Goal: Task Accomplishment & Management: Complete application form

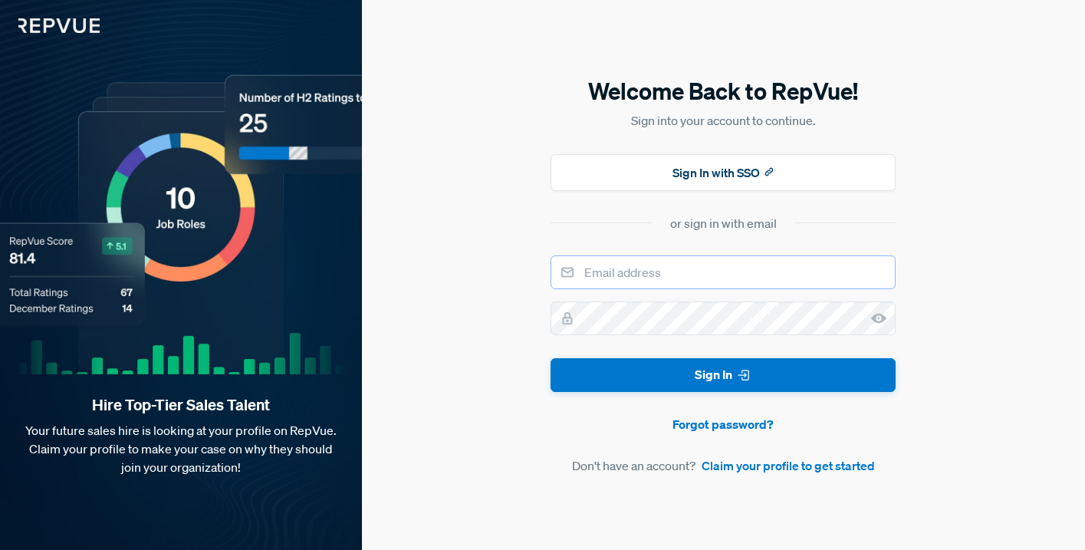
click at [646, 272] on input "email" at bounding box center [723, 272] width 345 height 34
type input "[PERSON_NAME][EMAIL_ADDRESS][DOMAIN_NAME]"
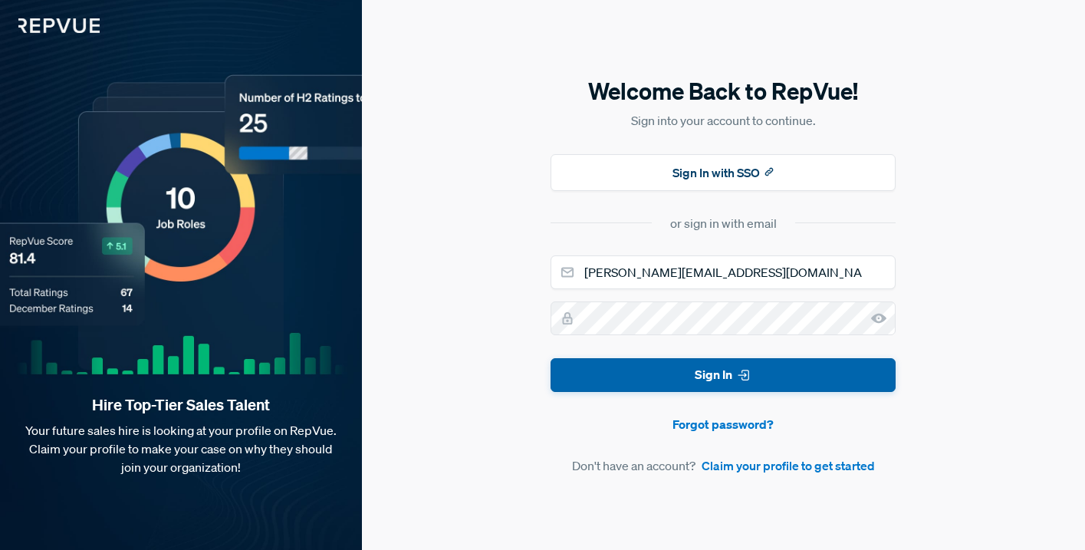
click at [634, 384] on button "Sign In" at bounding box center [723, 375] width 345 height 35
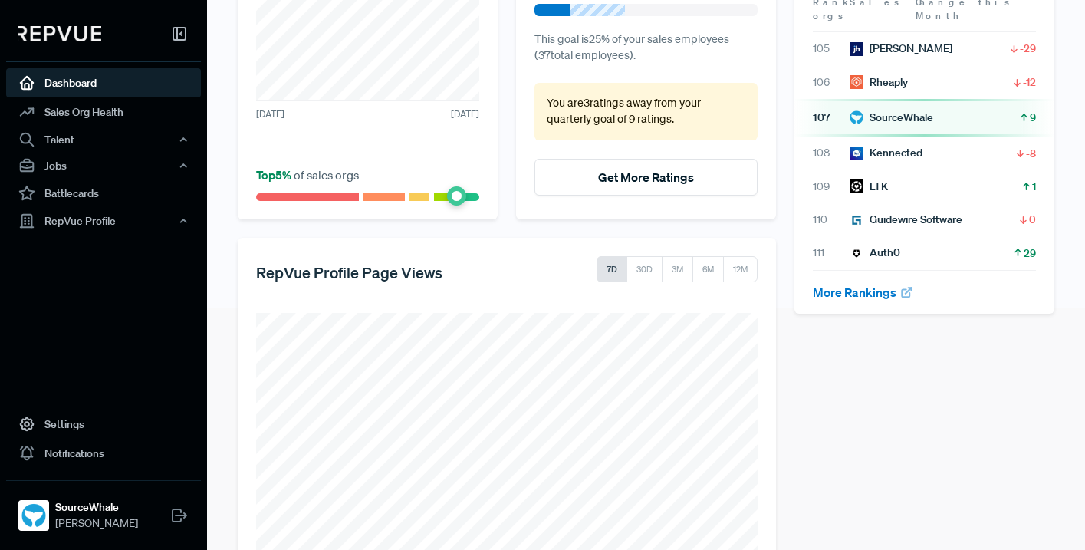
scroll to position [298, 0]
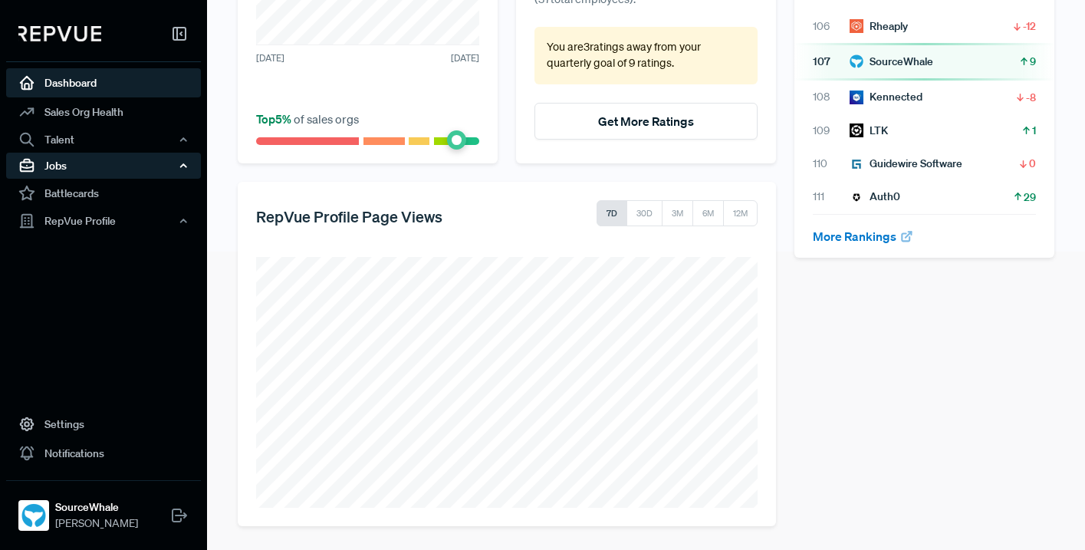
click at [67, 160] on div "Jobs" at bounding box center [103, 166] width 195 height 26
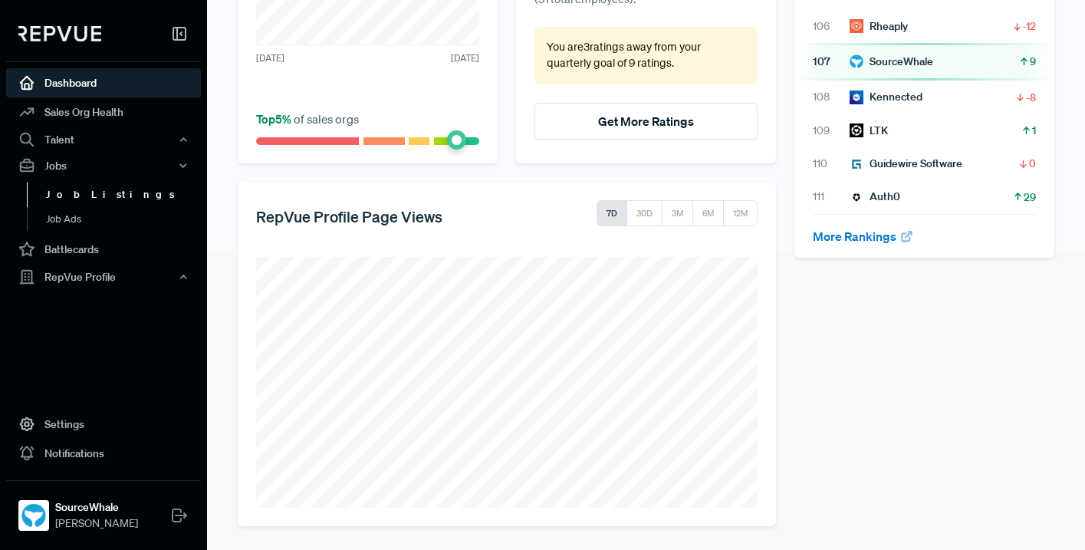
click at [75, 196] on link "Job Listings" at bounding box center [124, 195] width 195 height 25
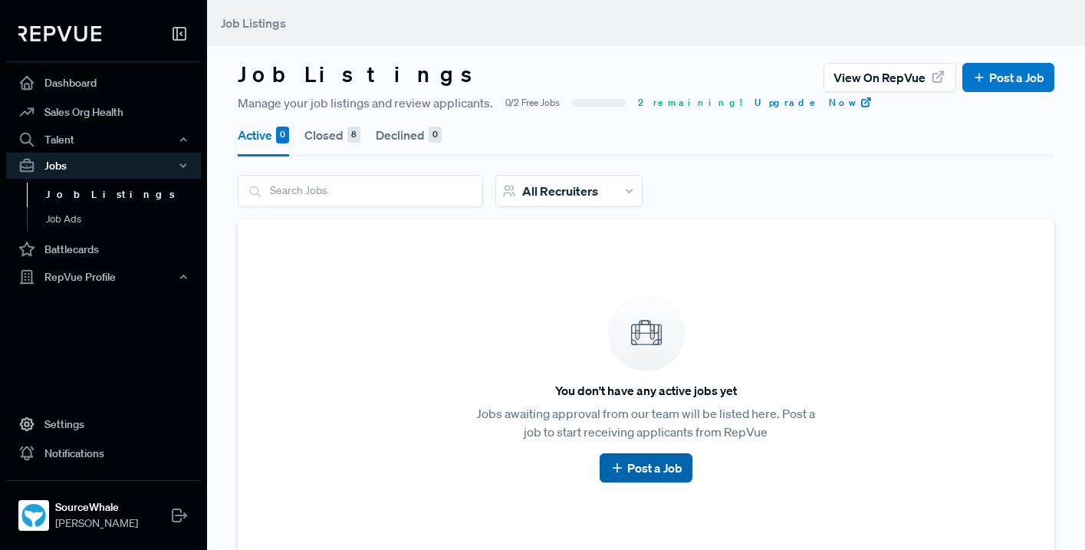
click at [659, 469] on link "Post a Job" at bounding box center [646, 468] width 73 height 18
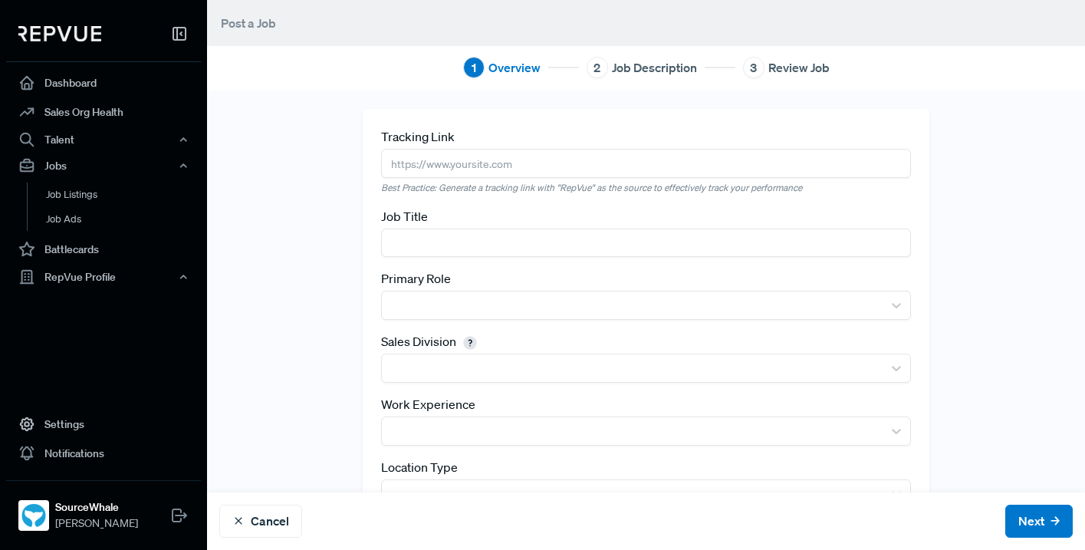
click at [493, 168] on input "text" at bounding box center [646, 163] width 530 height 28
paste input "[URL][DOMAIN_NAME]"
type input "[URL][DOMAIN_NAME]"
click at [457, 239] on input "text" at bounding box center [646, 243] width 530 height 28
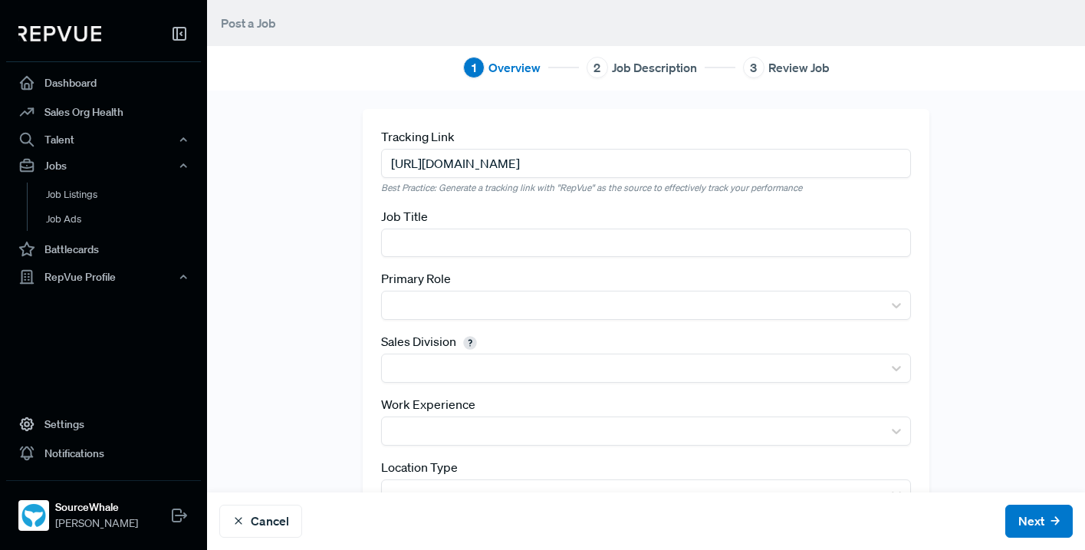
scroll to position [0, 0]
paste input "[URL][DOMAIN_NAME]"
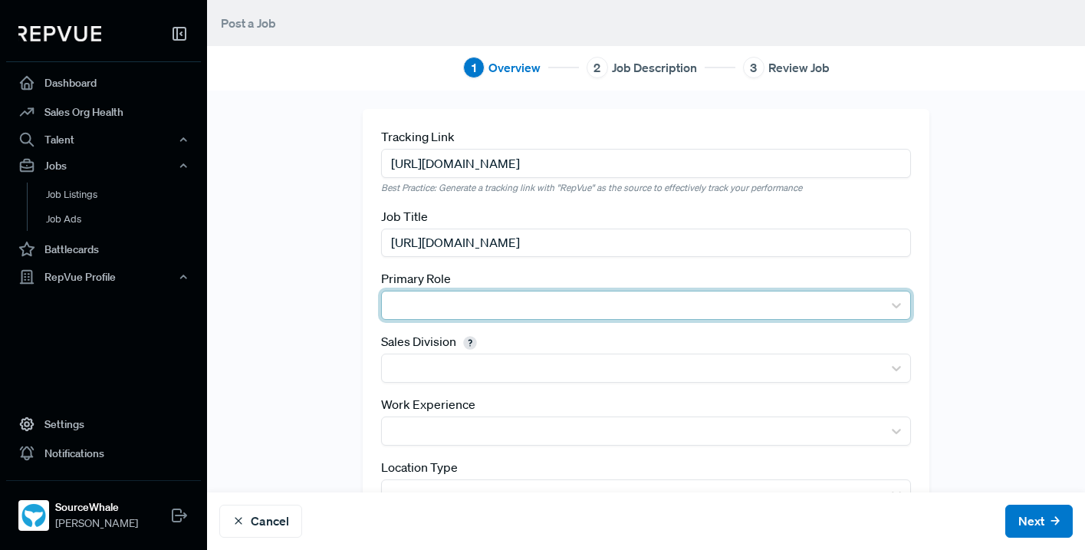
type input "[URL][DOMAIN_NAME]"
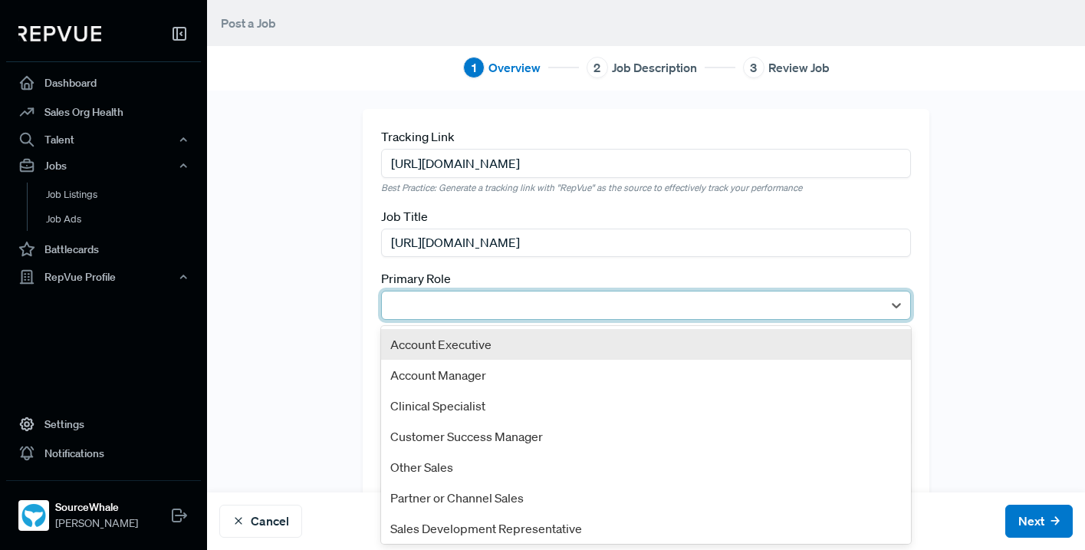
click at [466, 300] on div at bounding box center [633, 305] width 486 height 21
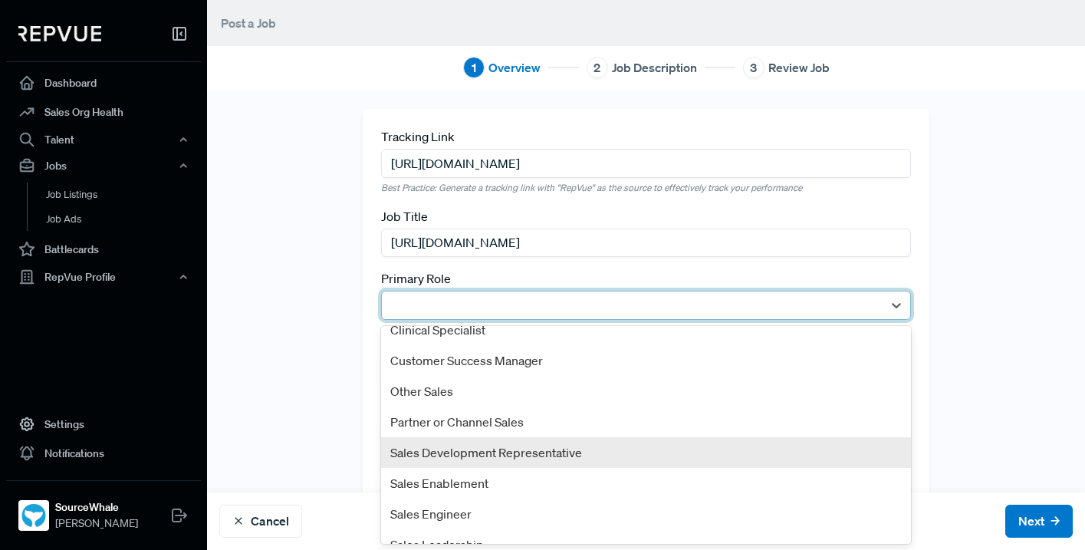
scroll to position [95, 0]
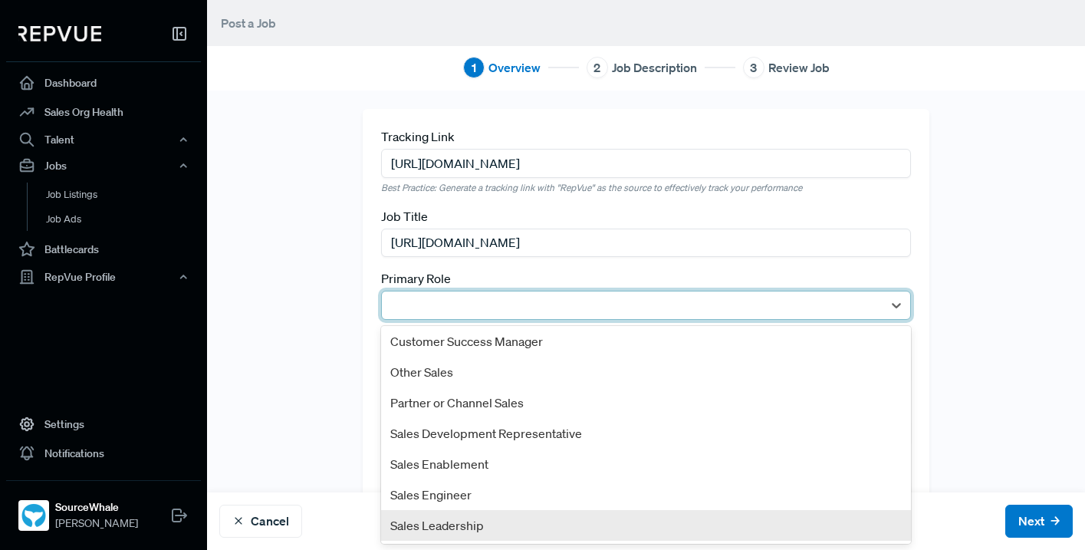
click at [492, 522] on div "Sales Leadership" at bounding box center [646, 525] width 530 height 31
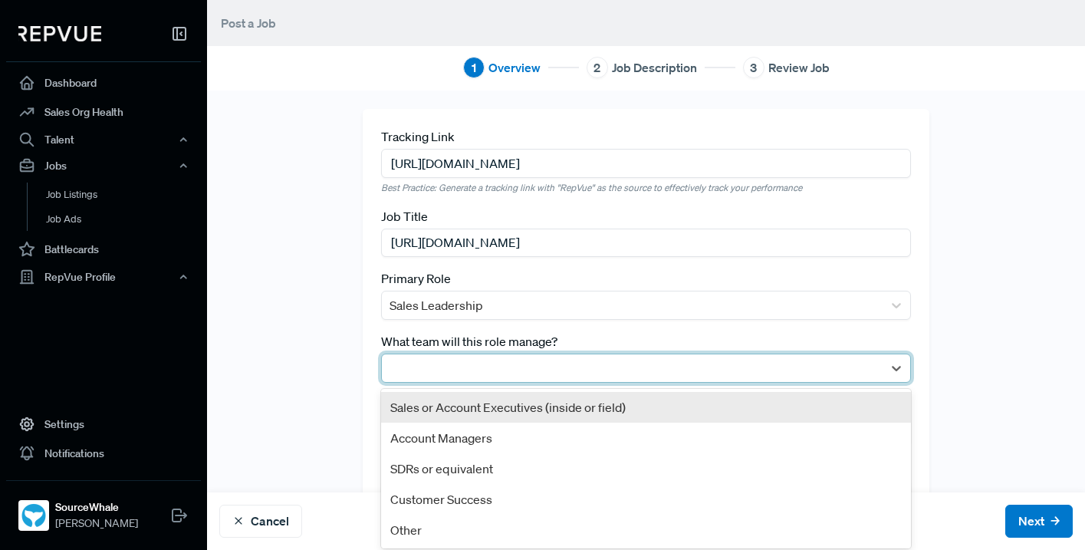
click at [480, 367] on div at bounding box center [633, 367] width 486 height 21
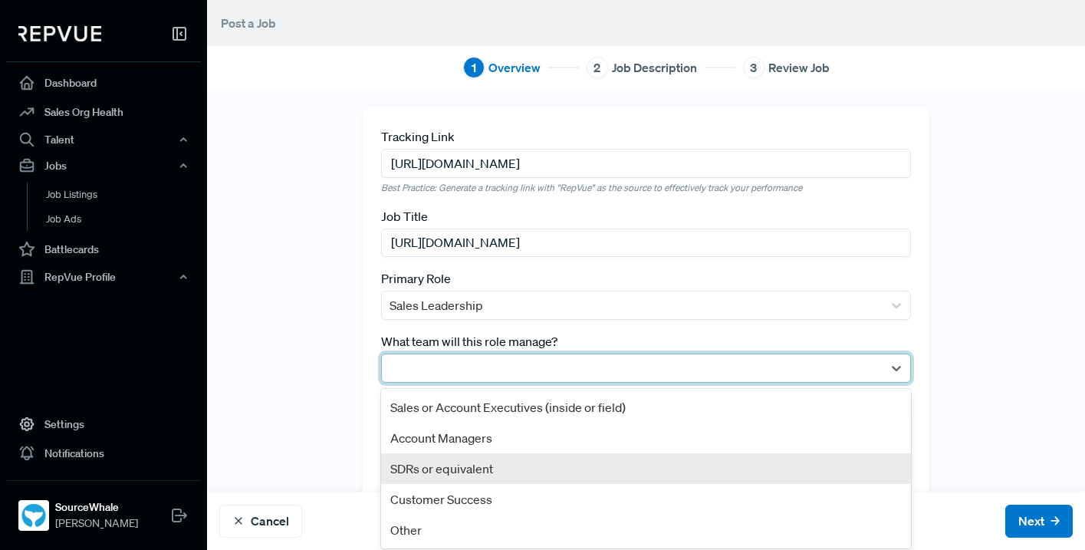
click at [472, 465] on div "SDRs or equivalent" at bounding box center [646, 468] width 530 height 31
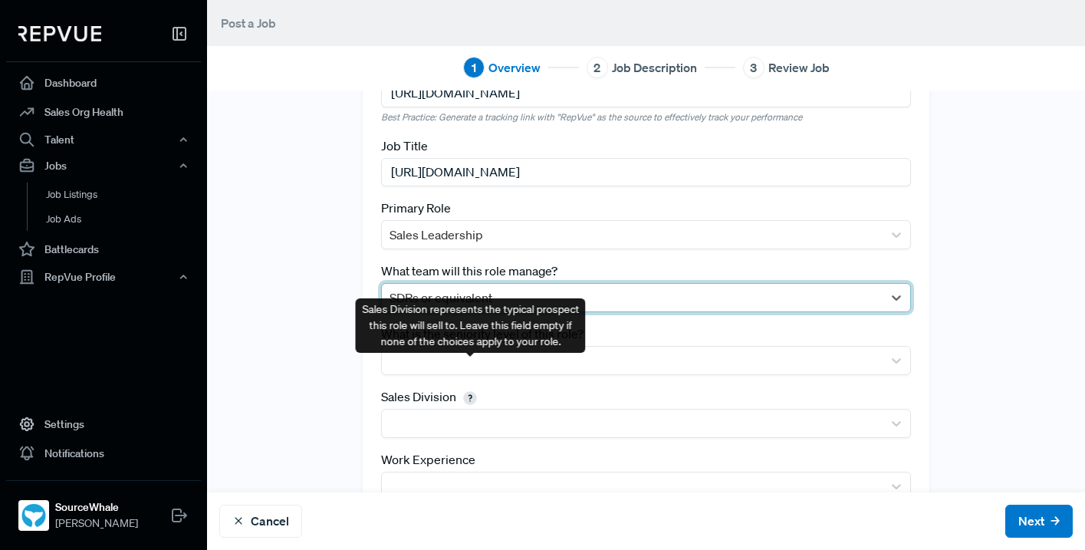
scroll to position [153, 0]
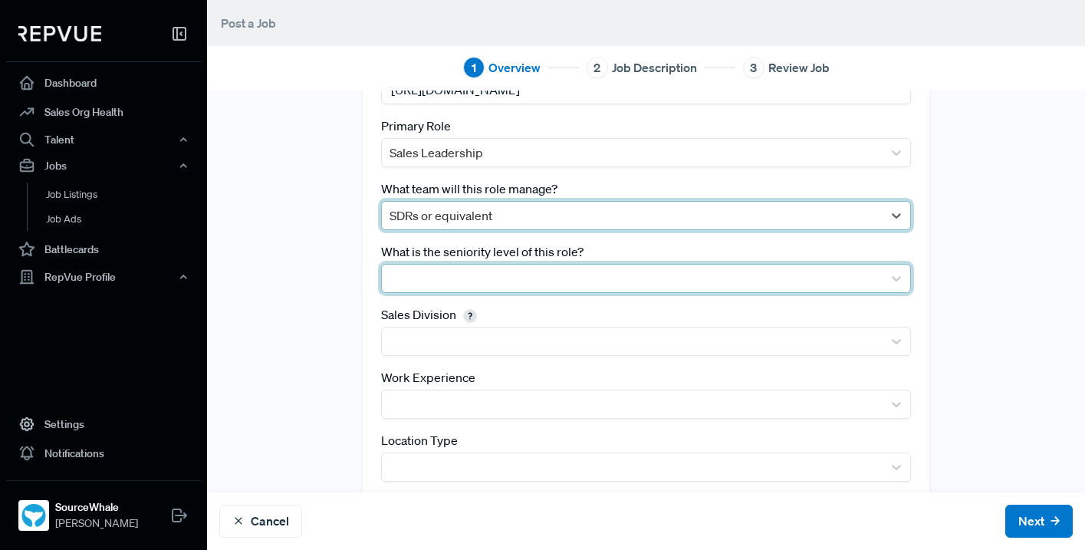
click at [475, 275] on div at bounding box center [633, 278] width 486 height 21
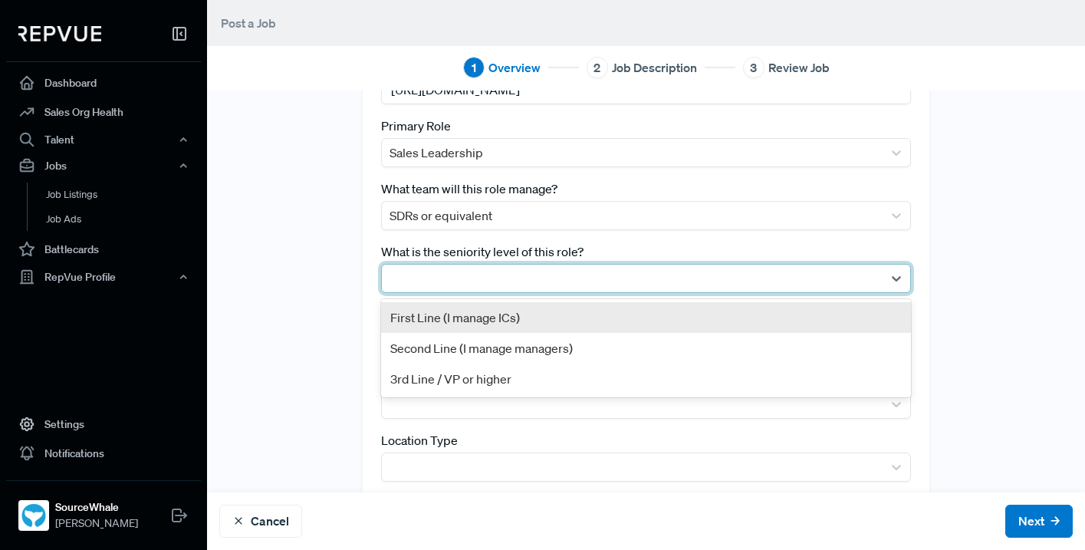
click at [551, 316] on div "First Line (I manage ICs)" at bounding box center [646, 317] width 530 height 31
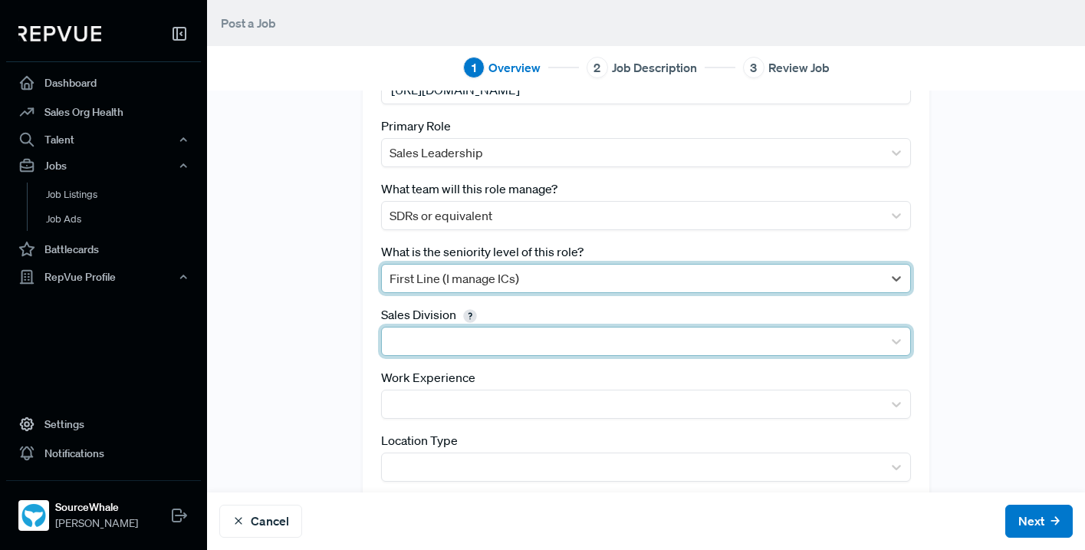
click at [525, 331] on div at bounding box center [633, 341] width 486 height 21
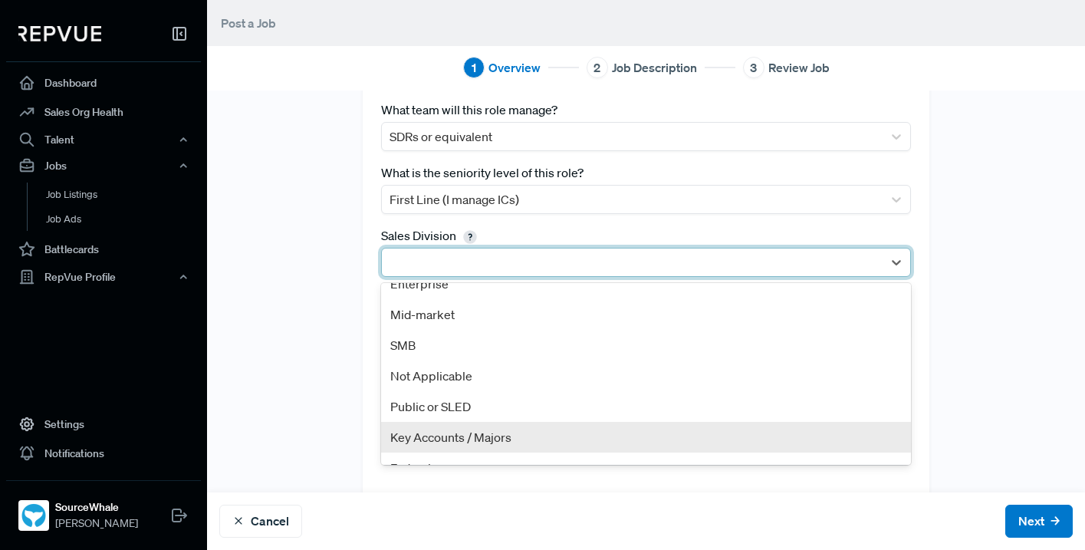
scroll to position [0, 0]
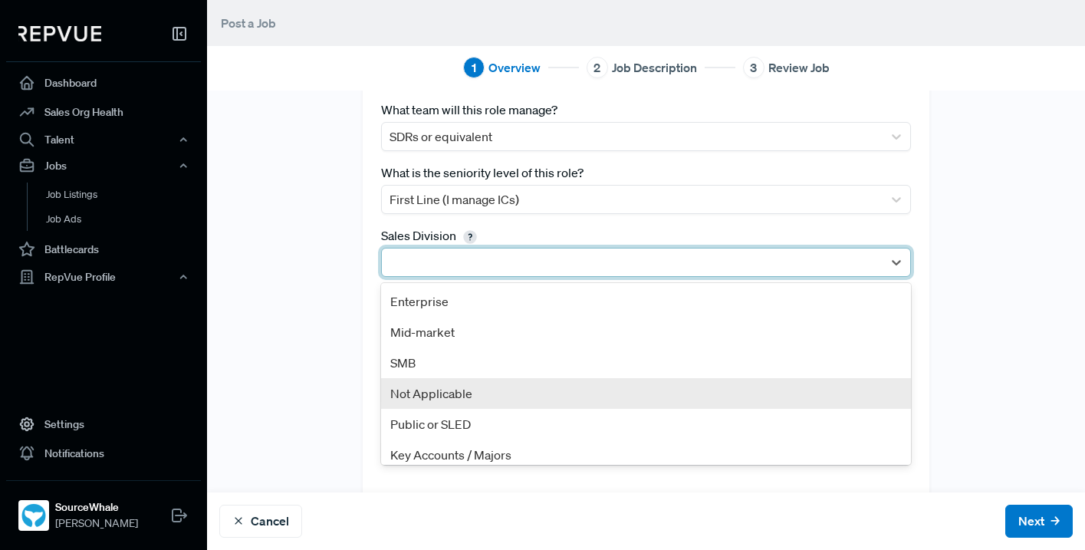
click at [482, 389] on div "Not Applicable" at bounding box center [646, 393] width 530 height 31
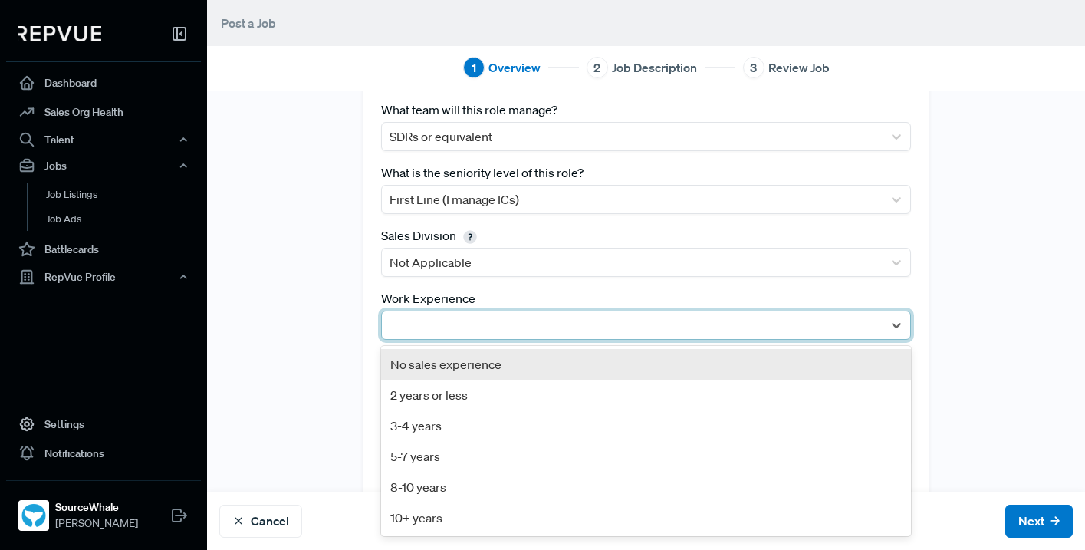
click at [448, 326] on div at bounding box center [633, 324] width 486 height 21
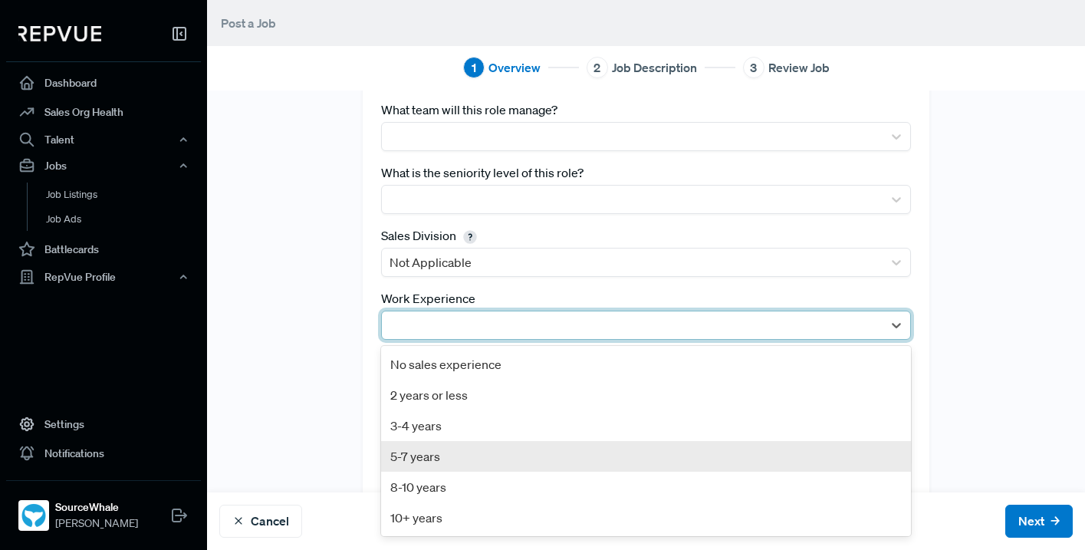
click at [439, 453] on div "5-7 years" at bounding box center [646, 456] width 530 height 31
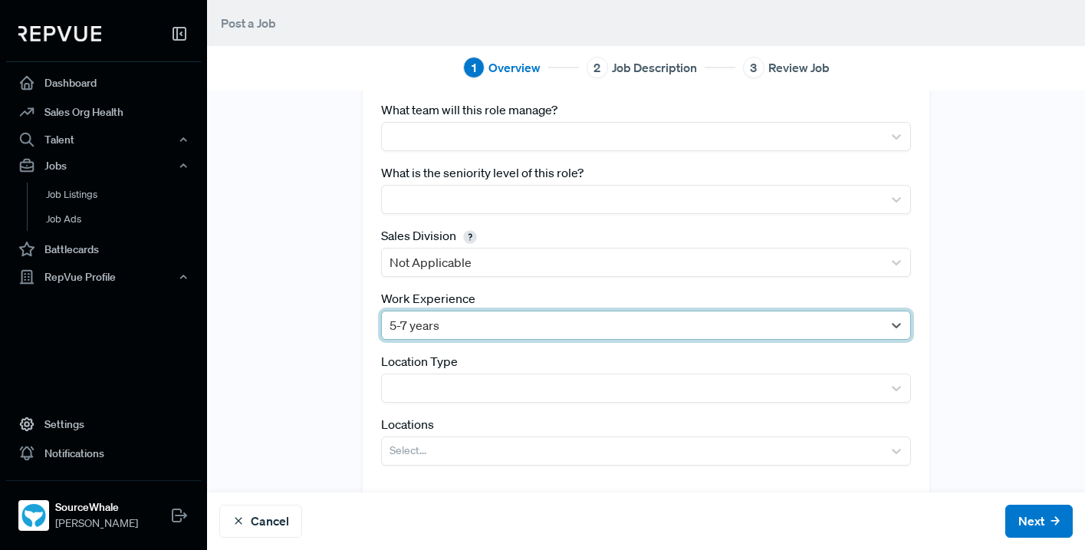
scroll to position [254, 0]
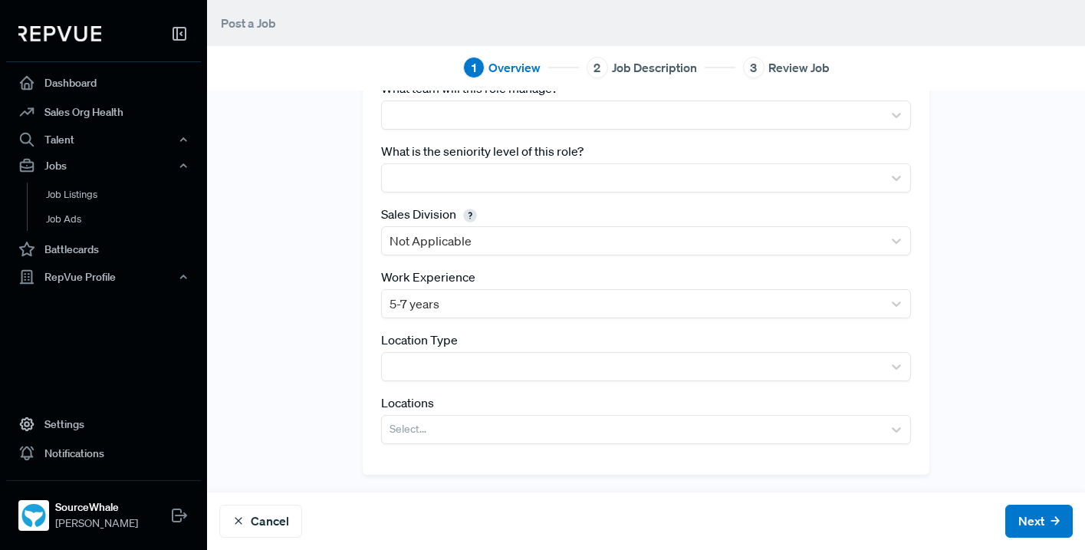
click at [479, 342] on div "Location Type" at bounding box center [646, 356] width 530 height 51
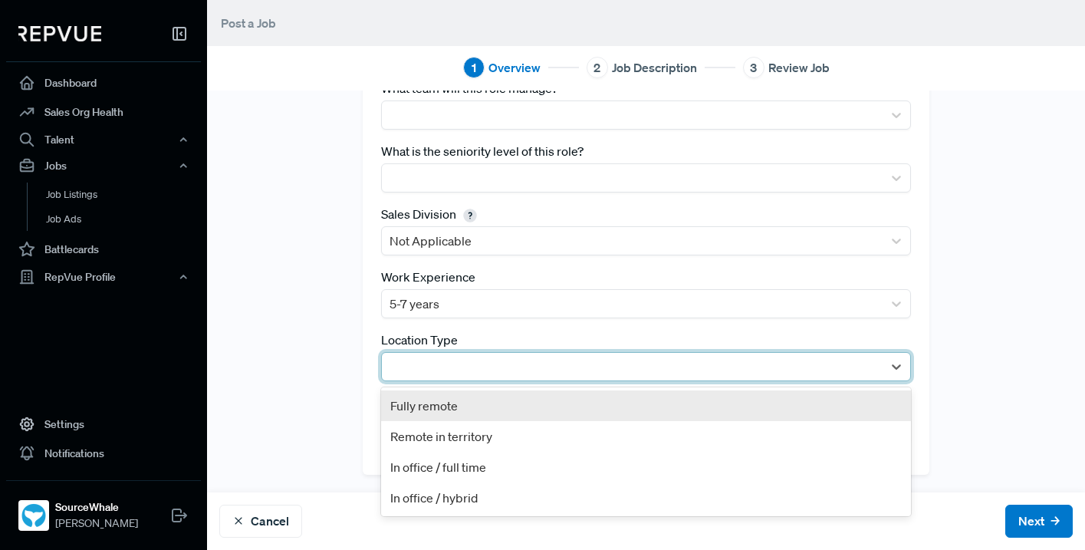
click at [478, 359] on div at bounding box center [633, 366] width 486 height 21
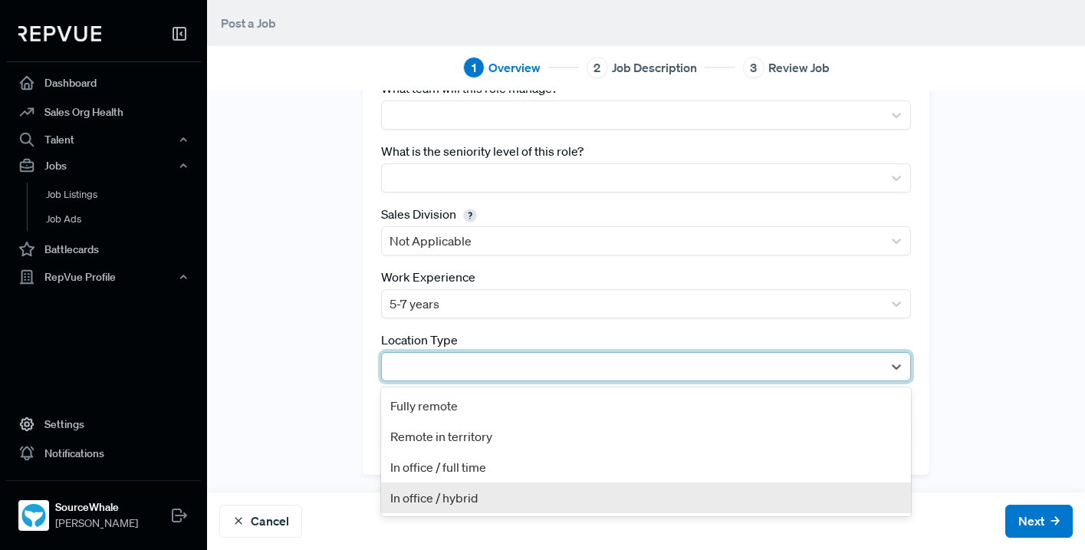
click at [470, 502] on div "In office / hybrid" at bounding box center [646, 497] width 530 height 31
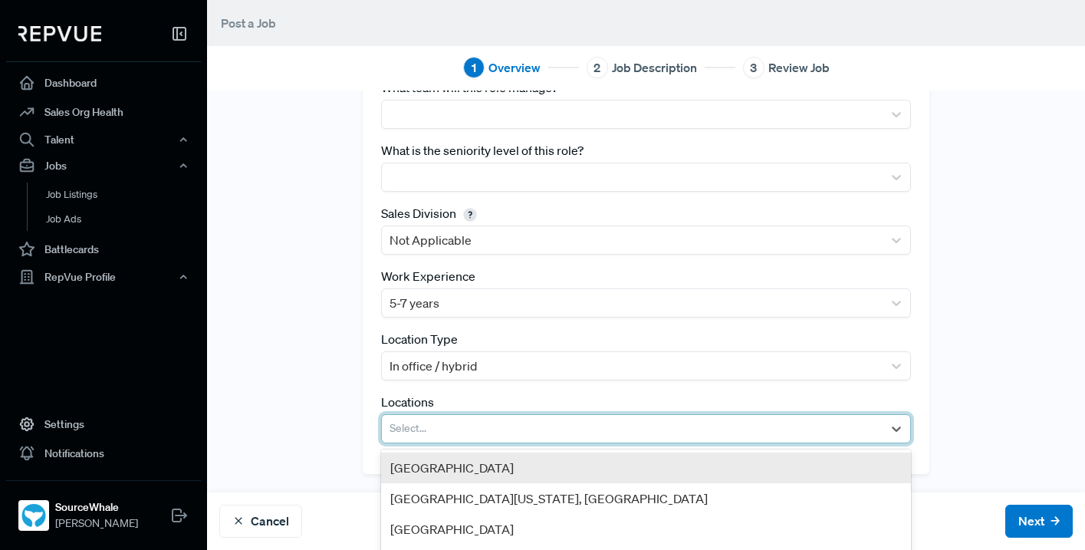
click at [461, 426] on div at bounding box center [633, 428] width 486 height 21
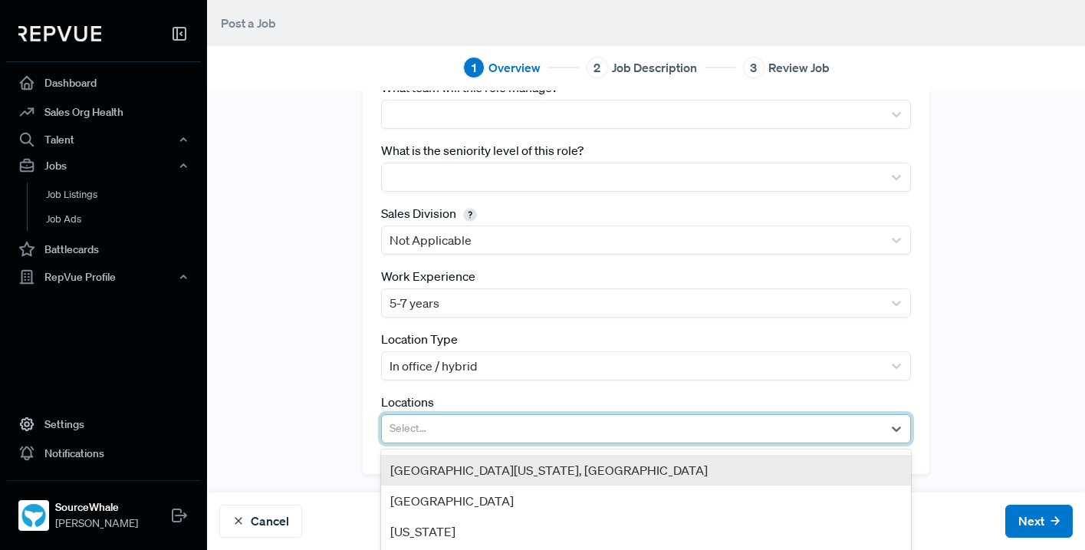
scroll to position [0, 0]
type input "lond"
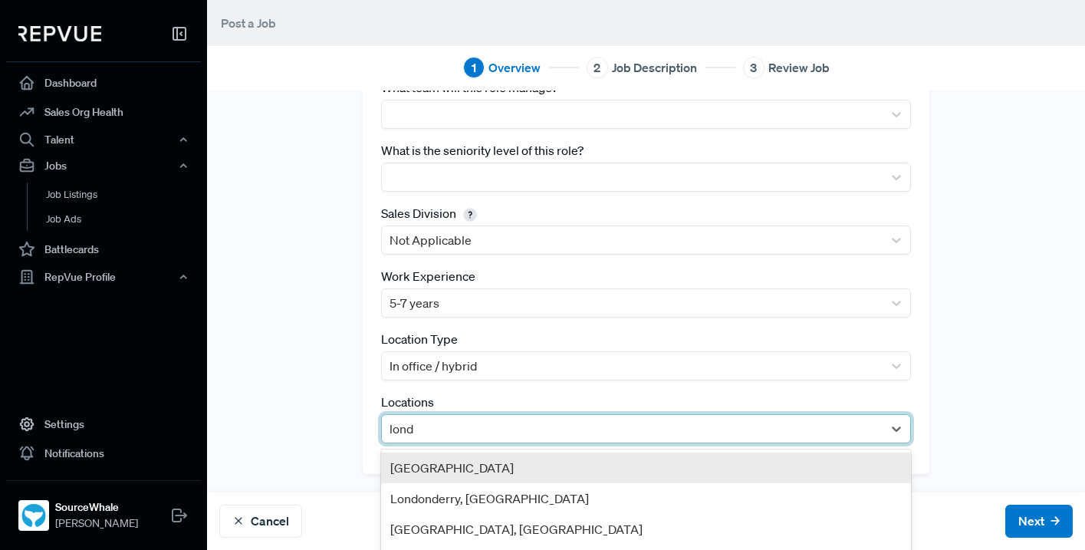
click at [505, 453] on div "[GEOGRAPHIC_DATA]" at bounding box center [646, 468] width 530 height 31
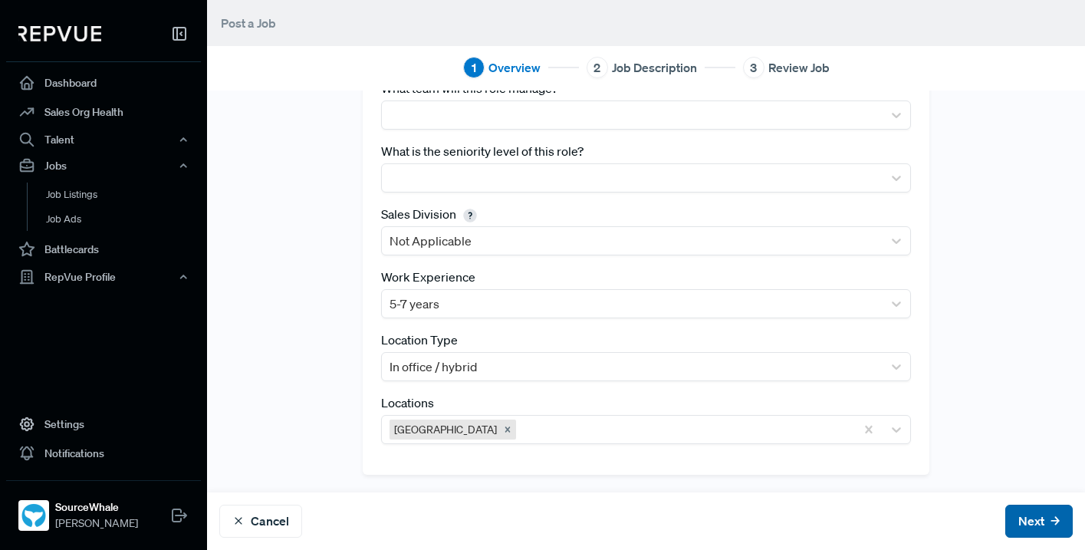
click at [1013, 513] on button "Next" at bounding box center [1039, 521] width 67 height 33
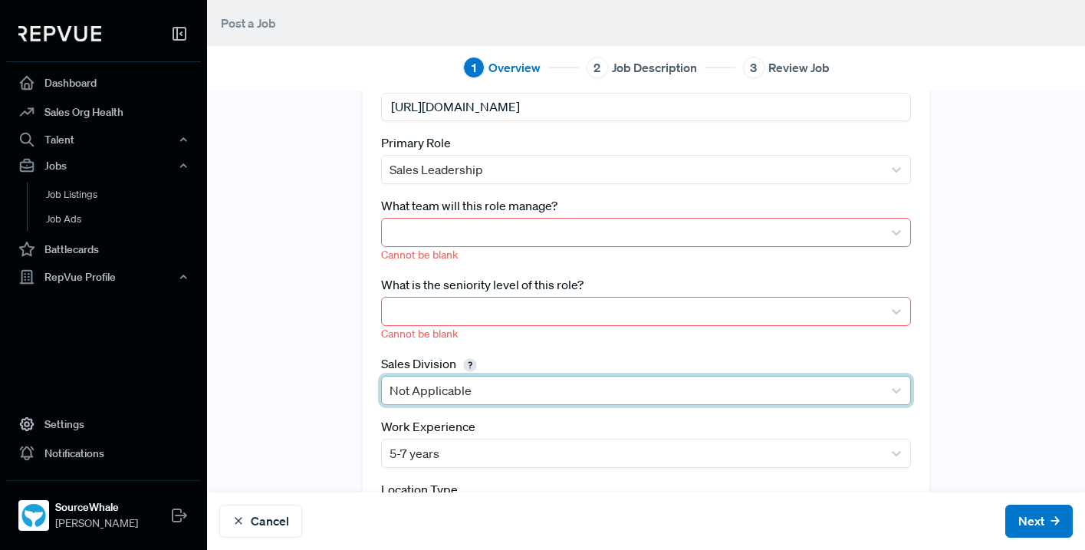
scroll to position [135, 0]
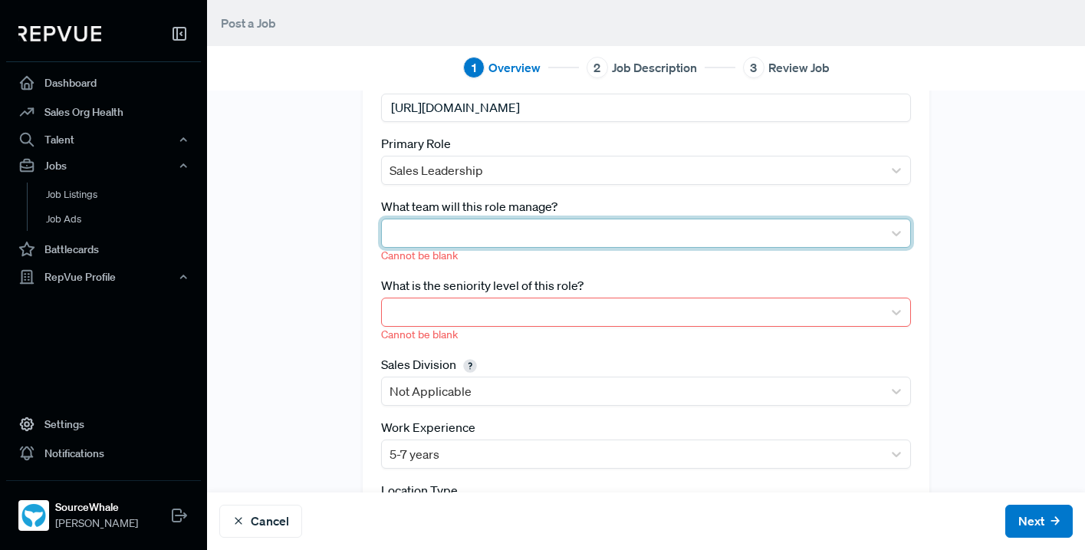
click at [494, 236] on div at bounding box center [633, 232] width 486 height 21
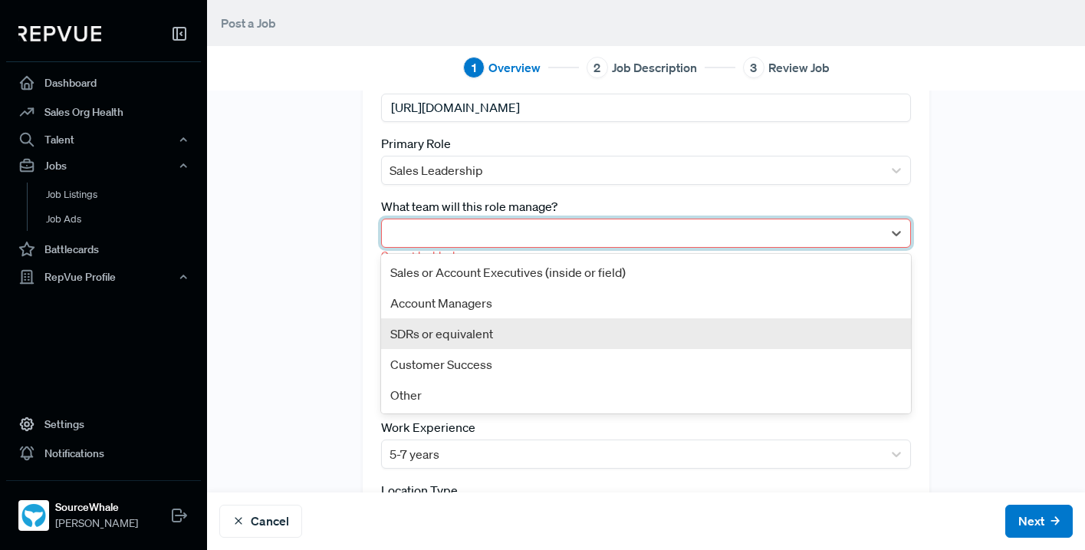
click at [479, 337] on div "SDRs or equivalent" at bounding box center [646, 333] width 530 height 31
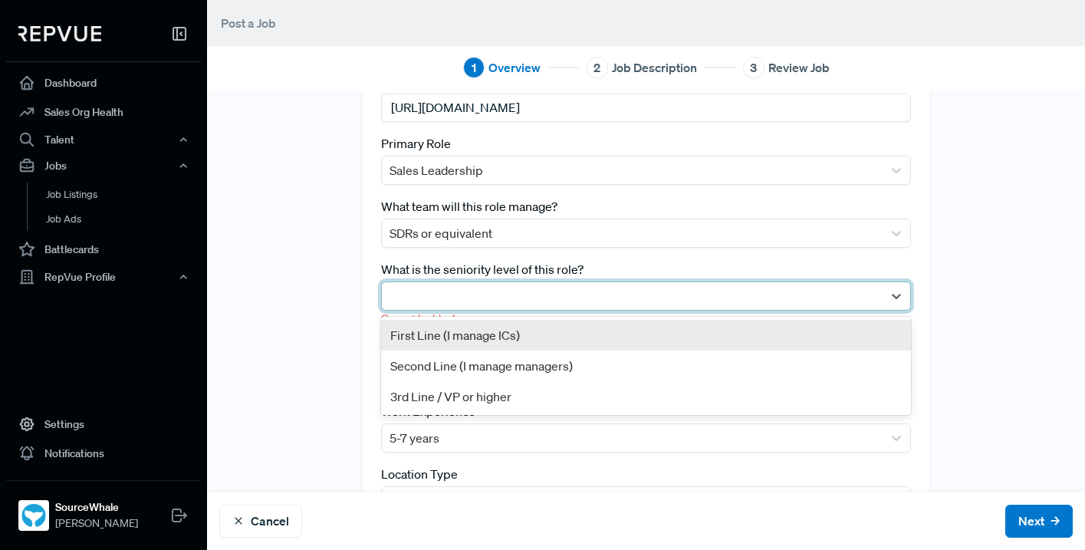
click at [447, 301] on div at bounding box center [633, 295] width 486 height 21
click at [456, 340] on div "First Line (I manage ICs)" at bounding box center [646, 335] width 530 height 31
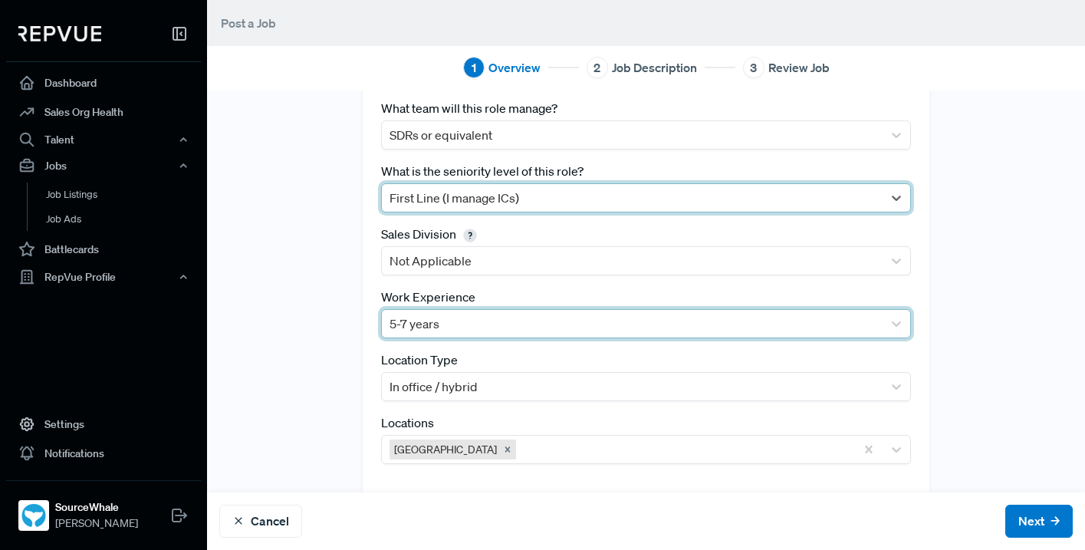
scroll to position [254, 0]
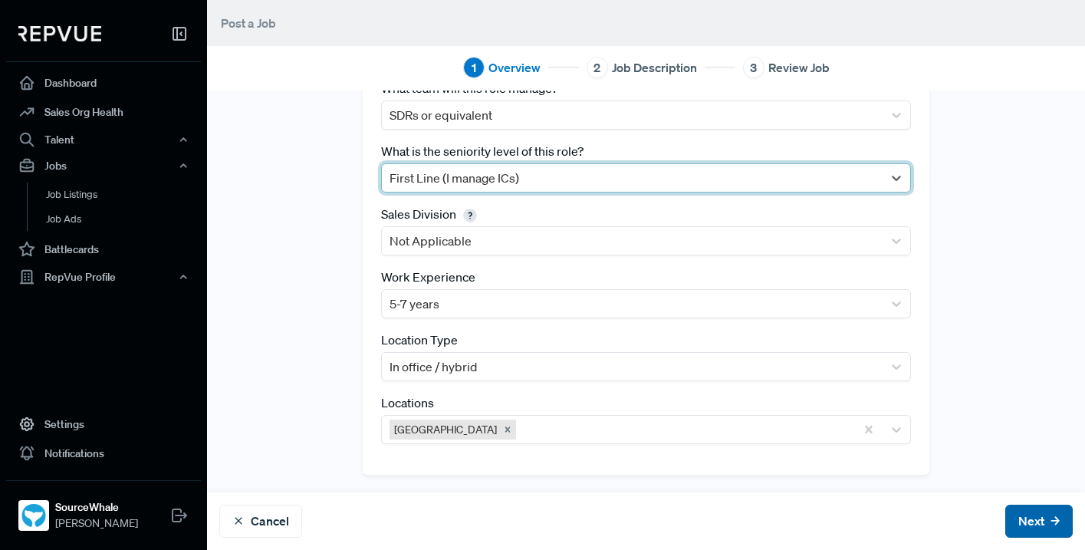
click at [1052, 517] on icon at bounding box center [1055, 521] width 9 height 9
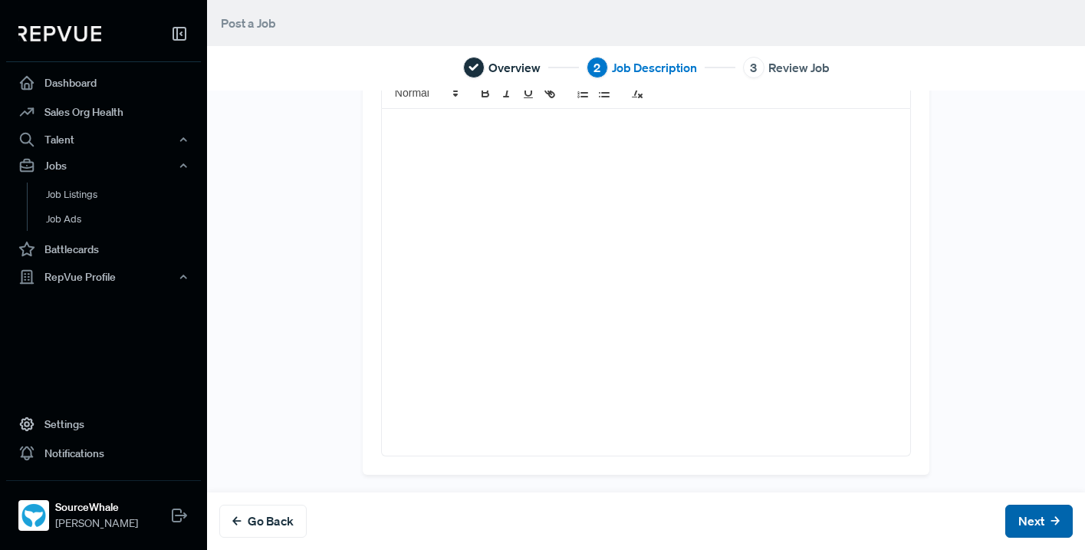
scroll to position [0, 0]
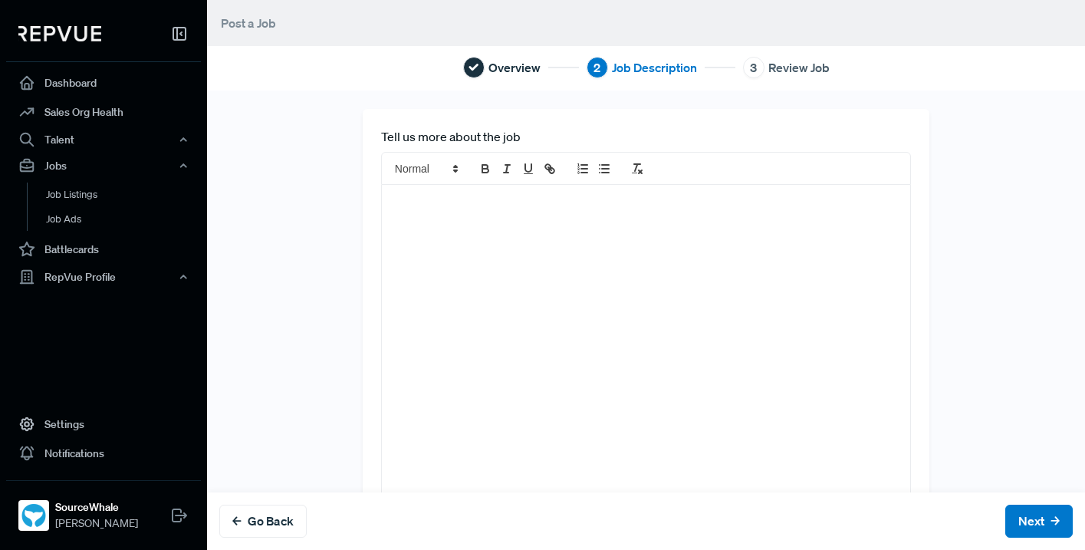
click at [566, 219] on div at bounding box center [646, 358] width 528 height 347
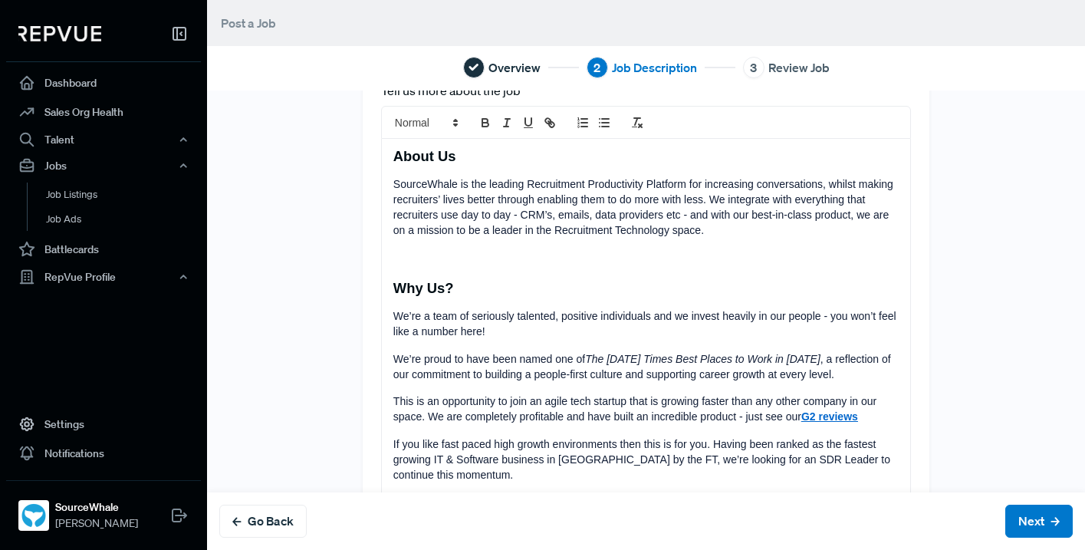
scroll to position [44, 0]
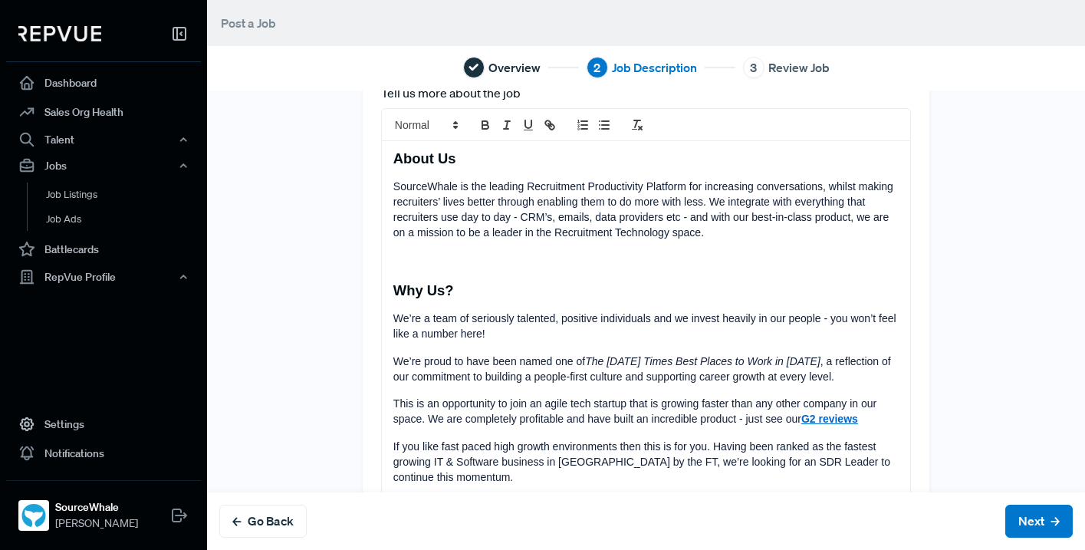
click at [456, 262] on h4 at bounding box center [645, 261] width 505 height 17
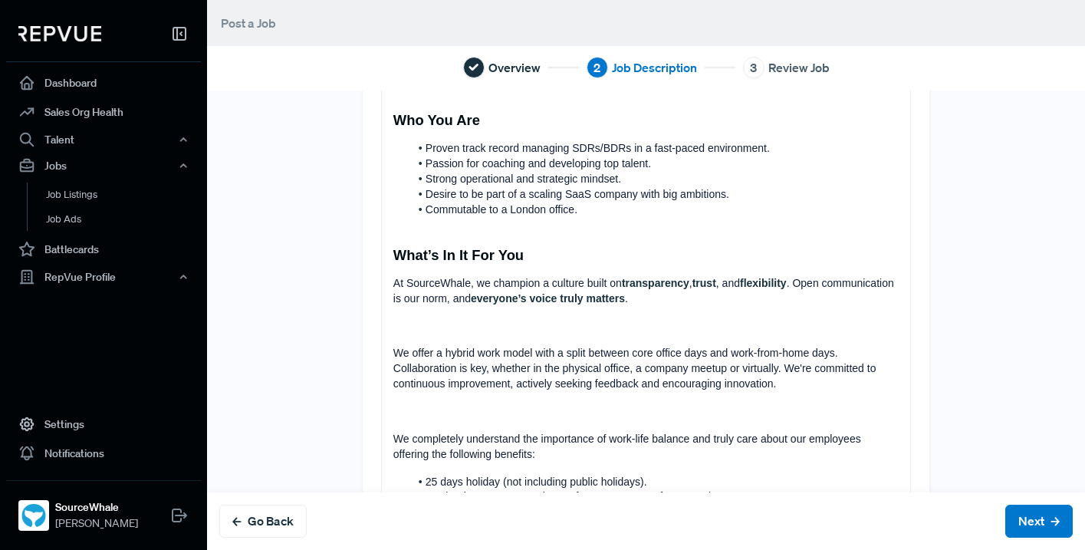
scroll to position [654, 0]
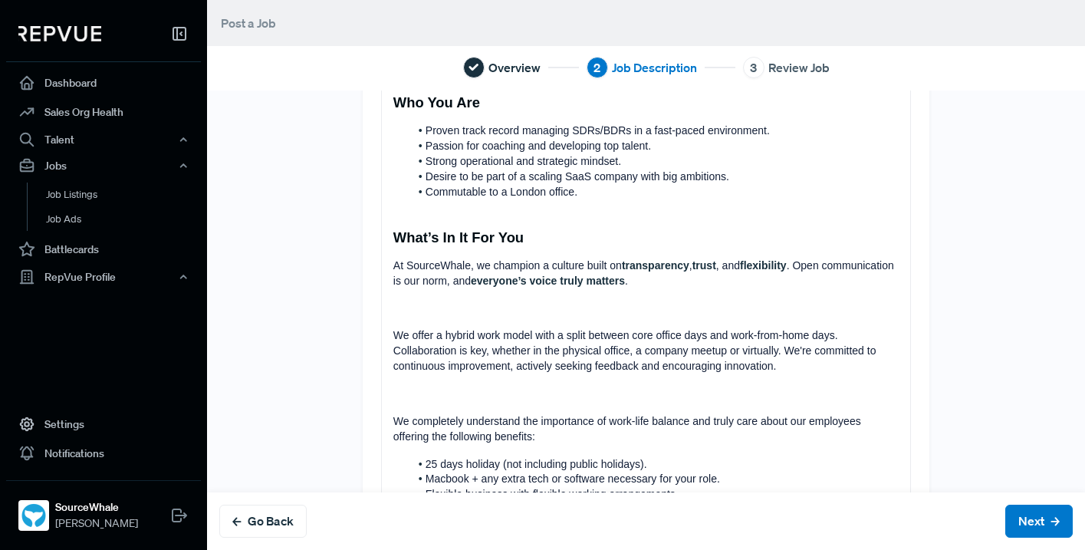
click at [451, 308] on p at bounding box center [645, 308] width 505 height 15
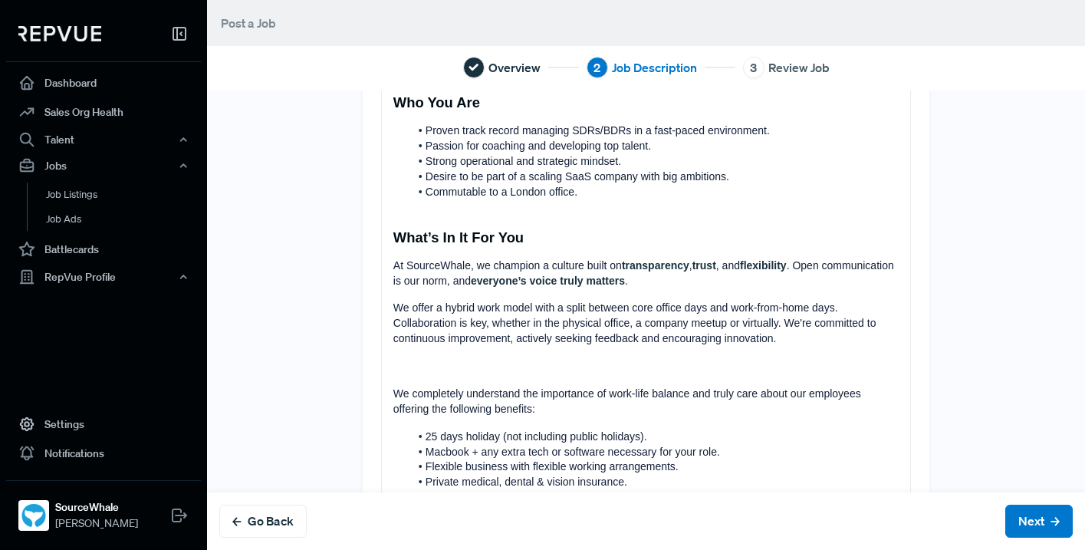
click at [453, 367] on p at bounding box center [645, 366] width 505 height 15
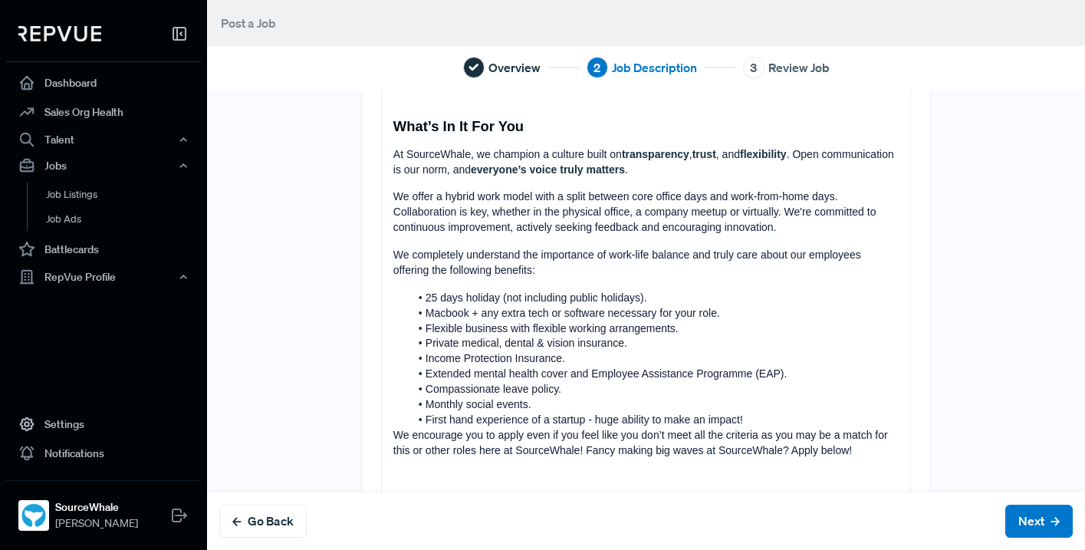
scroll to position [805, 0]
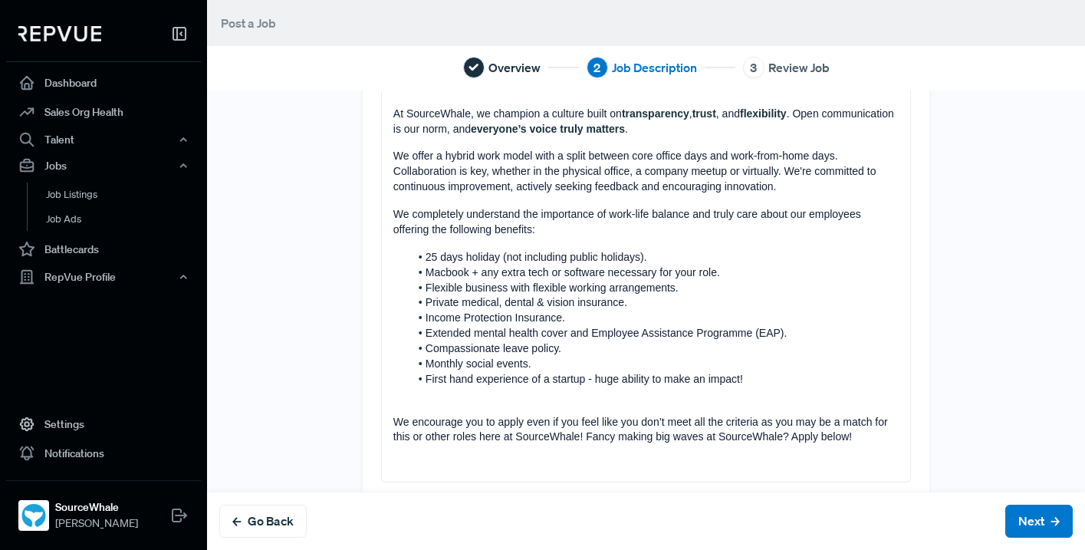
click at [403, 471] on p at bounding box center [645, 464] width 505 height 15
click at [1021, 519] on button "Next" at bounding box center [1039, 521] width 67 height 33
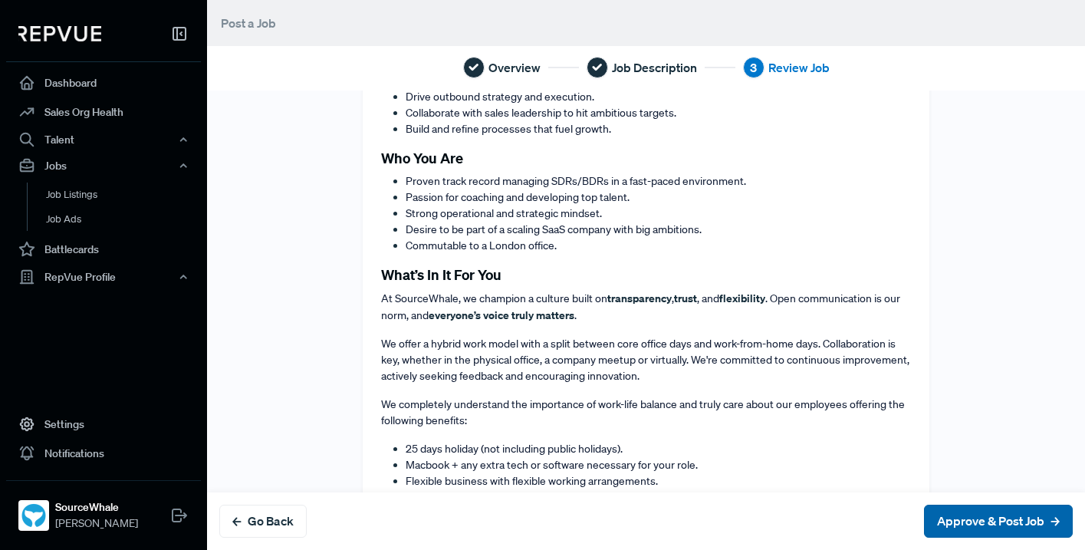
scroll to position [0, 0]
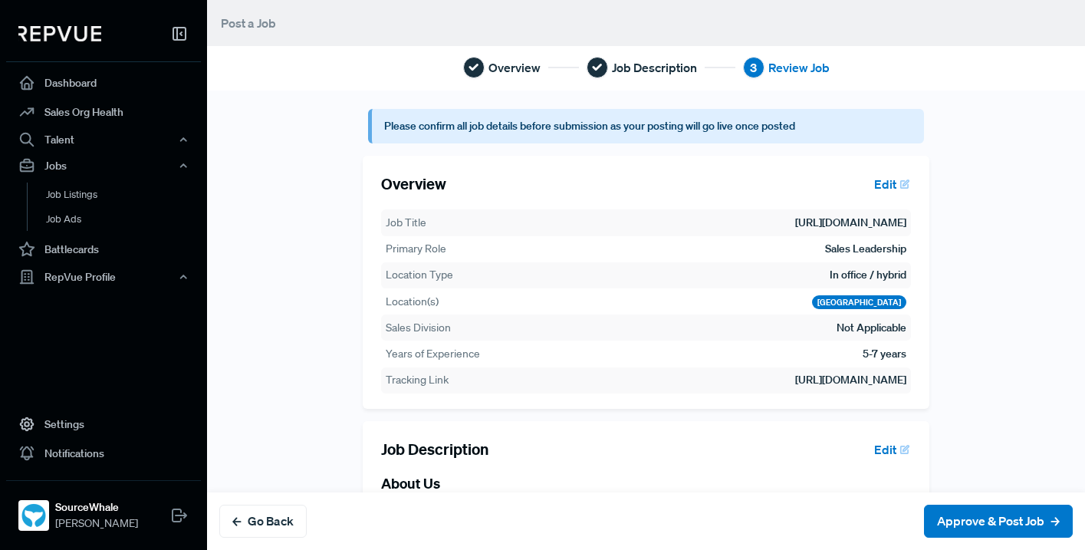
click at [878, 188] on button "Edit" at bounding box center [890, 184] width 44 height 26
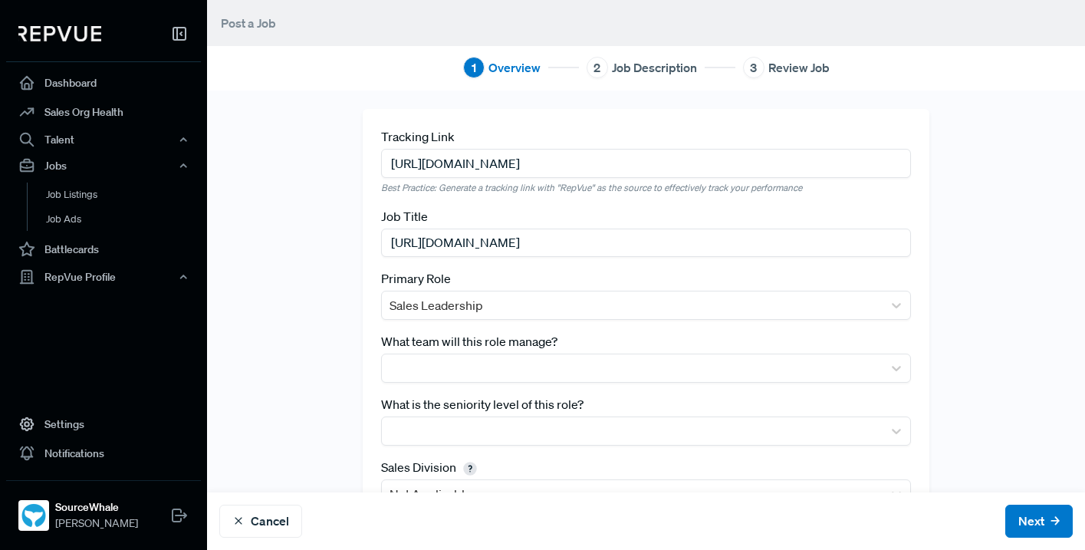
click at [787, 247] on input "[URL][DOMAIN_NAME]" at bounding box center [646, 243] width 530 height 28
drag, startPoint x: 772, startPoint y: 244, endPoint x: 350, endPoint y: 249, distance: 421.9
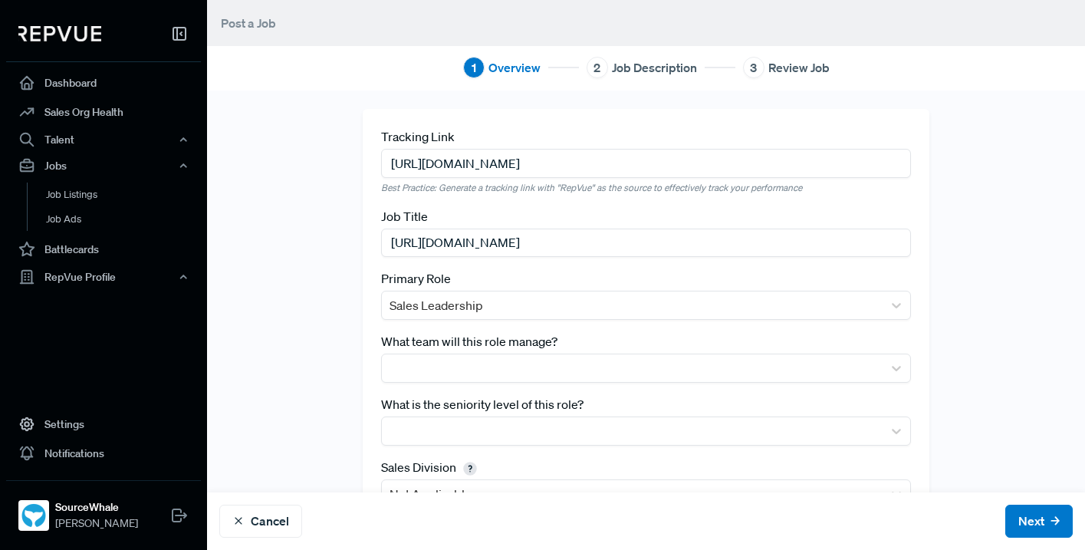
click at [350, 249] on div "Tracking Link [URL][DOMAIN_NAME] Best Practice: Generate a tracking link with "…" at bounding box center [646, 418] width 878 height 618
type input "SDR Manager"
click at [1033, 528] on button "Next" at bounding box center [1039, 521] width 67 height 33
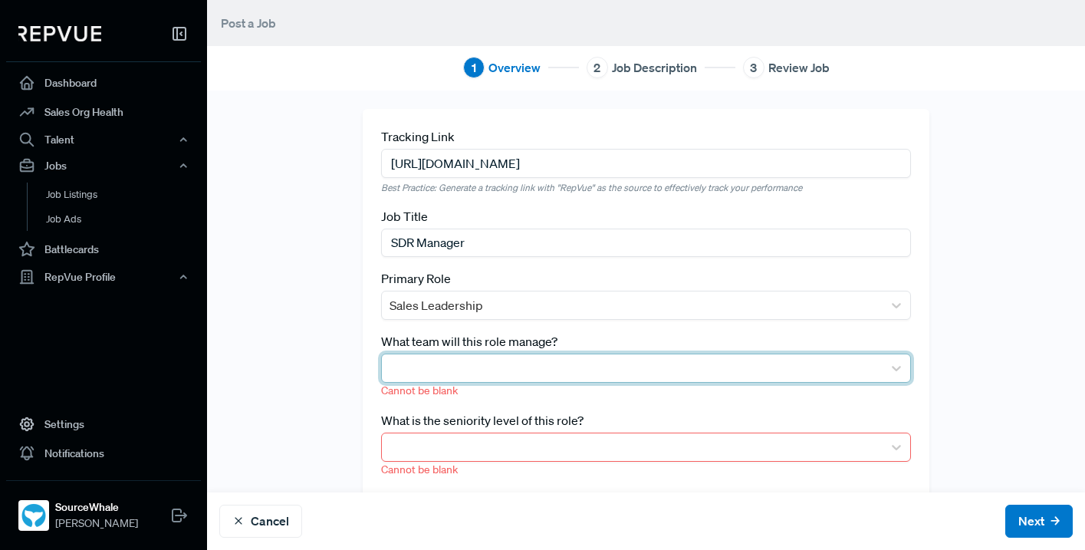
click at [638, 369] on div at bounding box center [633, 367] width 486 height 21
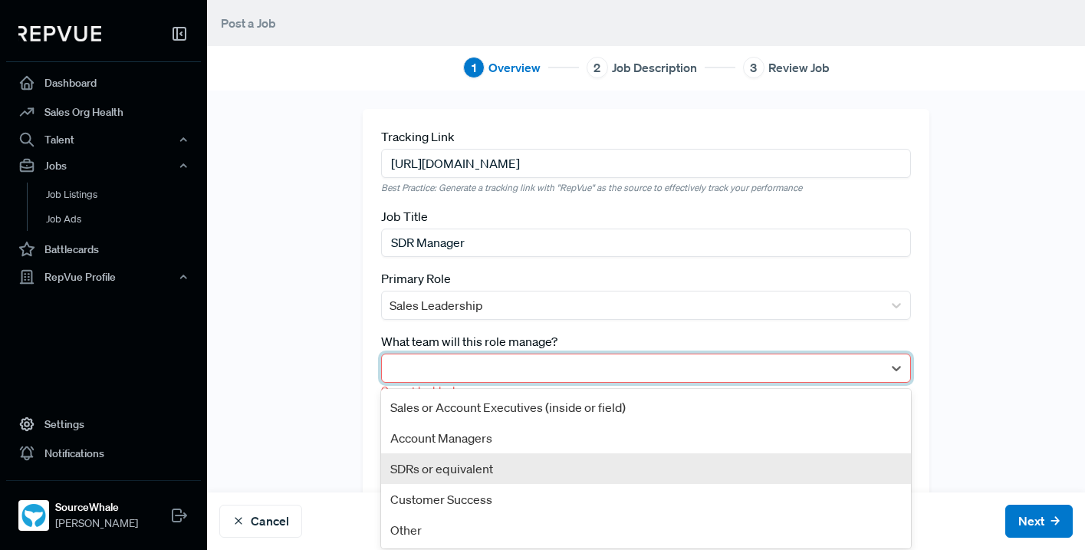
click at [465, 469] on div "SDRs or equivalent" at bounding box center [646, 468] width 530 height 31
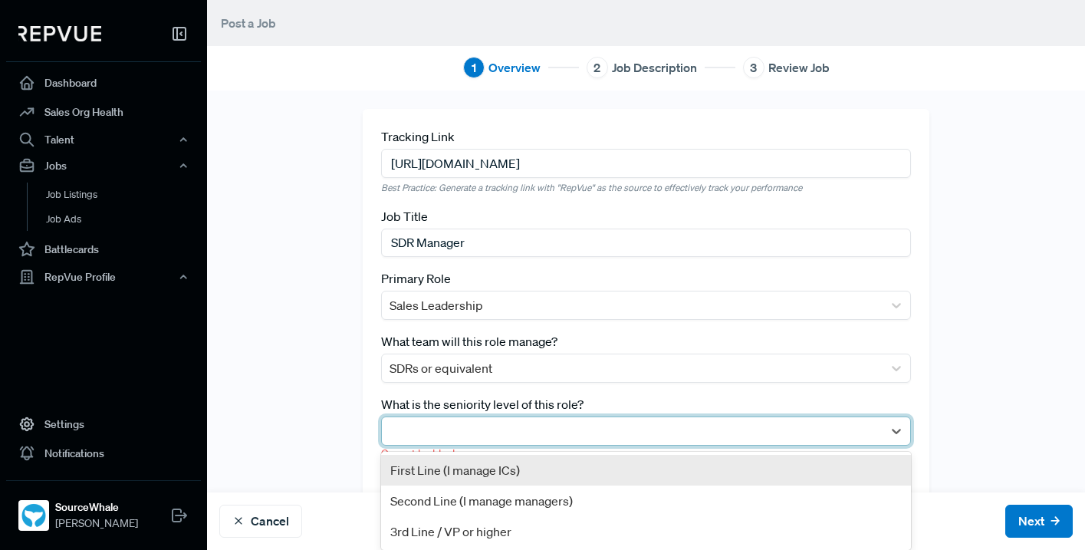
click at [465, 430] on div at bounding box center [633, 430] width 486 height 21
click at [469, 464] on div "First Line (I manage ICs)" at bounding box center [646, 470] width 530 height 31
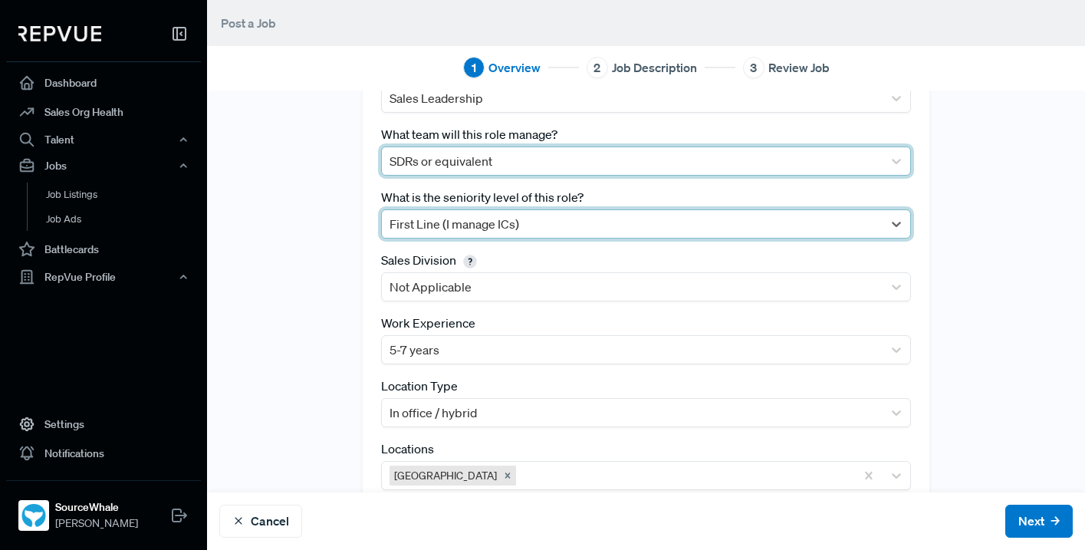
scroll to position [254, 0]
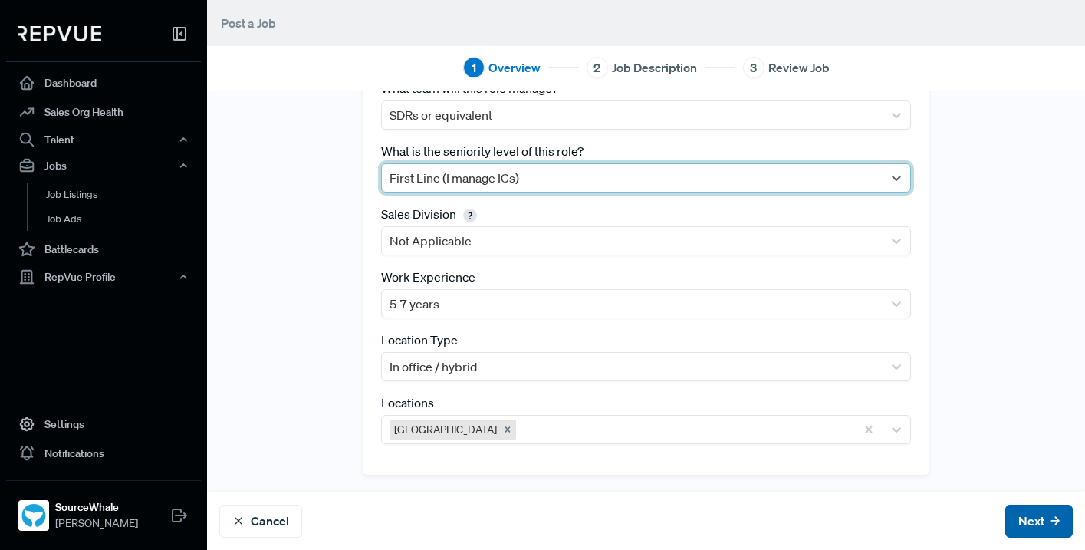
click at [1035, 535] on button "Next" at bounding box center [1039, 521] width 67 height 33
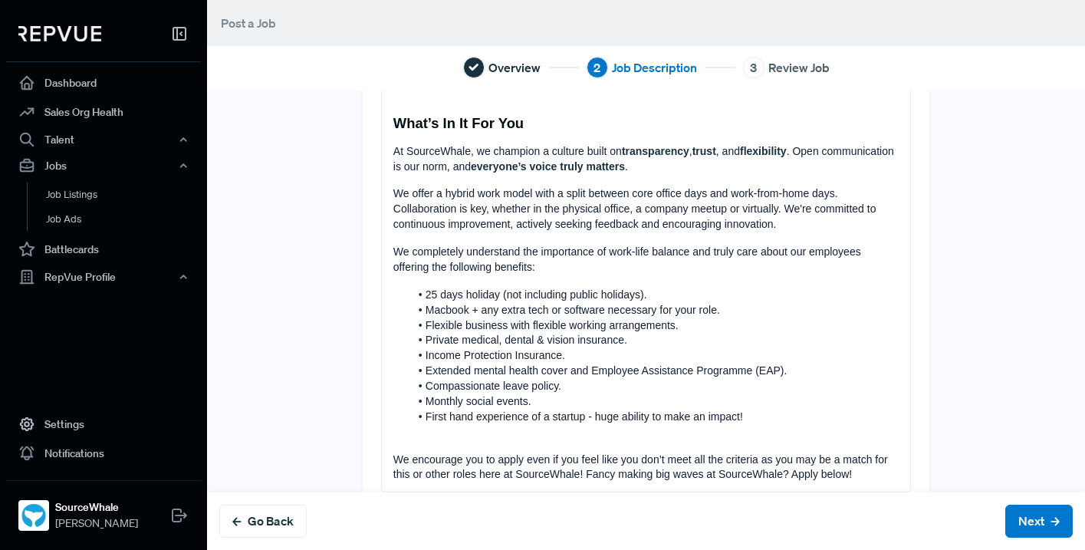
scroll to position [805, 0]
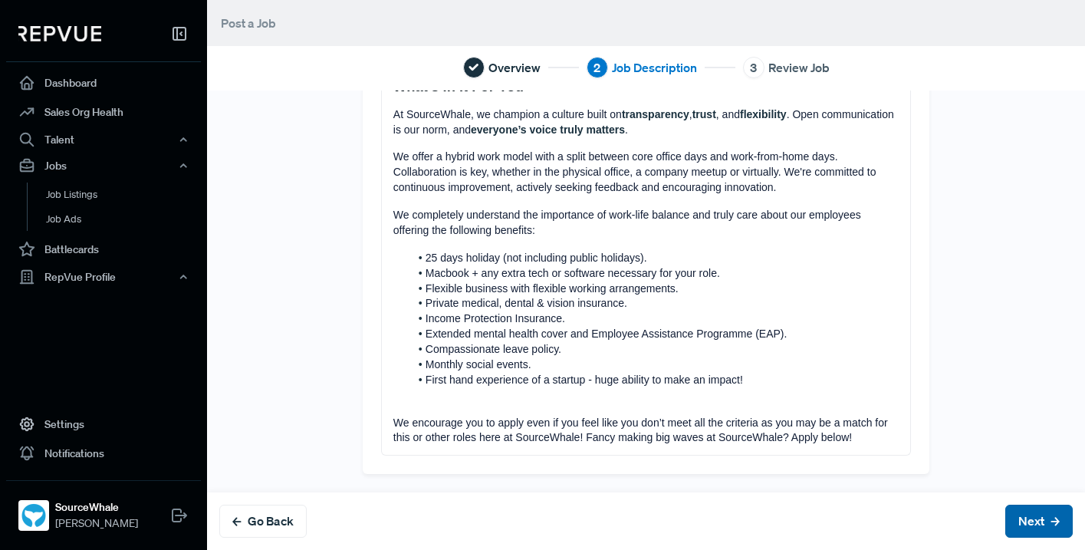
click at [1021, 528] on button "Next" at bounding box center [1039, 521] width 67 height 33
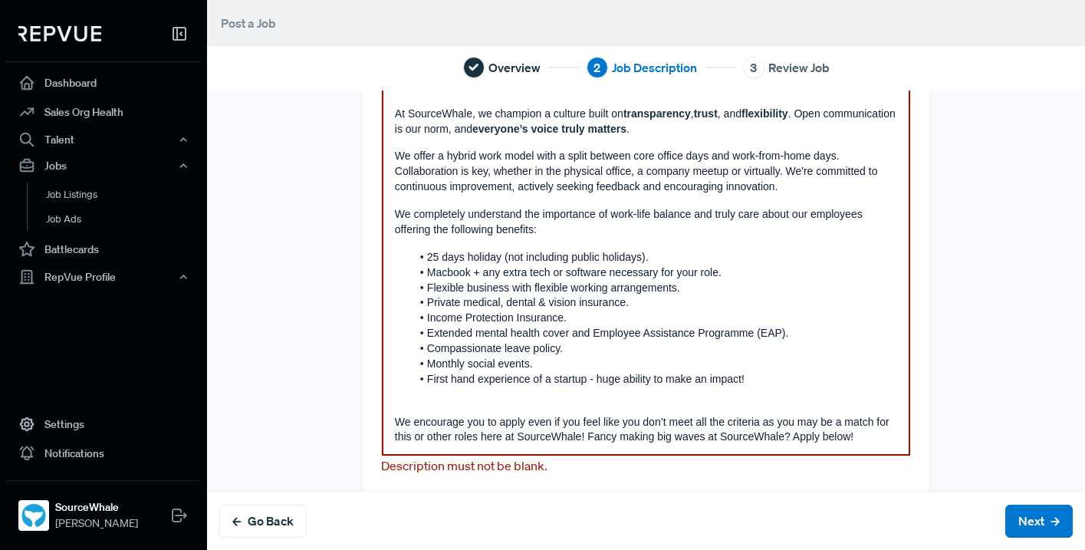
click at [804, 361] on li "Monthly social events." at bounding box center [654, 364] width 486 height 15
click at [1023, 519] on button "Next" at bounding box center [1039, 521] width 67 height 33
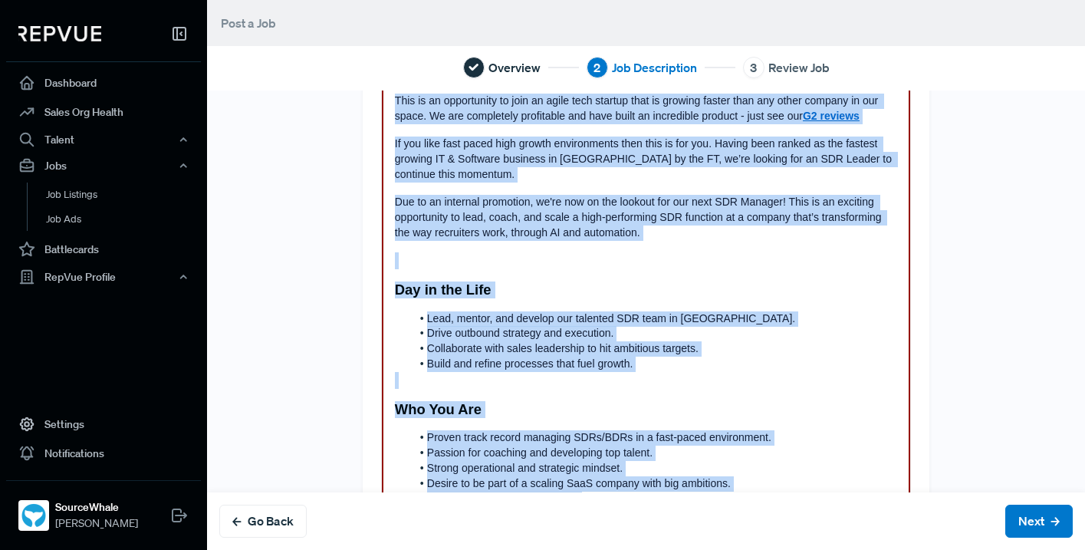
scroll to position [0, 0]
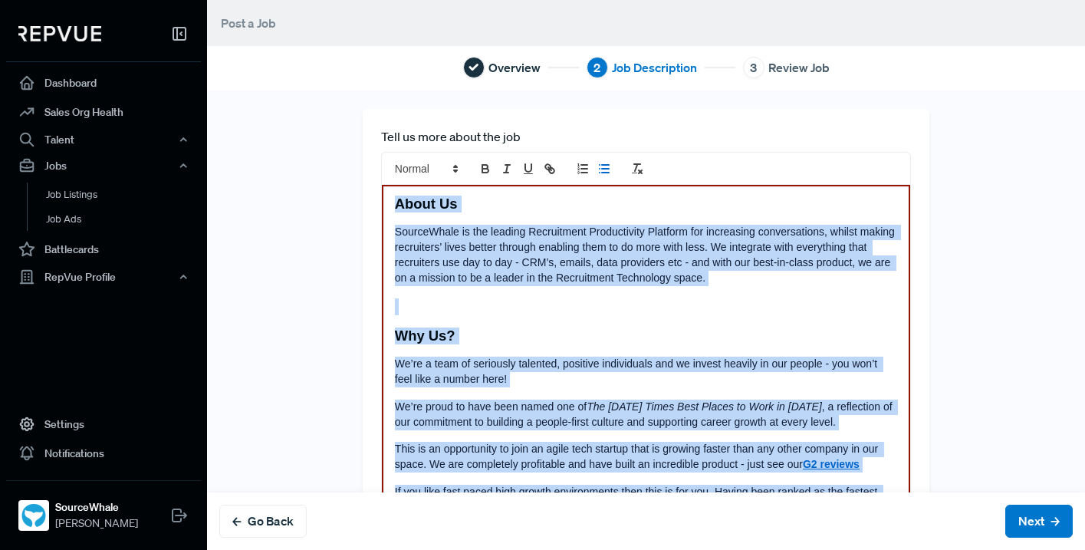
drag, startPoint x: 858, startPoint y: 433, endPoint x: 370, endPoint y: 196, distance: 541.3
copy div "Lorem Ip DolorsItame co adi elitsed Doeiusmodte Incididuntut Laboreet dol magna…"
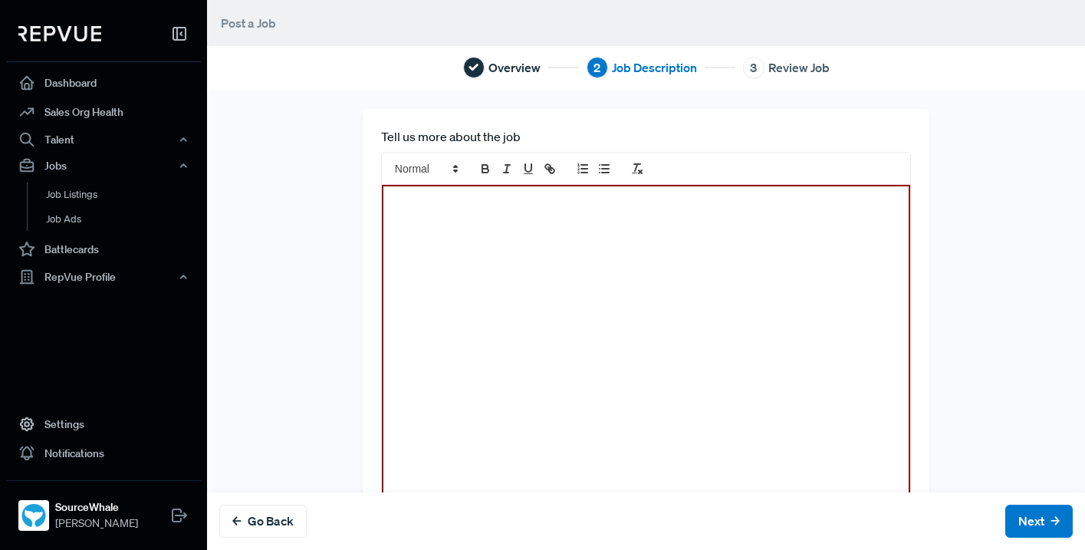
scroll to position [722, 0]
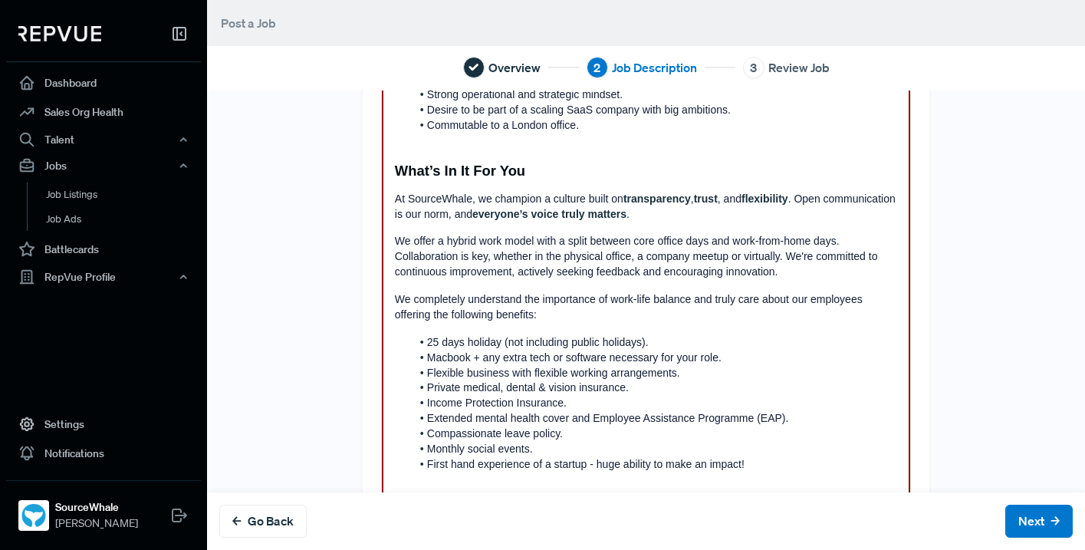
click at [610, 257] on span "We offer a hybrid work model with a split between core office days and work-fro…" at bounding box center [638, 256] width 486 height 43
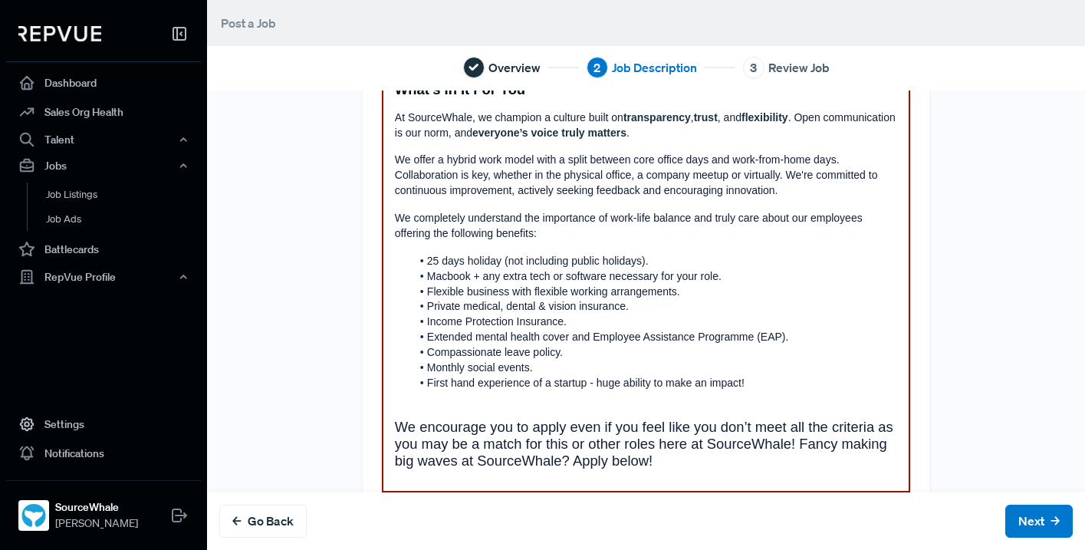
scroll to position [833, 0]
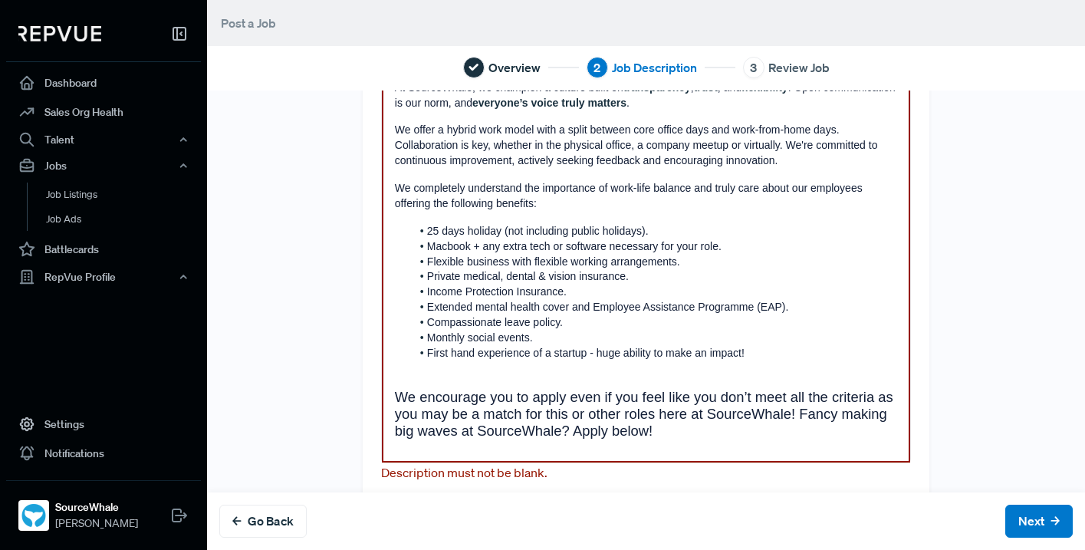
click at [760, 352] on li "First hand experience of a startup - huge ability to make an impact!" at bounding box center [654, 353] width 486 height 15
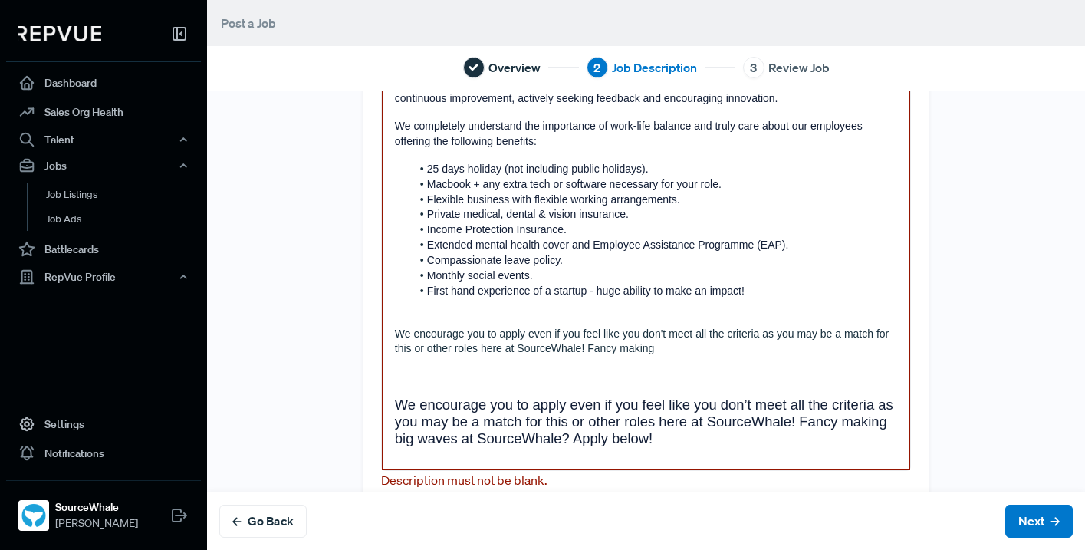
scroll to position [907, 0]
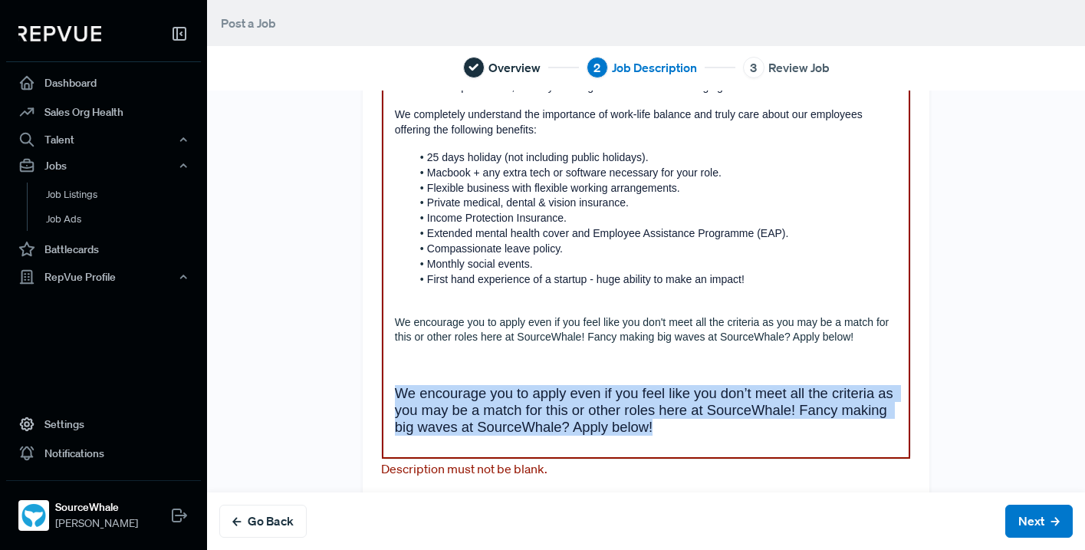
drag, startPoint x: 662, startPoint y: 440, endPoint x: 386, endPoint y: 390, distance: 280.6
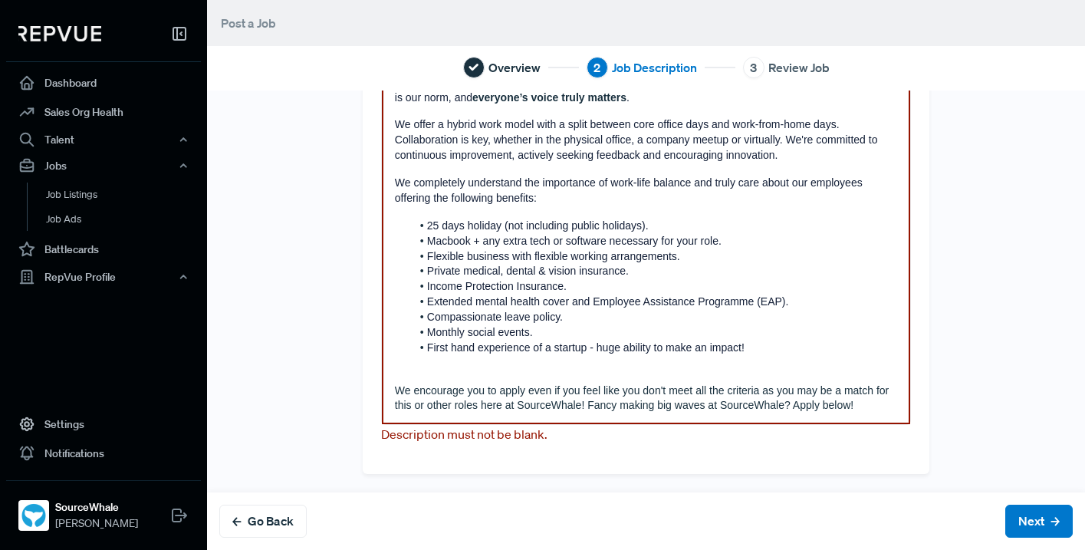
scroll to position [839, 0]
click at [1047, 531] on button "Next" at bounding box center [1039, 521] width 67 height 33
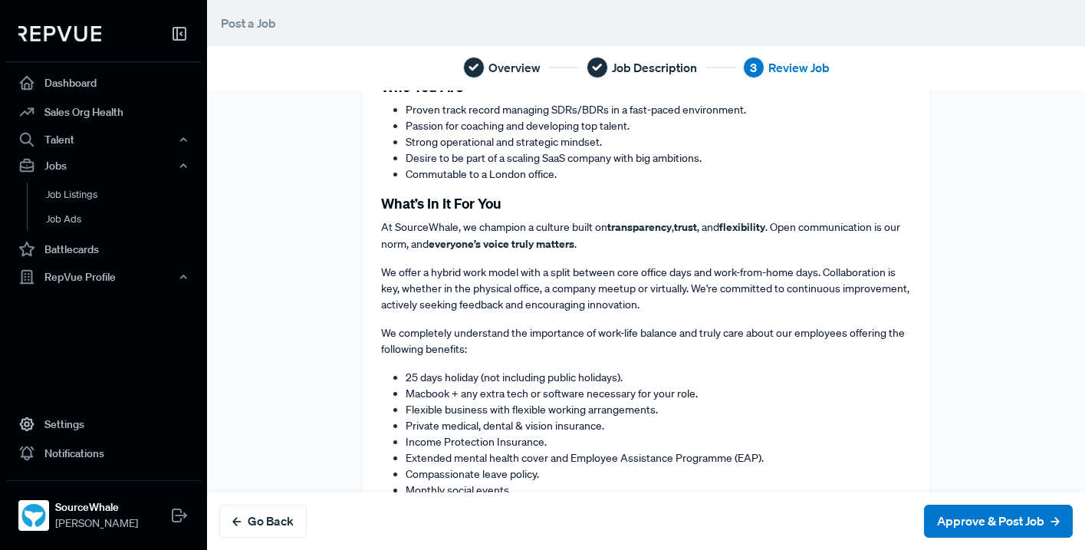
scroll to position [983, 0]
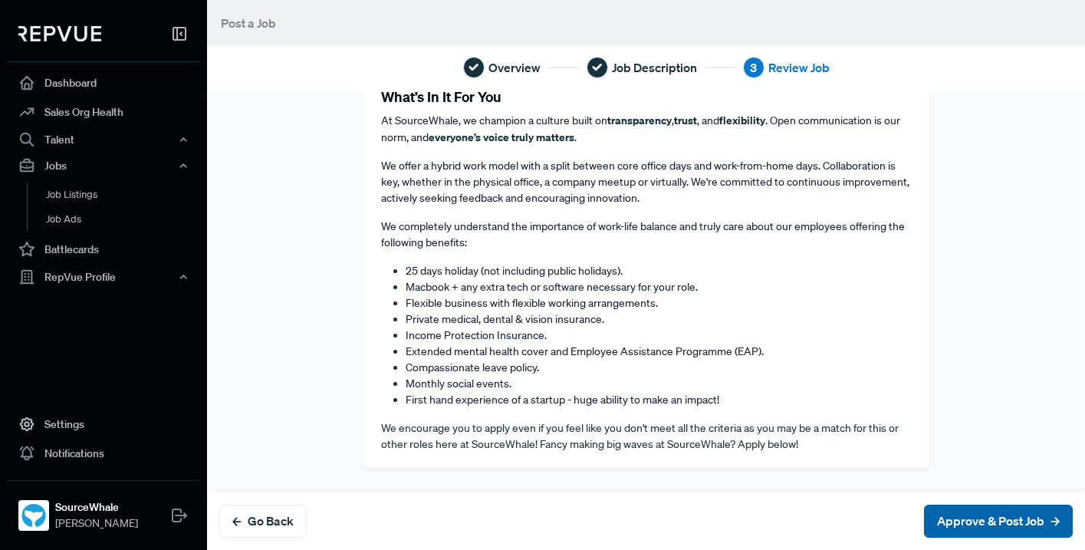
click at [975, 517] on button "Approve & Post Job" at bounding box center [998, 521] width 149 height 33
click at [965, 524] on button "Approve & Post Job" at bounding box center [998, 521] width 149 height 33
click at [983, 526] on button "Approve & Post Job" at bounding box center [998, 521] width 149 height 33
click at [1007, 522] on button "Approve & Post Job" at bounding box center [998, 521] width 149 height 33
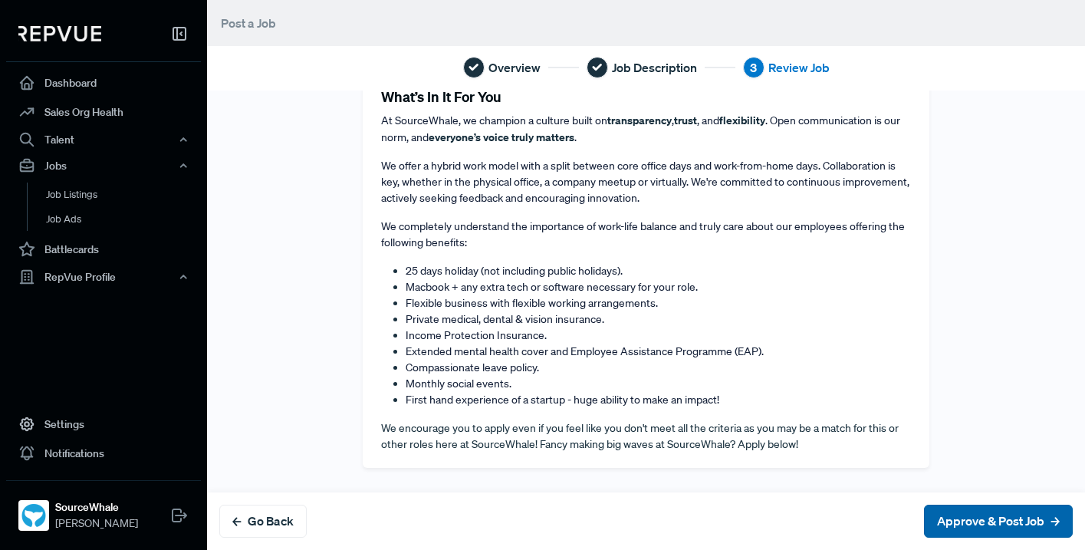
click at [1007, 522] on button "Approve & Post Job" at bounding box center [998, 521] width 149 height 33
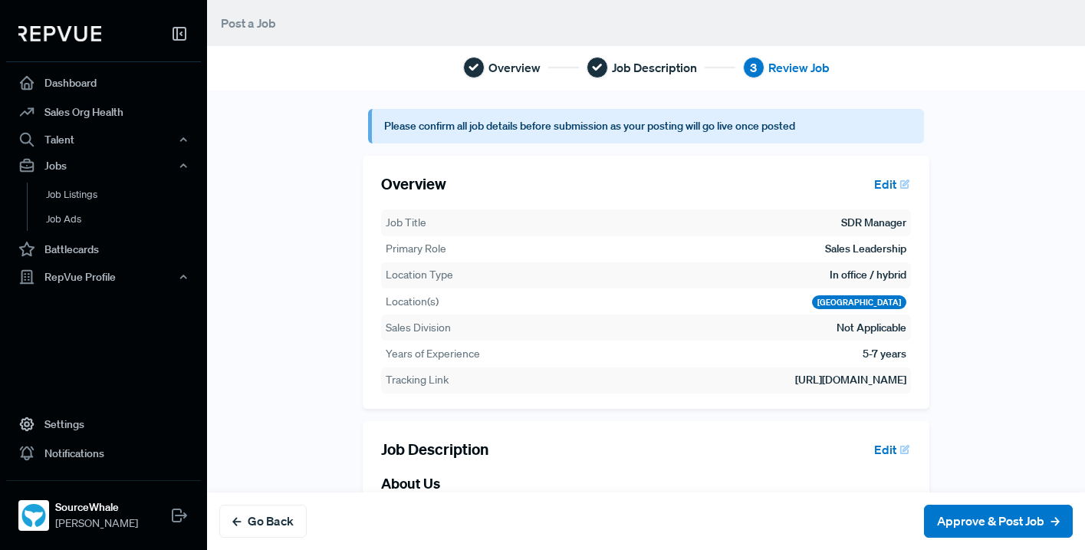
click at [428, 123] on article "Please confirm all job details before submission as your posting will go live o…" at bounding box center [646, 126] width 556 height 35
click at [961, 519] on button "Approve & Post Job" at bounding box center [998, 521] width 149 height 33
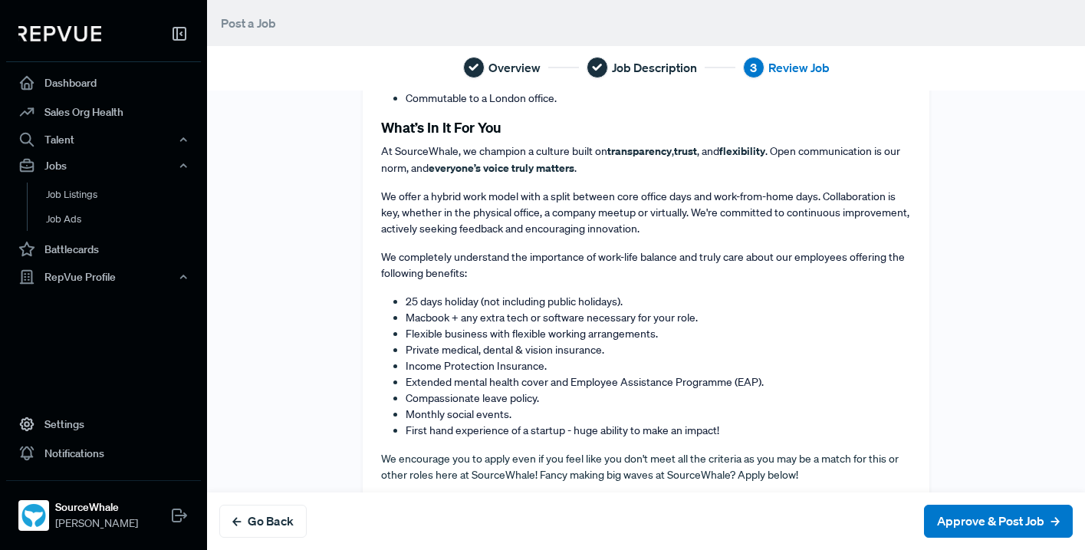
scroll to position [983, 0]
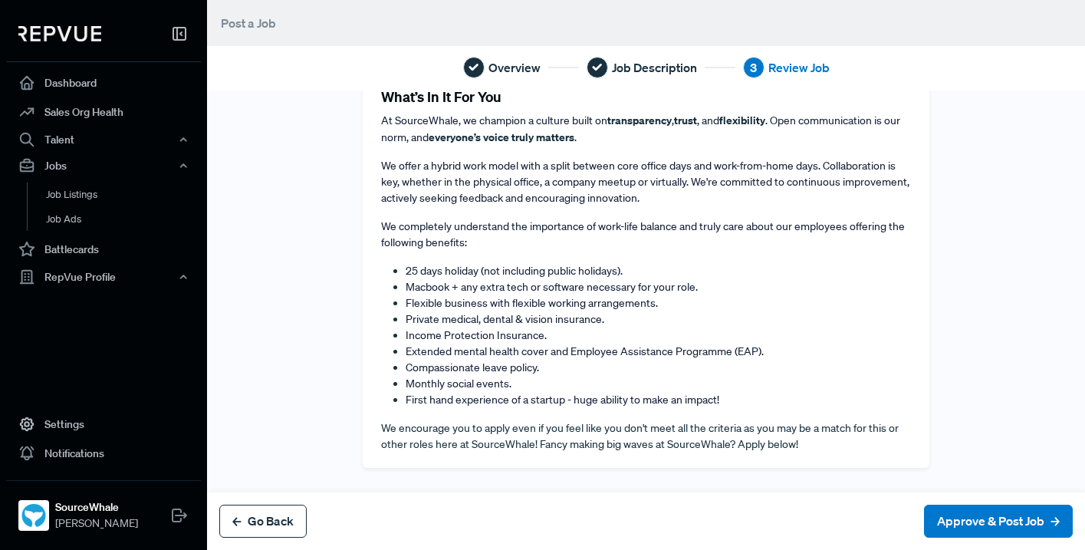
click at [279, 531] on button "Go Back" at bounding box center [262, 521] width 87 height 33
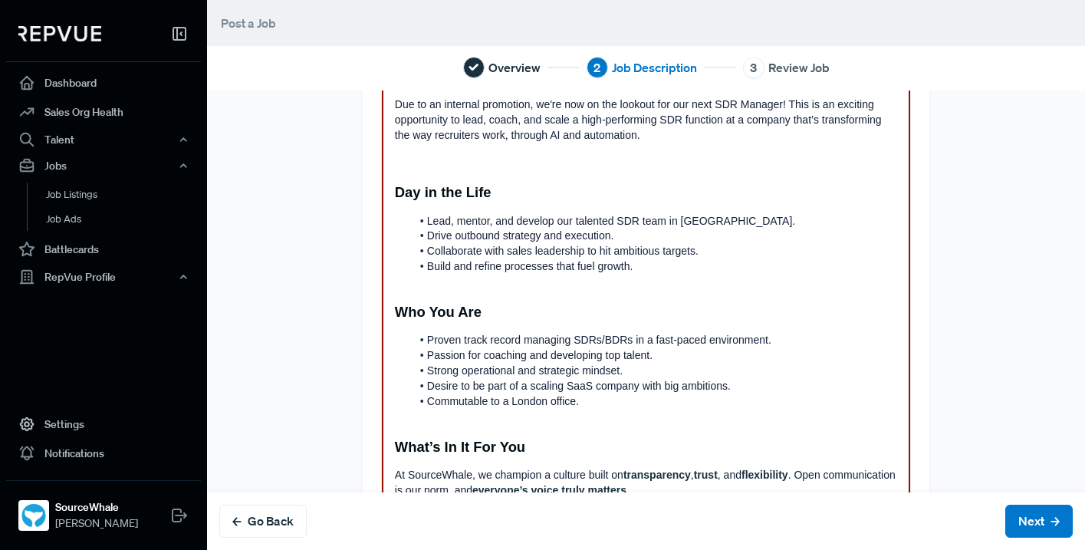
scroll to position [839, 0]
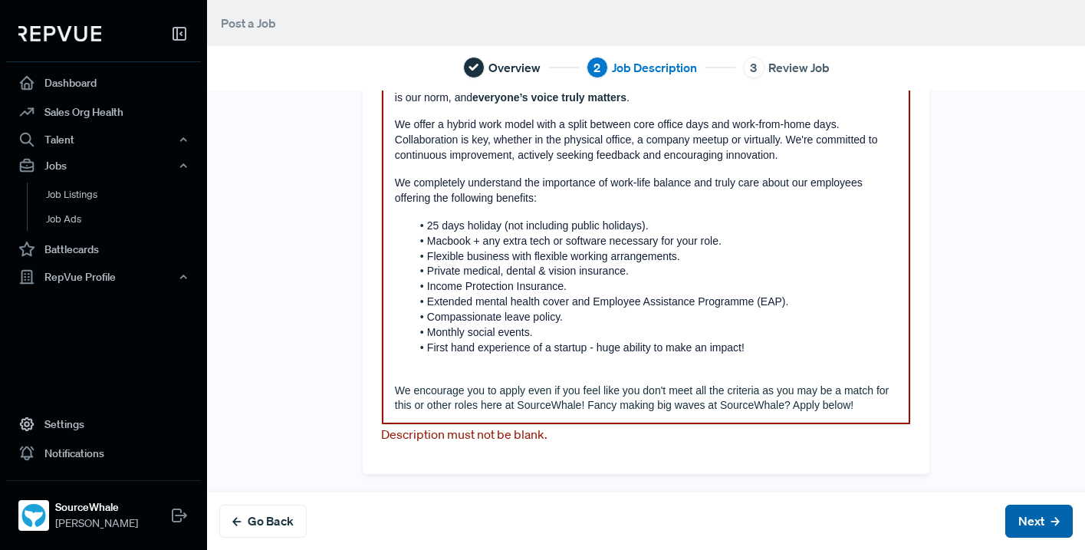
click at [1023, 512] on button "Next" at bounding box center [1039, 521] width 67 height 33
click at [1043, 517] on button "Next" at bounding box center [1039, 521] width 67 height 33
click at [858, 408] on p "We encourage you to apply even if you feel like you don't meet all the criteria…" at bounding box center [646, 399] width 502 height 31
click at [1047, 519] on button "Next" at bounding box center [1039, 521] width 67 height 33
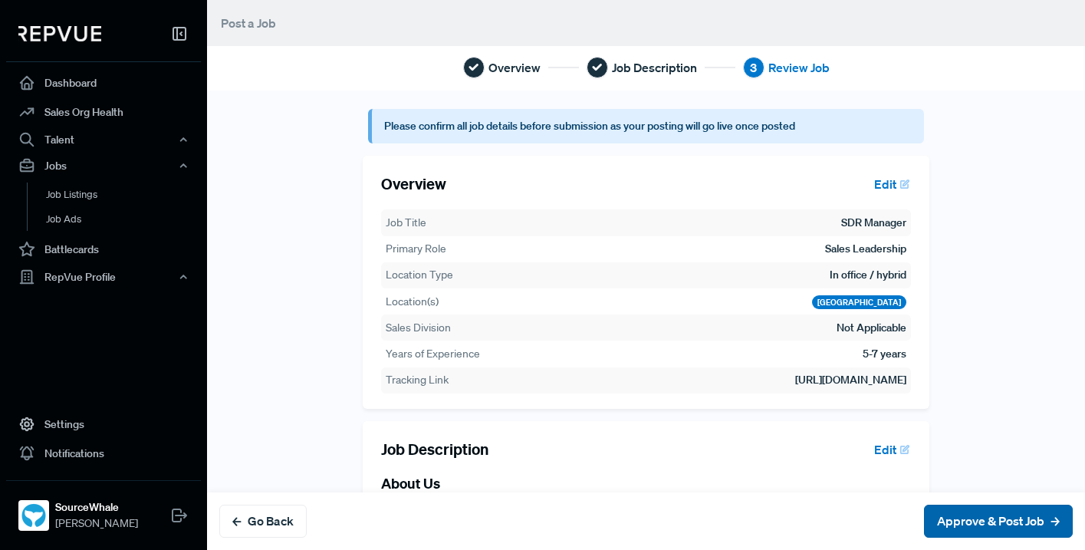
click at [1047, 519] on button "Approve & Post Job" at bounding box center [998, 521] width 149 height 33
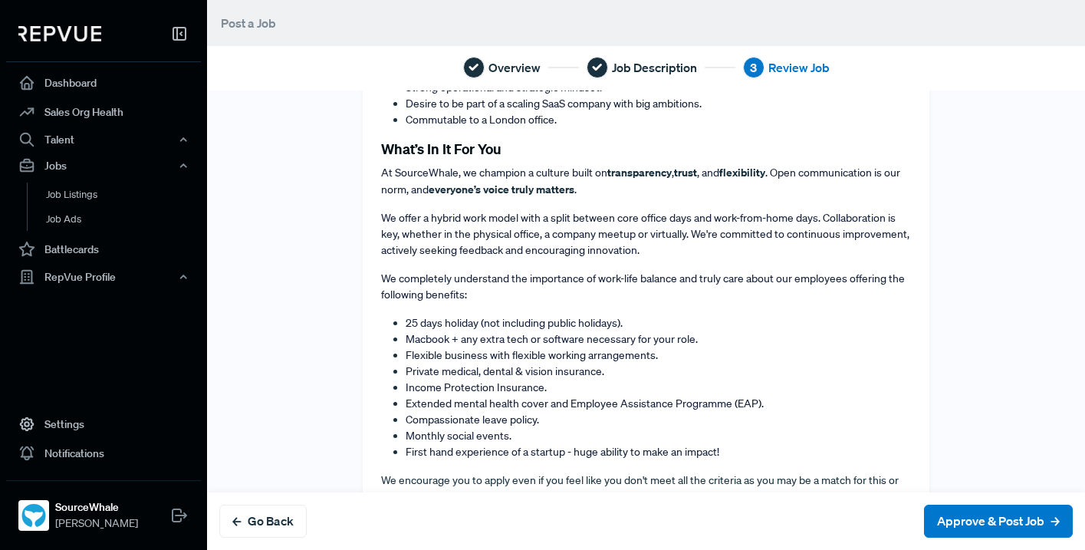
scroll to position [983, 0]
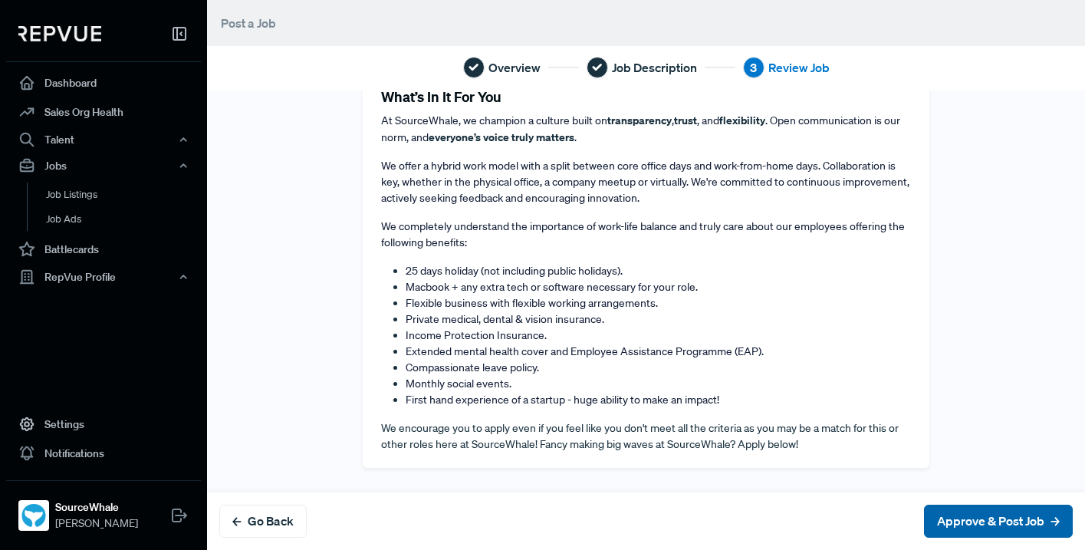
click at [1000, 515] on button "Approve & Post Job" at bounding box center [998, 521] width 149 height 33
click at [980, 521] on button "Approve & Post Job" at bounding box center [998, 521] width 149 height 33
click at [993, 519] on button "Approve & Post Job" at bounding box center [998, 521] width 149 height 33
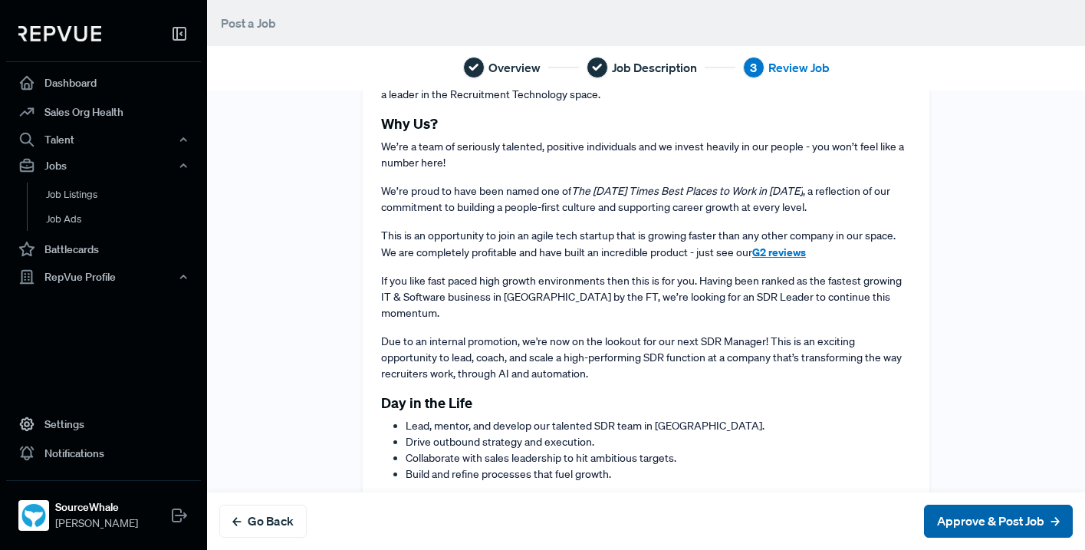
scroll to position [0, 0]
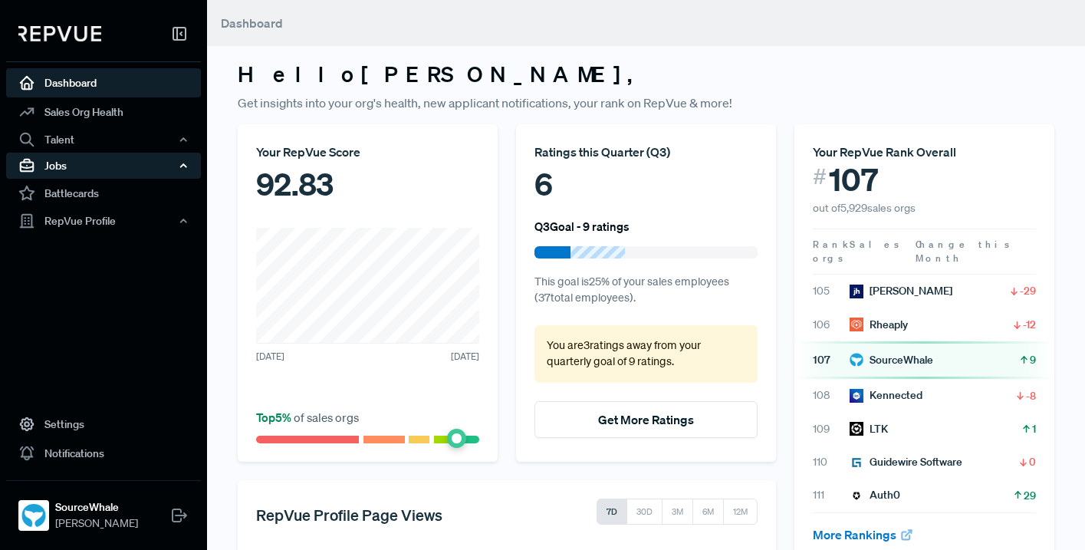
click at [81, 161] on div "Jobs" at bounding box center [103, 166] width 195 height 26
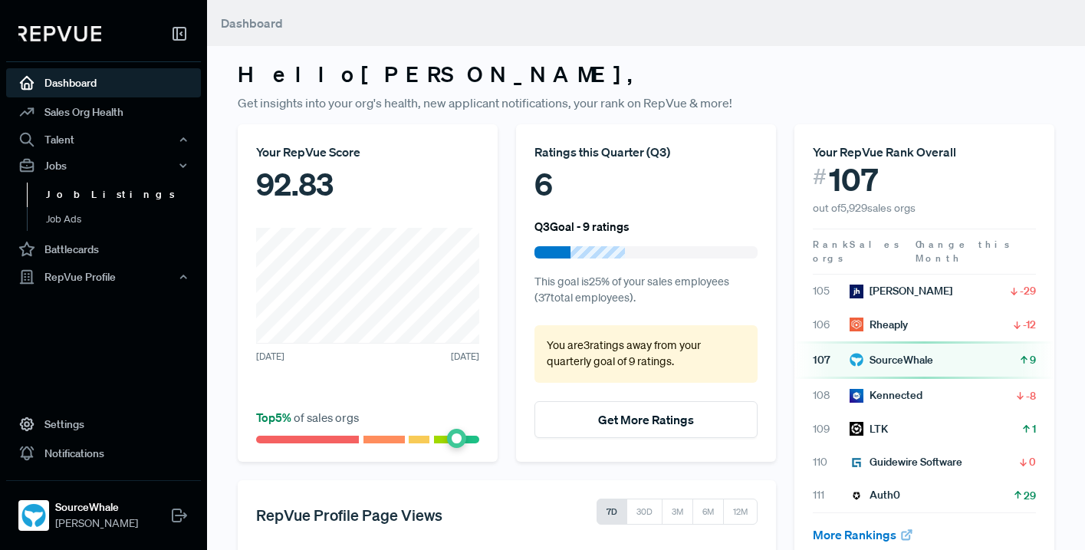
click at [84, 196] on link "Job Listings" at bounding box center [124, 195] width 195 height 25
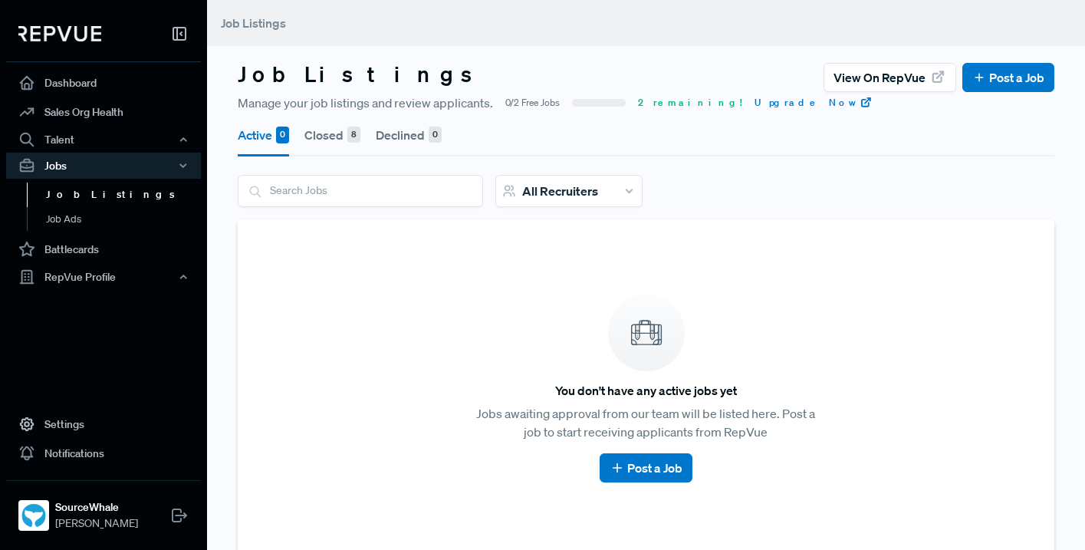
click at [348, 135] on div "8" at bounding box center [353, 135] width 13 height 17
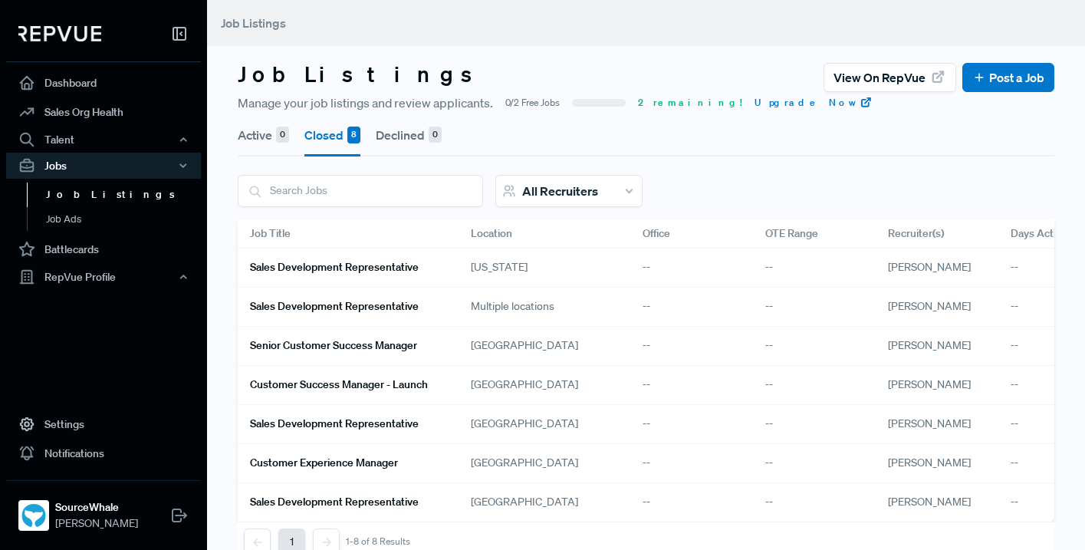
click at [270, 131] on button "Active 0" at bounding box center [263, 135] width 51 height 43
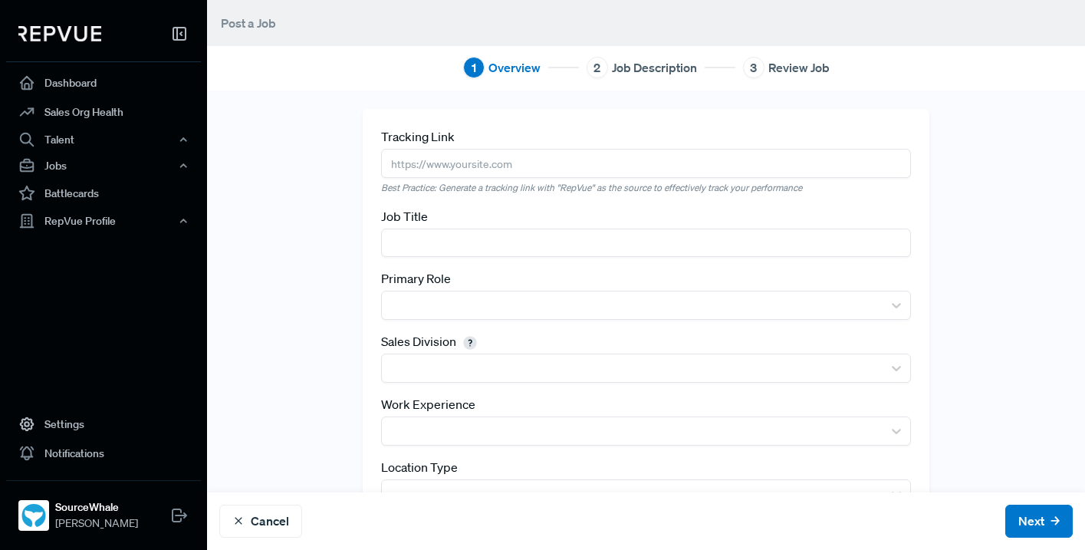
click at [455, 163] on input "text" at bounding box center [646, 163] width 530 height 28
paste input "[URL][DOMAIN_NAME]"
type input "[URL][DOMAIN_NAME]"
click at [465, 247] on input "text" at bounding box center [646, 243] width 530 height 28
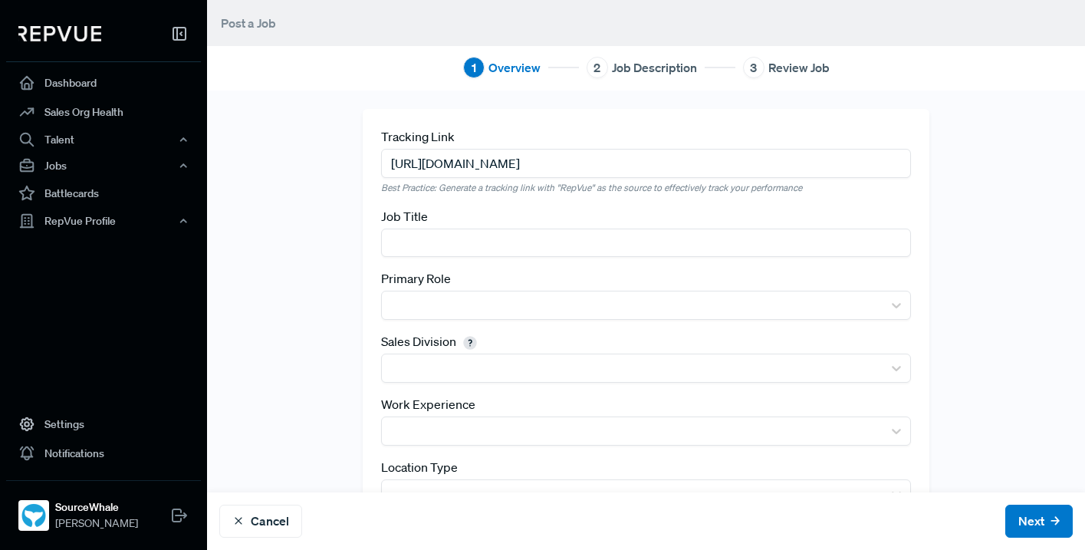
scroll to position [0, 0]
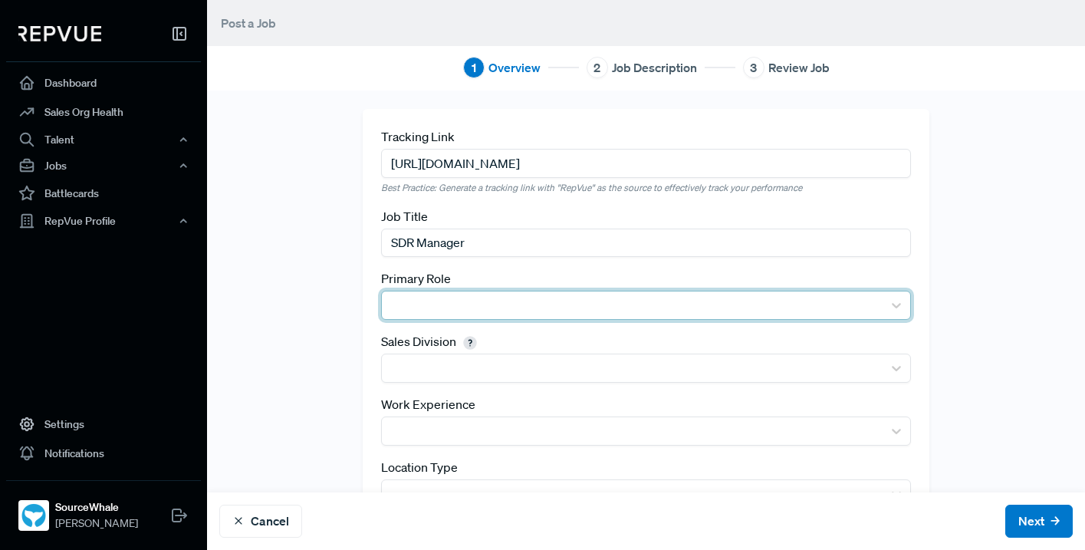
type input "SDR Manager"
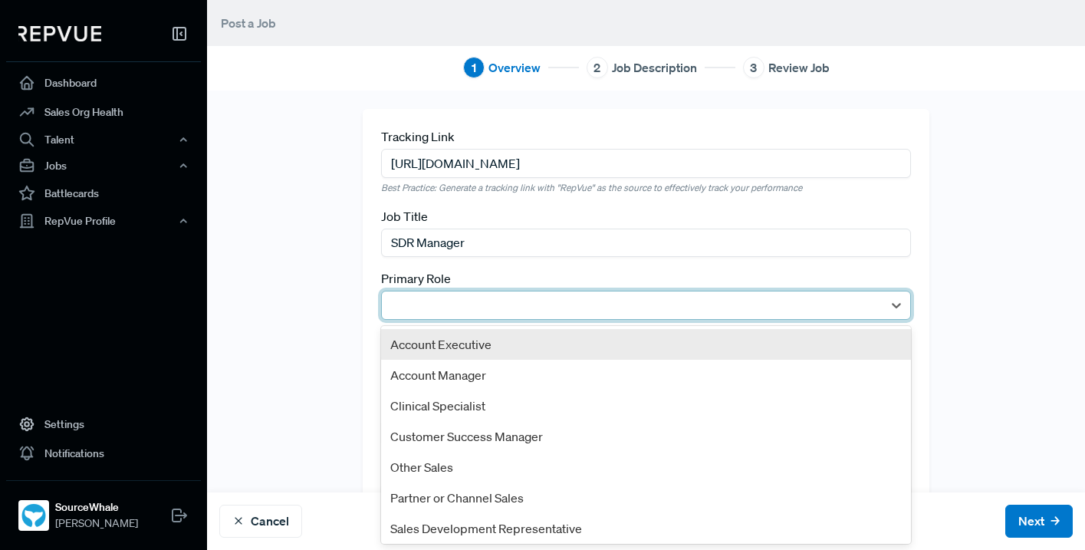
click at [472, 308] on div at bounding box center [633, 305] width 486 height 21
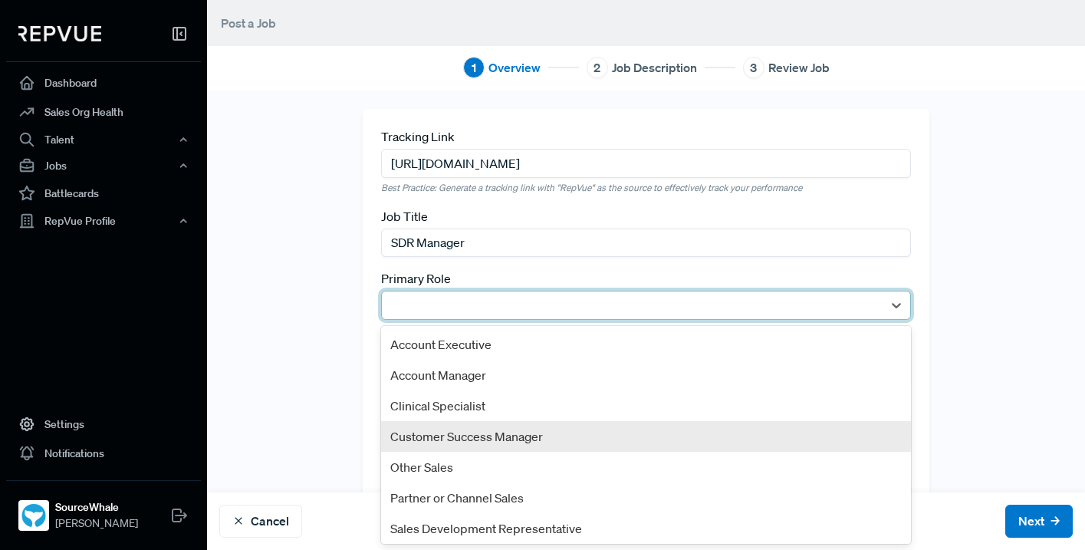
scroll to position [95, 0]
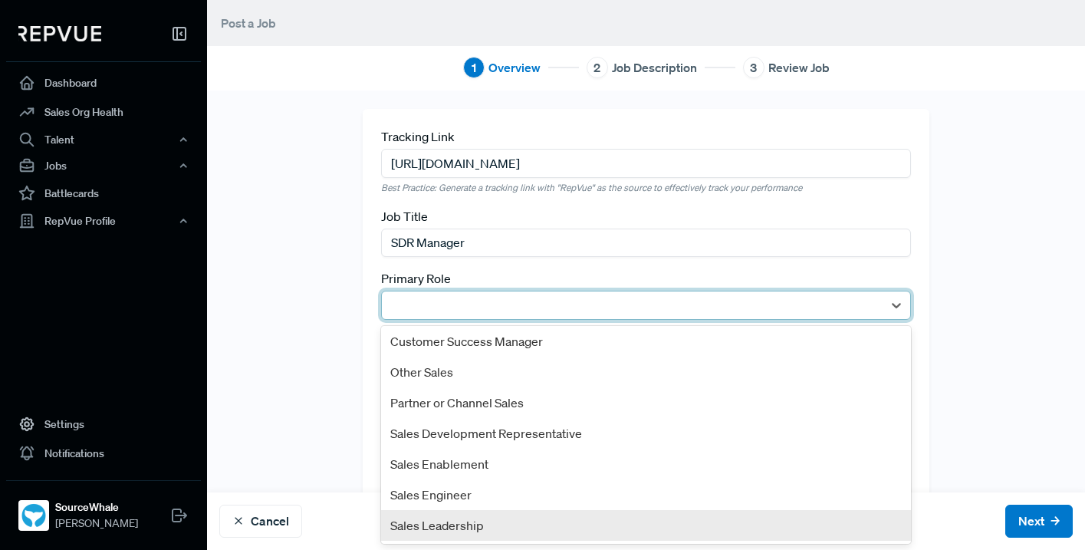
click at [479, 519] on div "Sales Leadership" at bounding box center [646, 525] width 530 height 31
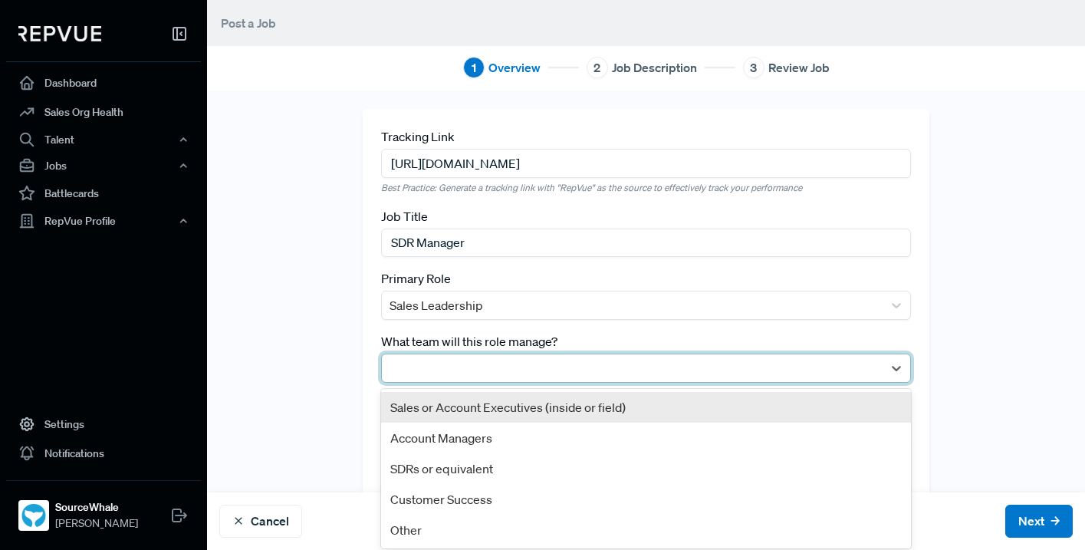
click at [445, 379] on div at bounding box center [632, 368] width 501 height 28
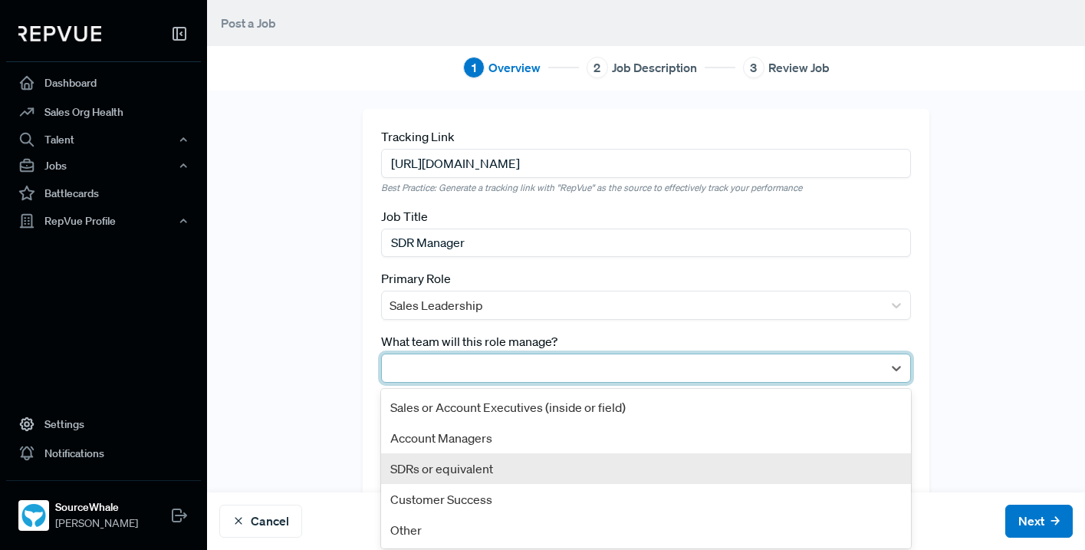
click at [440, 472] on div "SDRs or equivalent" at bounding box center [646, 468] width 530 height 31
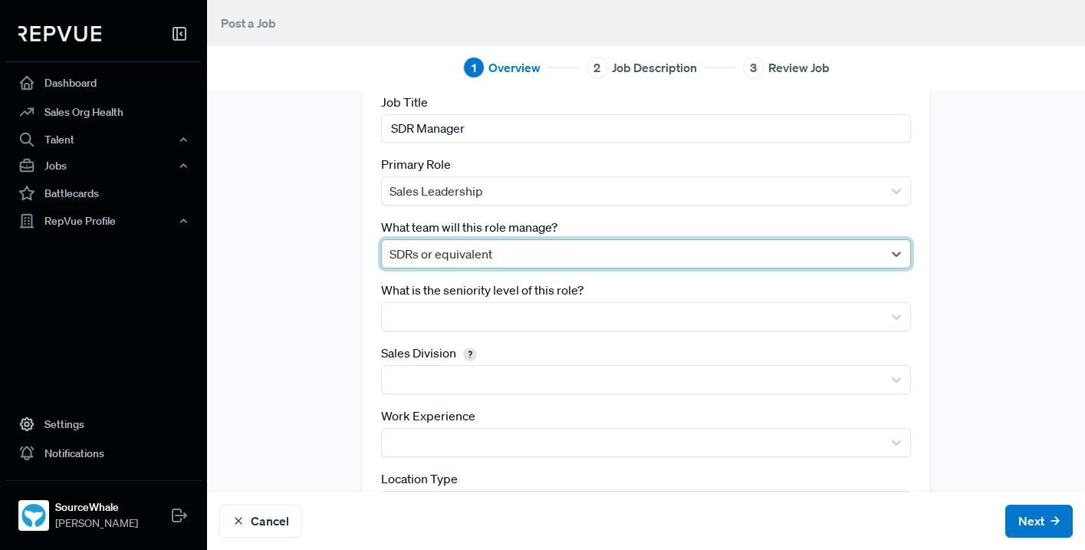
scroll to position [154, 0]
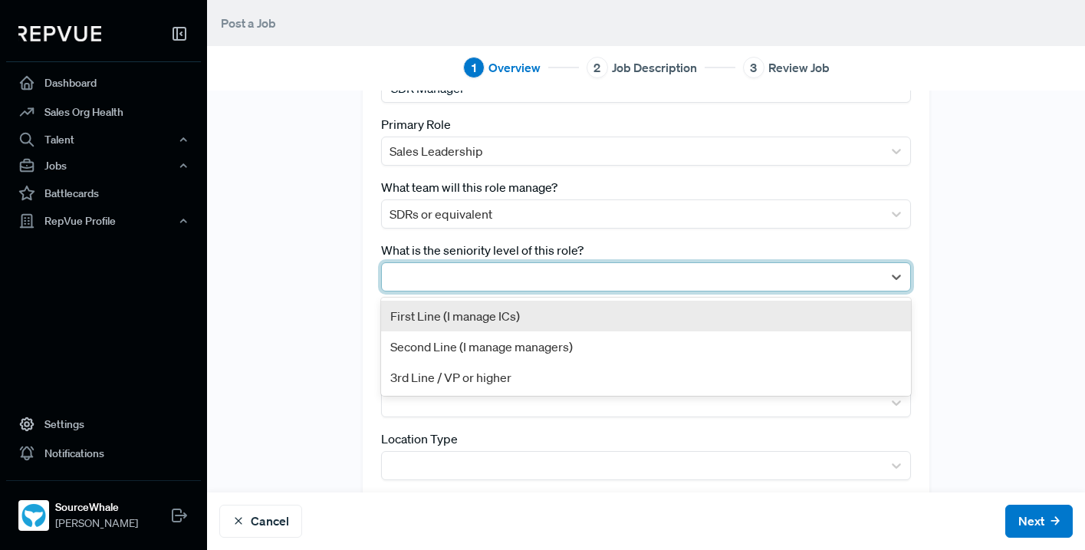
click at [660, 281] on div at bounding box center [633, 276] width 486 height 21
click at [468, 318] on div "First Line (I manage ICs)" at bounding box center [646, 316] width 530 height 31
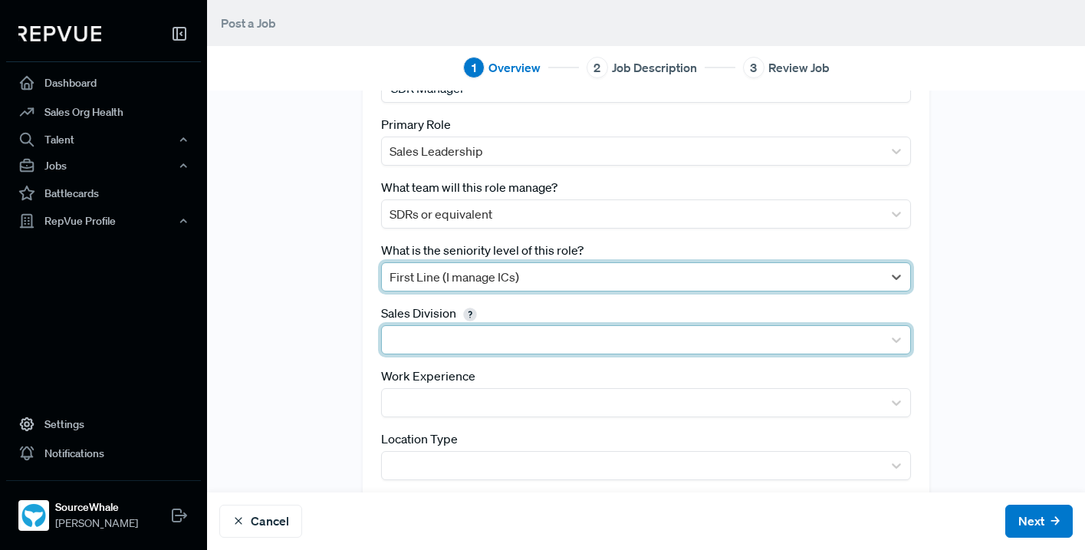
click at [469, 341] on div at bounding box center [633, 339] width 486 height 21
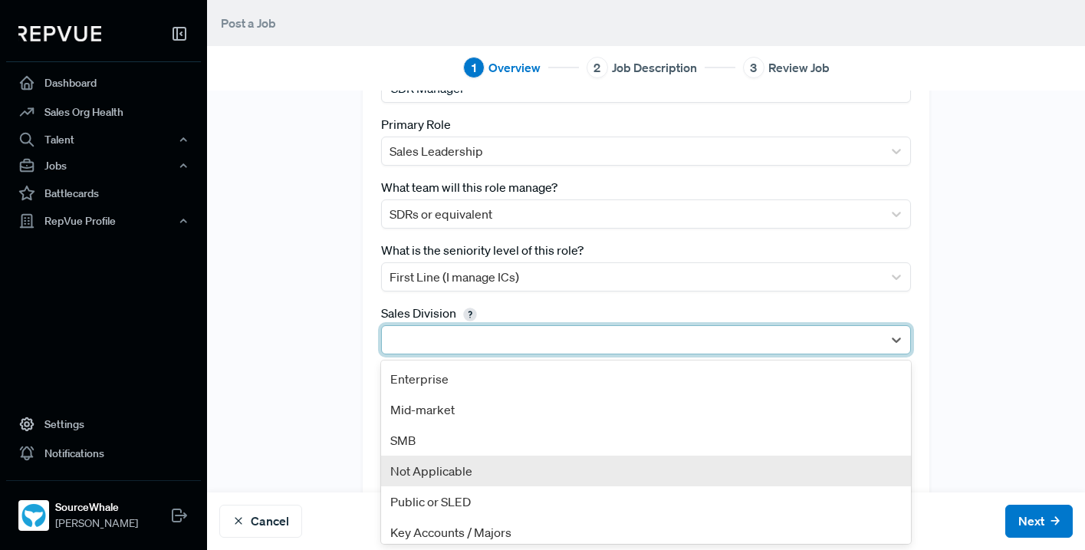
click at [438, 470] on div "Not Applicable" at bounding box center [646, 471] width 530 height 31
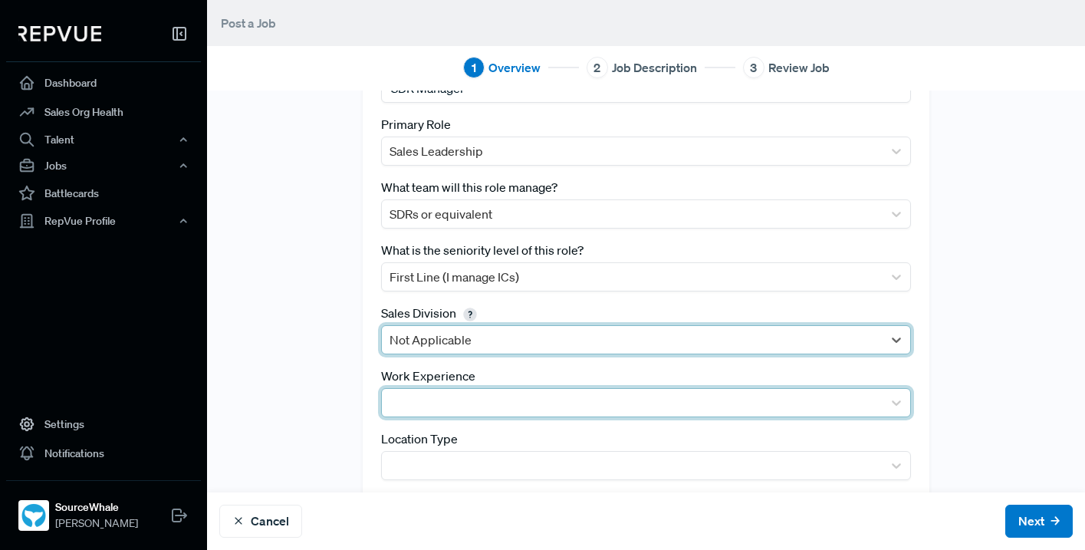
click at [457, 406] on div at bounding box center [633, 402] width 486 height 21
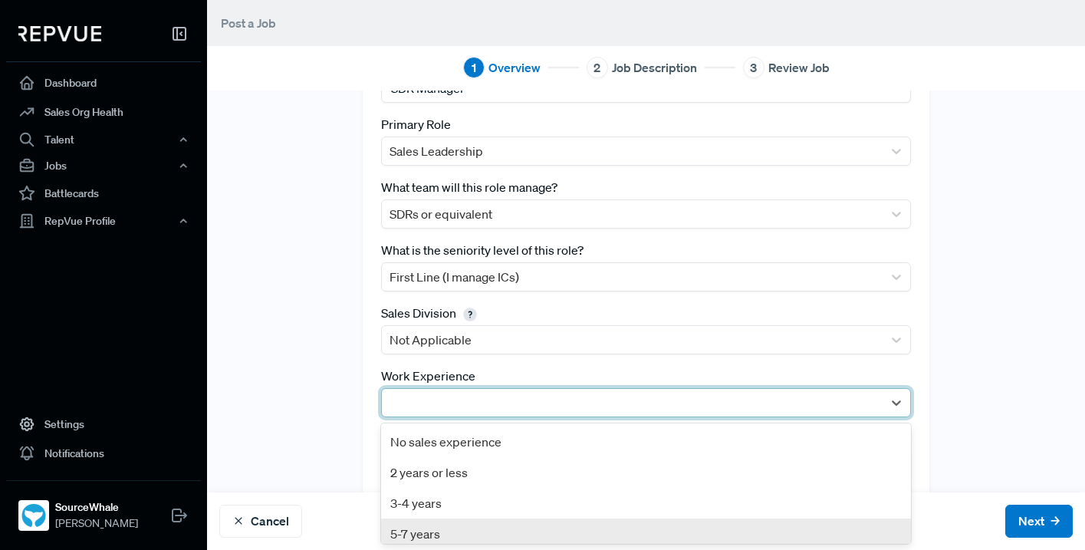
click at [436, 525] on div "5-7 years" at bounding box center [646, 534] width 530 height 31
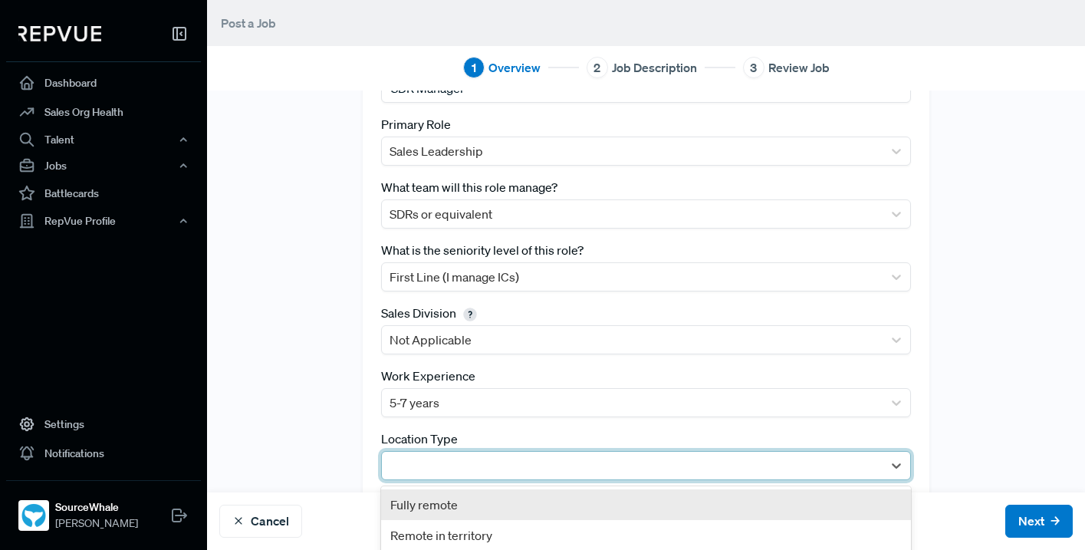
click at [472, 455] on div at bounding box center [633, 465] width 486 height 21
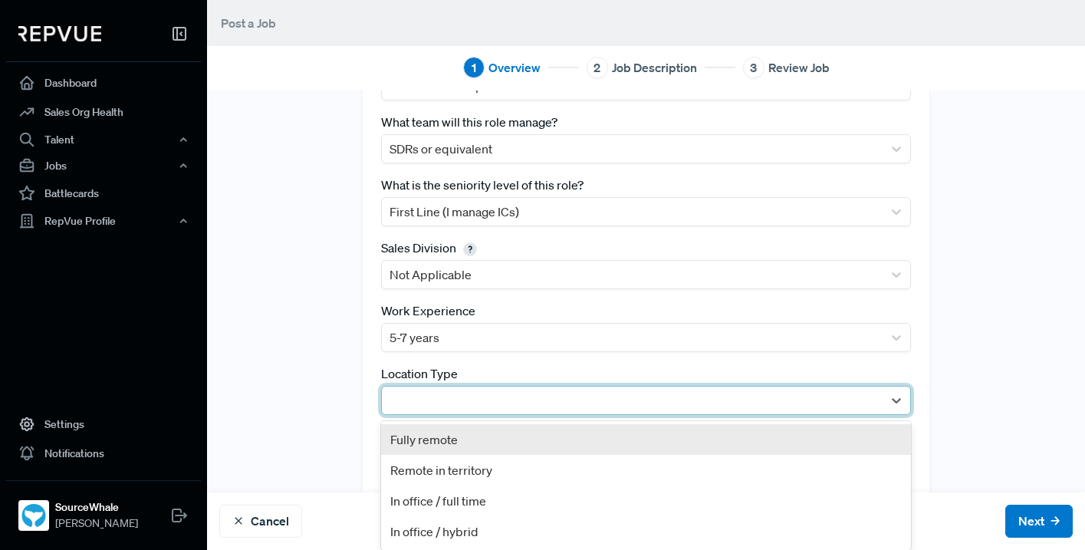
scroll to position [254, 0]
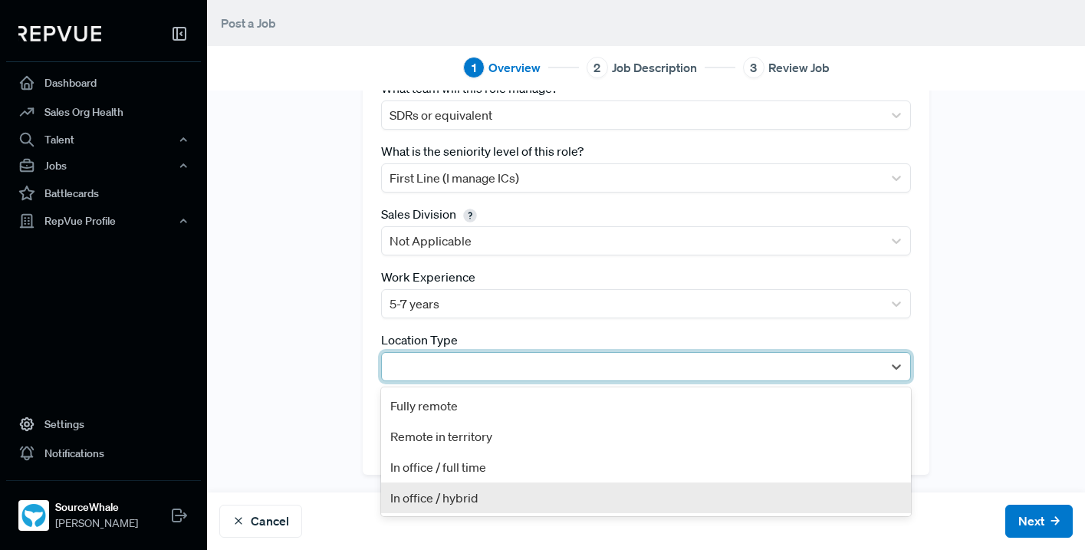
click at [471, 505] on div "In office / hybrid" at bounding box center [646, 497] width 530 height 31
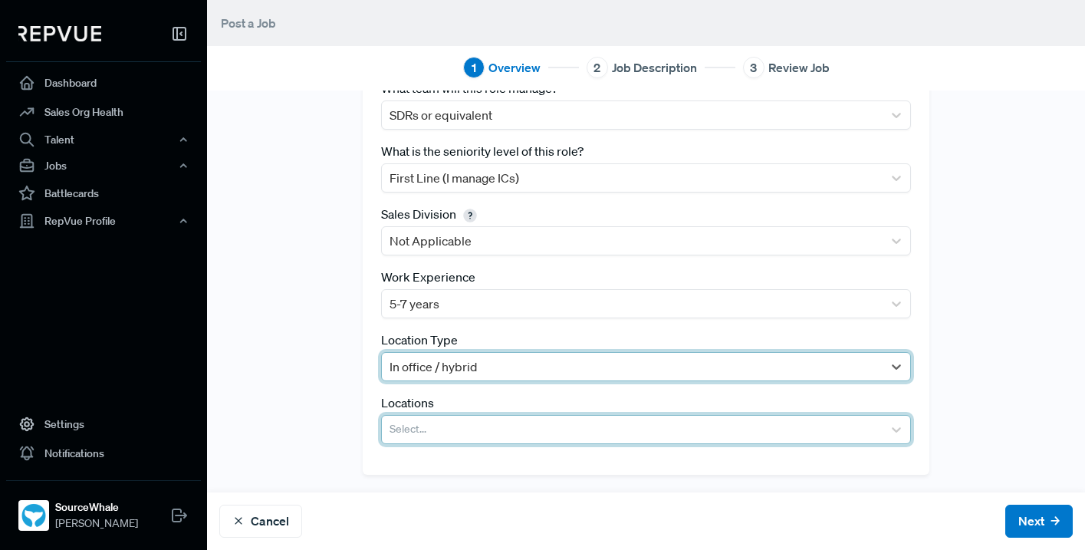
click at [464, 433] on div at bounding box center [633, 429] width 486 height 21
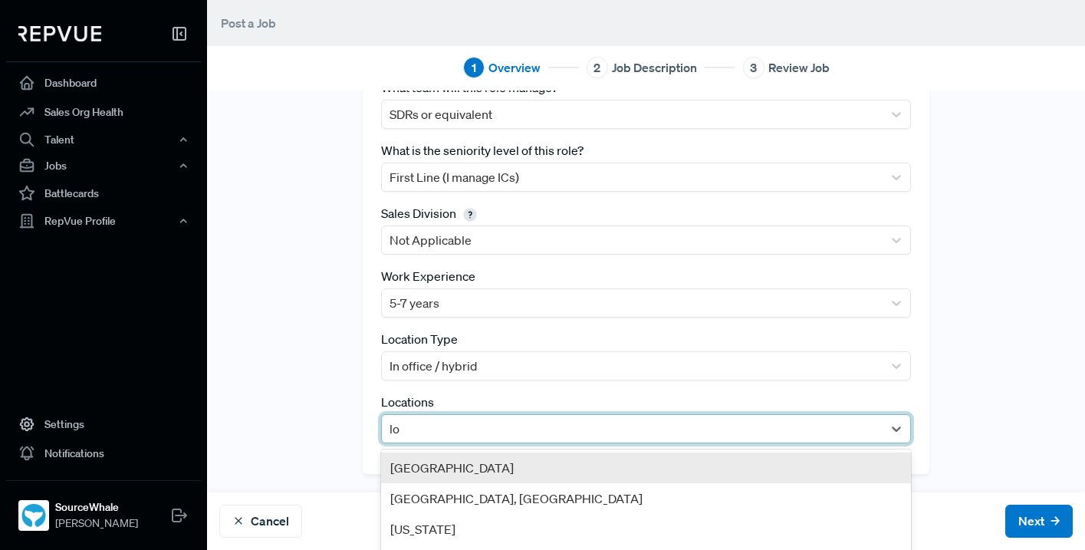
type input "lon"
click at [493, 463] on div "[GEOGRAPHIC_DATA]" at bounding box center [646, 468] width 530 height 31
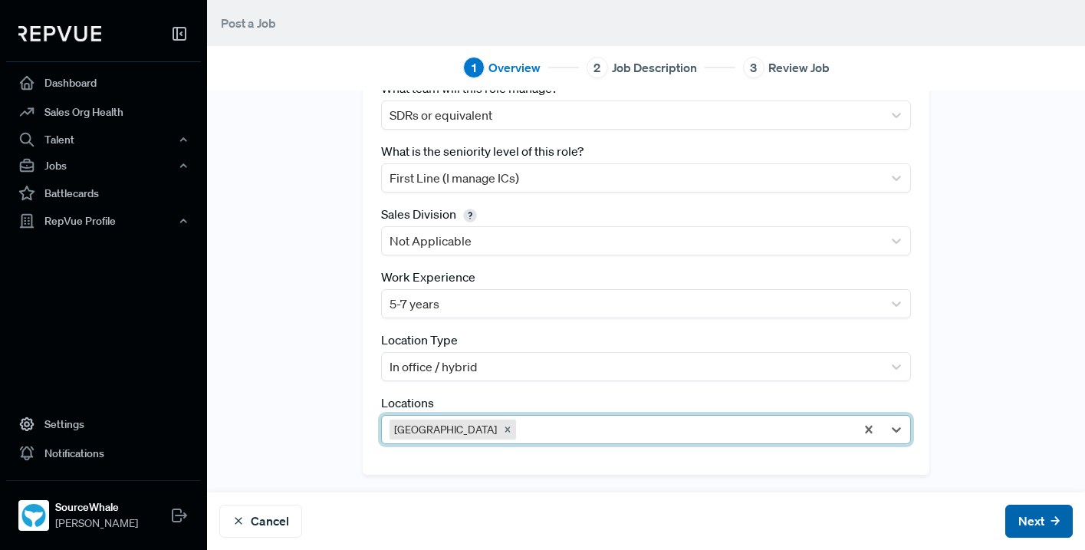
click at [1060, 525] on button "Next" at bounding box center [1039, 521] width 67 height 33
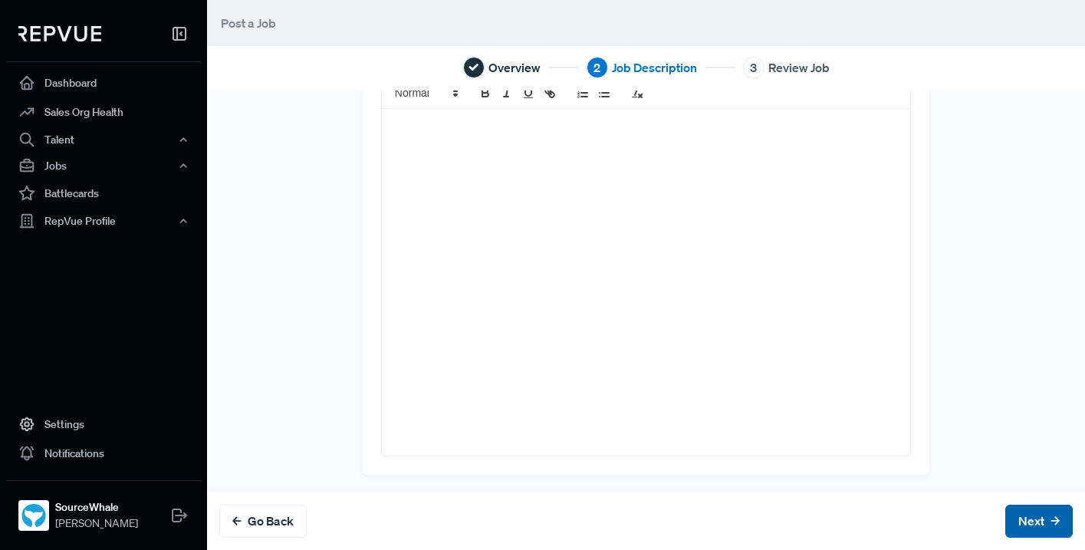
scroll to position [0, 0]
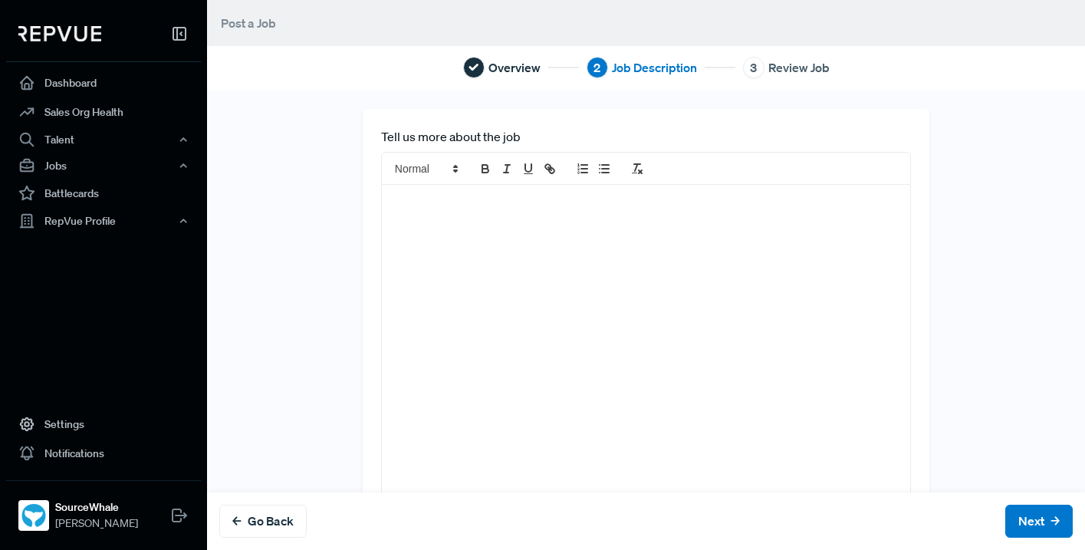
click at [544, 255] on div at bounding box center [646, 358] width 528 height 347
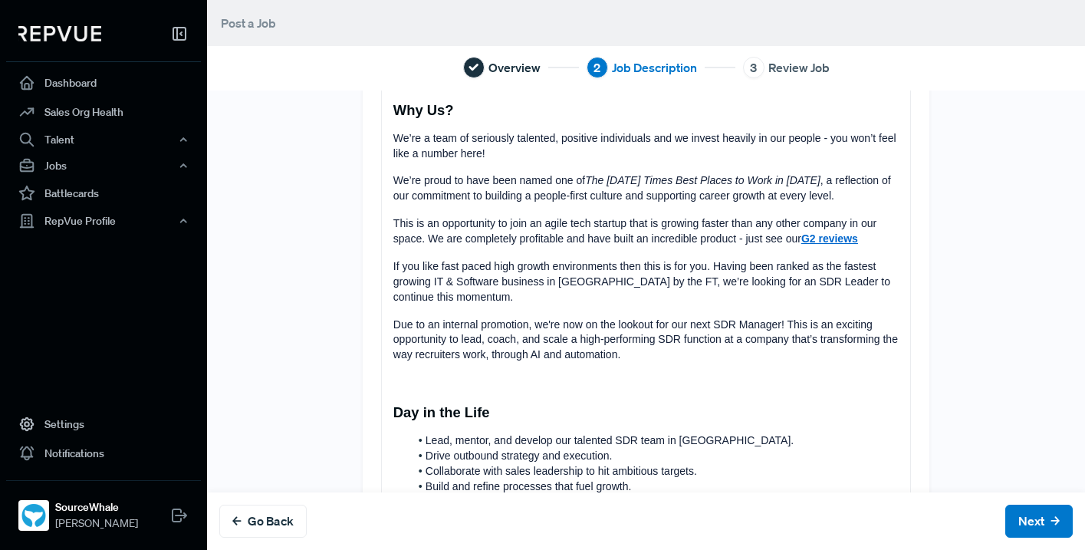
scroll to position [227, 0]
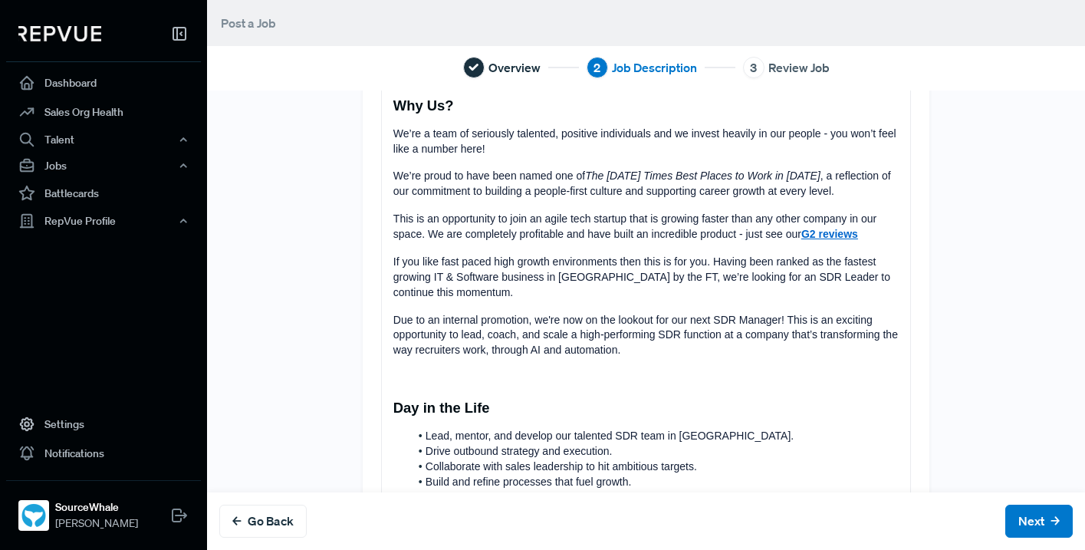
click at [454, 371] on h4 at bounding box center [645, 378] width 505 height 17
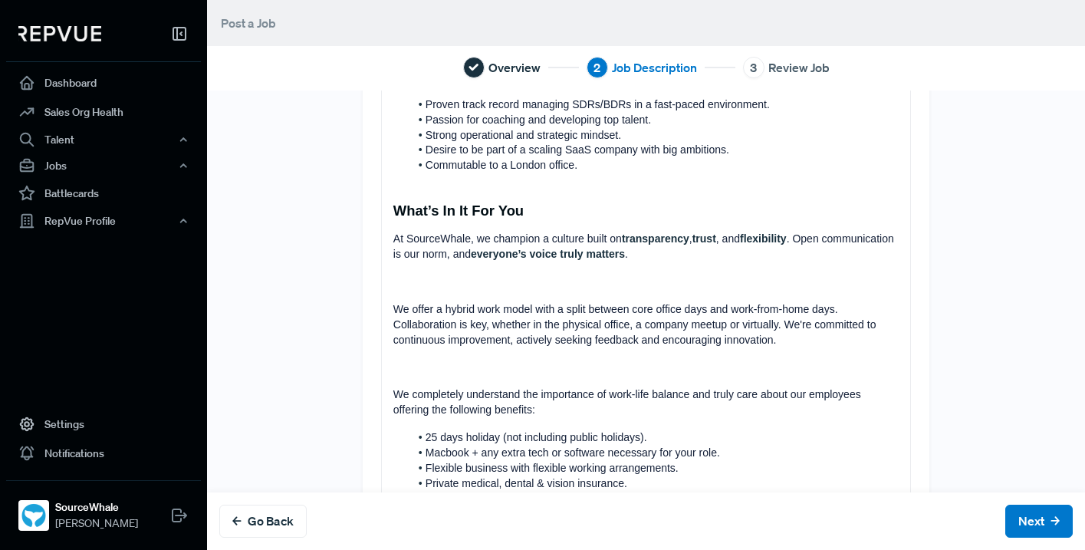
scroll to position [693, 0]
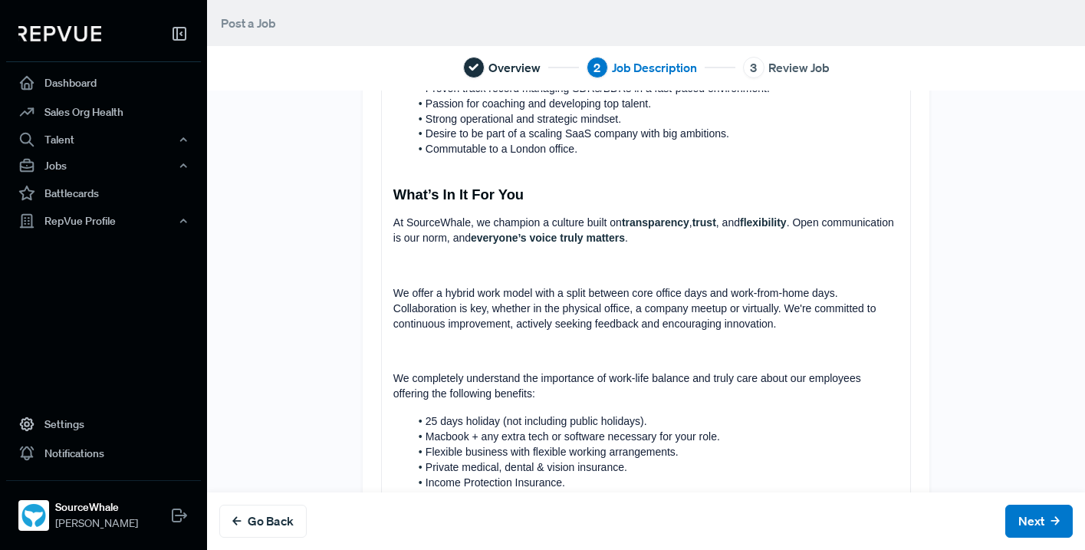
click at [481, 265] on p at bounding box center [645, 265] width 505 height 15
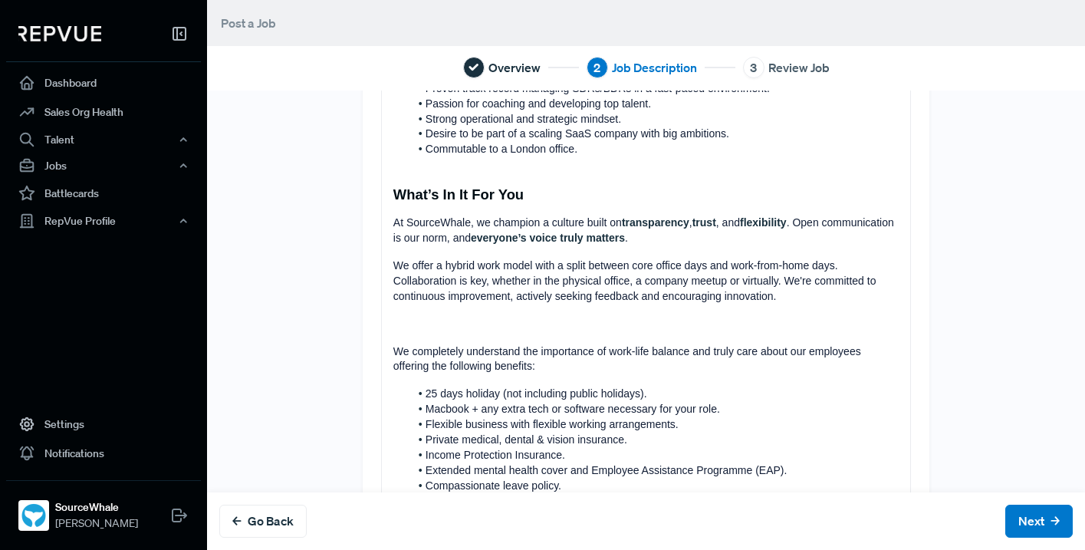
click at [463, 327] on p at bounding box center [645, 324] width 505 height 15
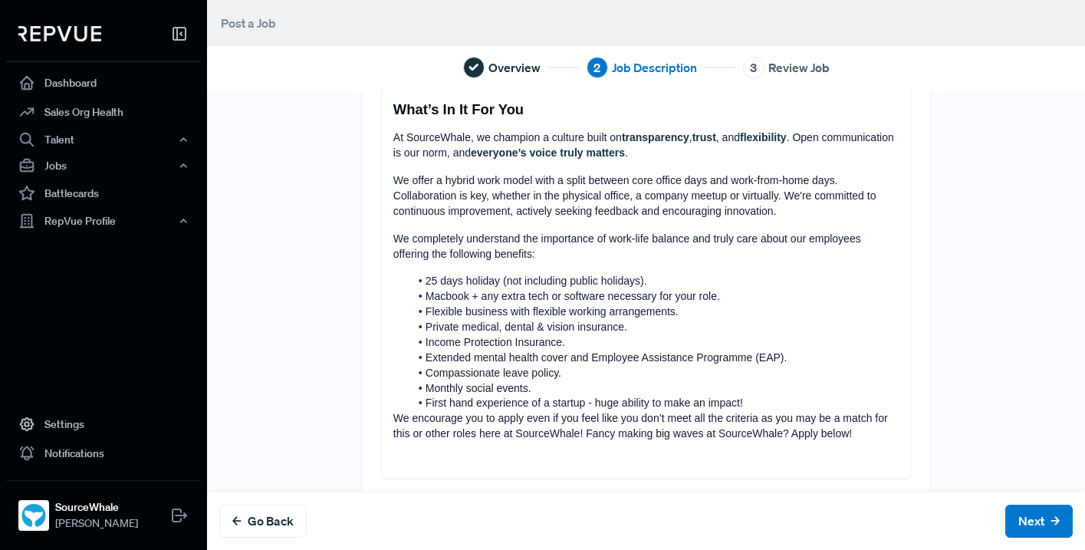
scroll to position [802, 0]
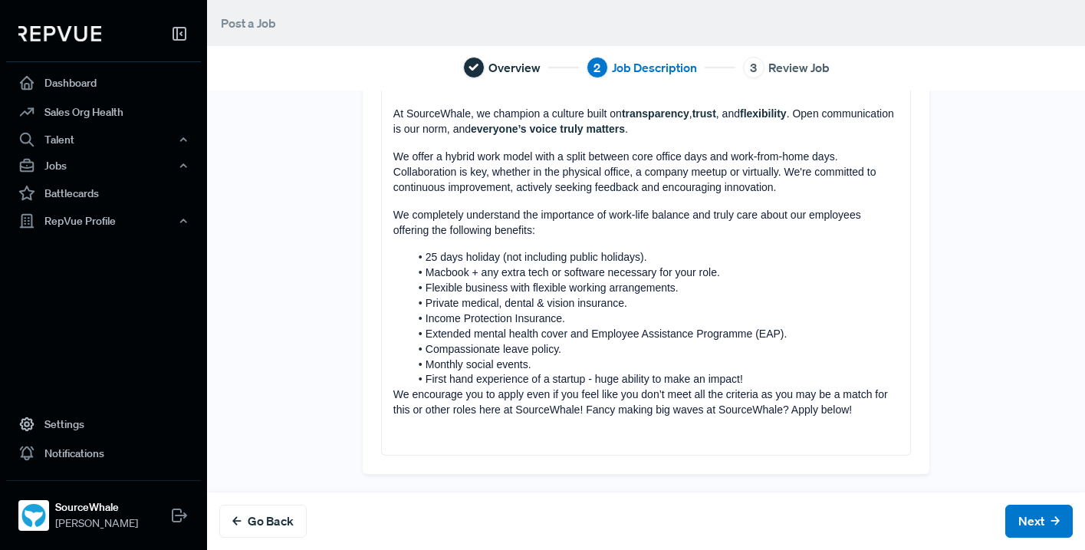
click at [393, 399] on p "We encourage you to apply even if you feel like you don’t meet all the criteria…" at bounding box center [645, 402] width 505 height 31
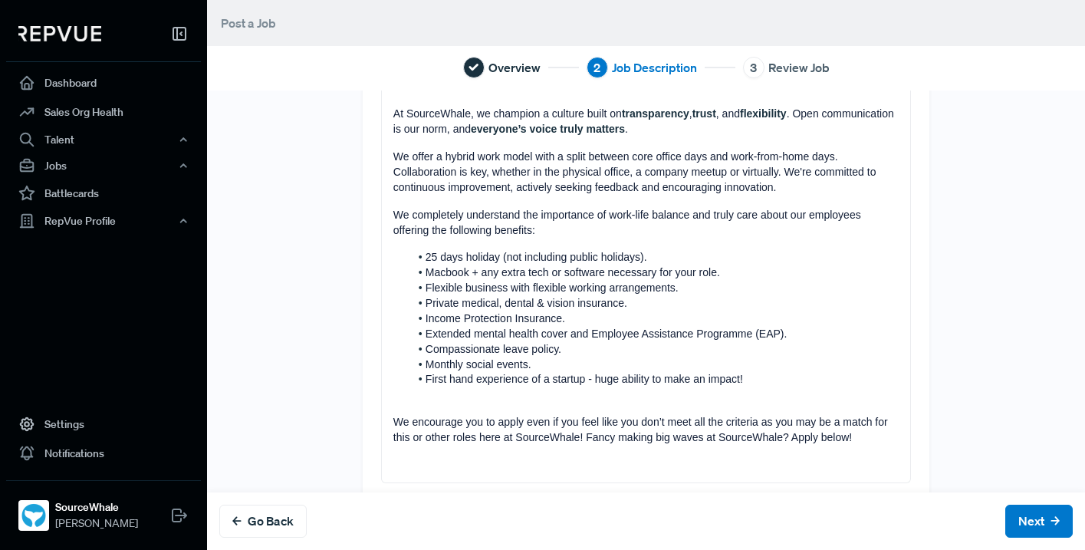
click at [438, 463] on p at bounding box center [645, 465] width 505 height 15
click at [1057, 522] on use at bounding box center [1055, 521] width 7 height 7
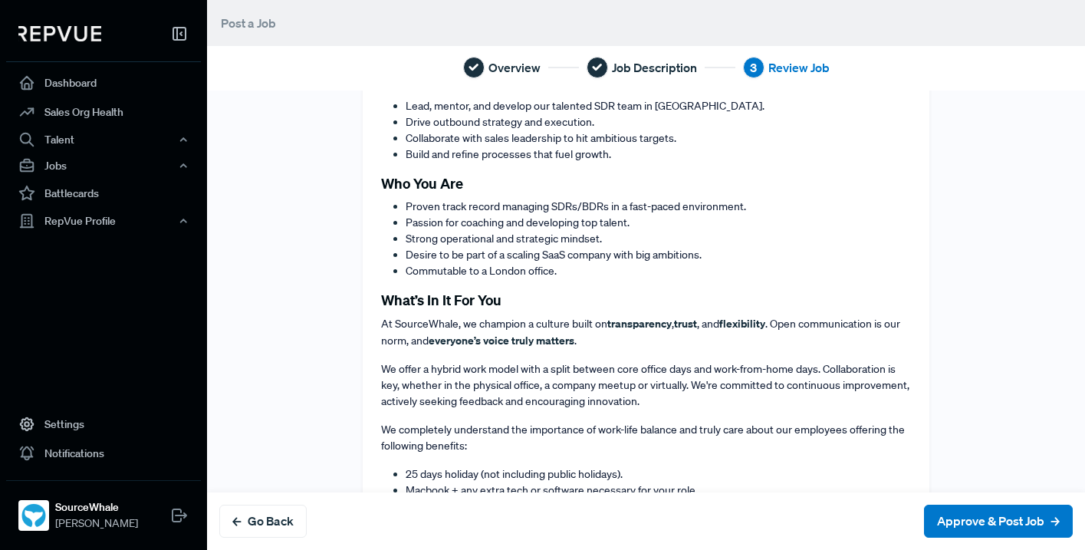
scroll to position [983, 0]
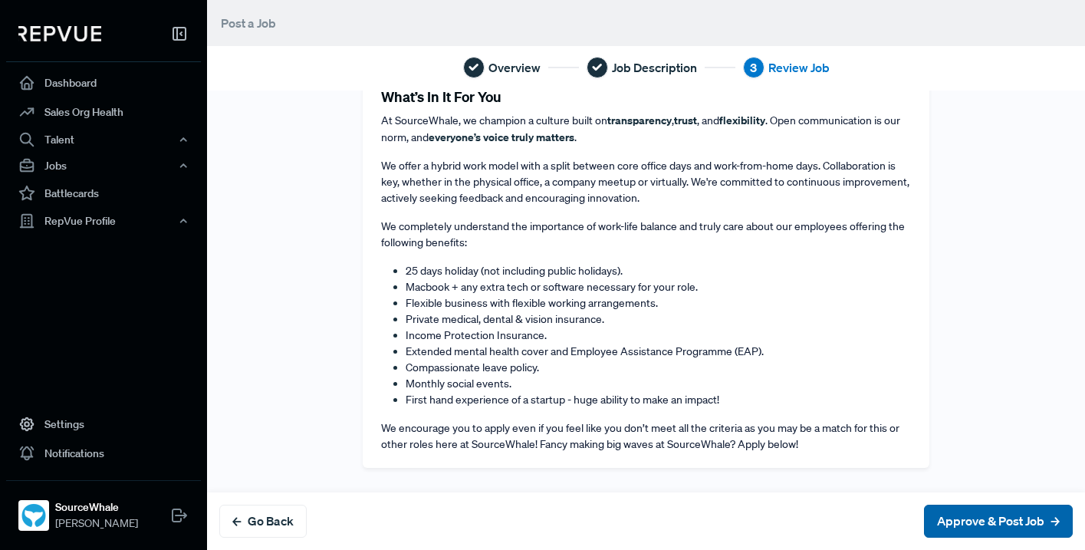
click at [963, 522] on button "Approve & Post Job" at bounding box center [998, 521] width 149 height 33
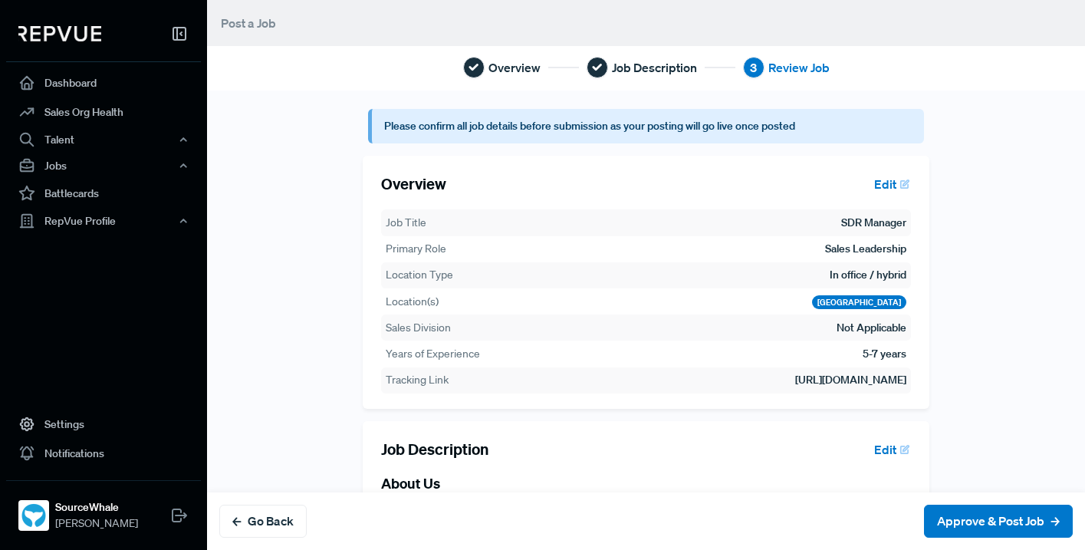
click at [888, 186] on button "Edit" at bounding box center [890, 184] width 44 height 26
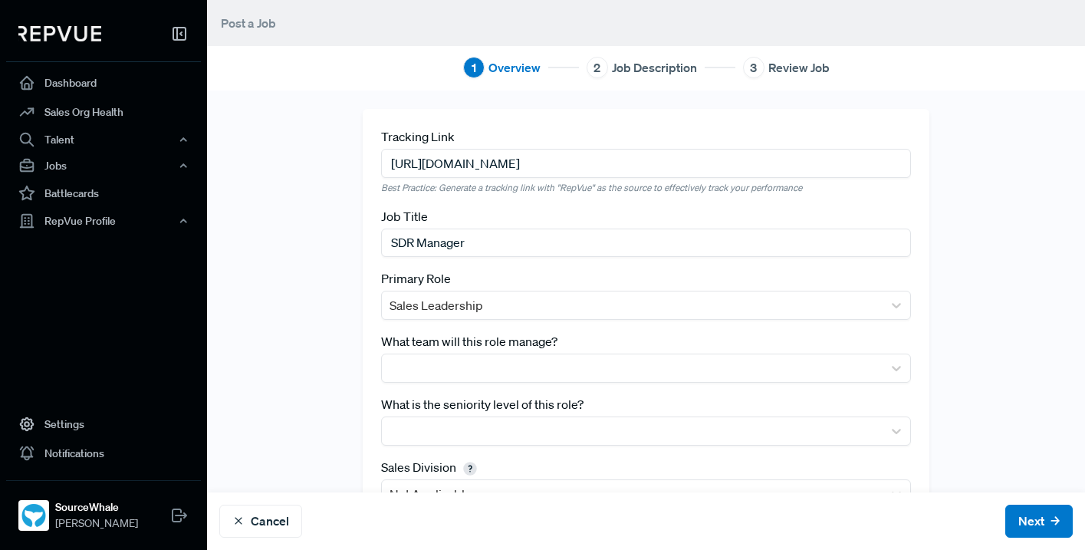
scroll to position [12, 0]
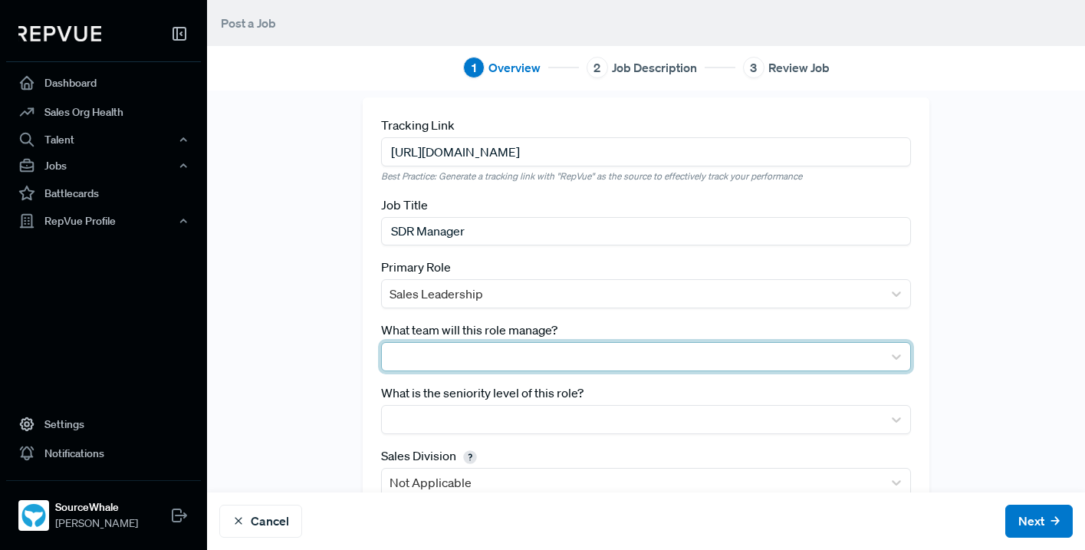
click at [609, 355] on div at bounding box center [633, 356] width 486 height 21
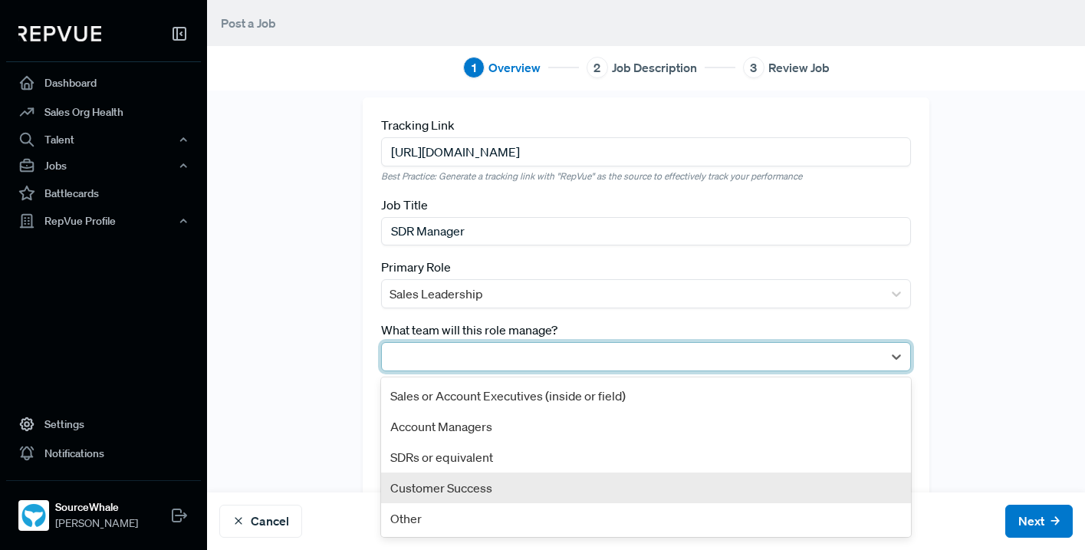
click at [440, 463] on div "SDRs or equivalent" at bounding box center [646, 457] width 530 height 31
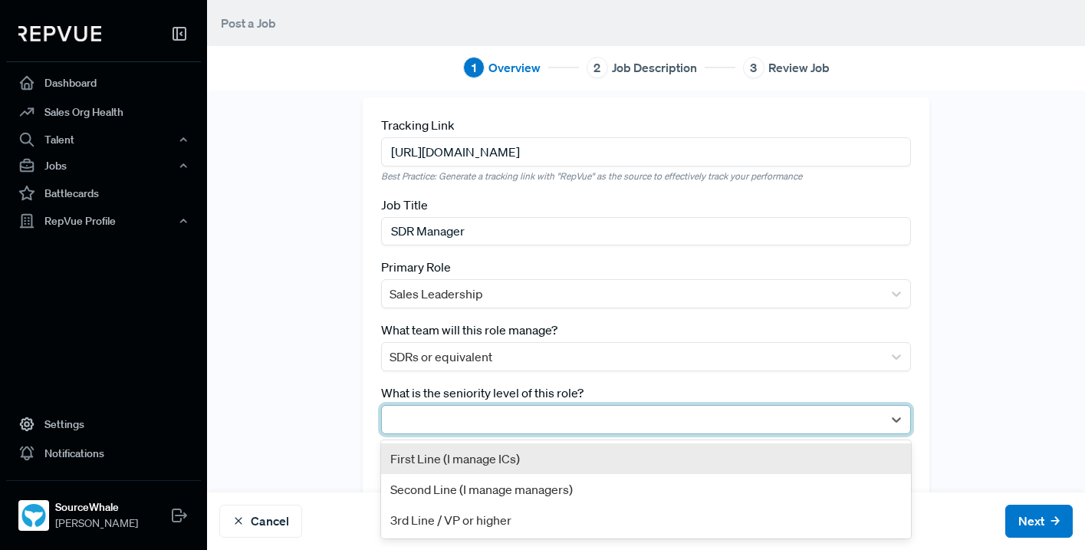
click at [475, 423] on div at bounding box center [633, 419] width 486 height 21
click at [451, 449] on div "First Line (I manage ICs)" at bounding box center [646, 458] width 530 height 31
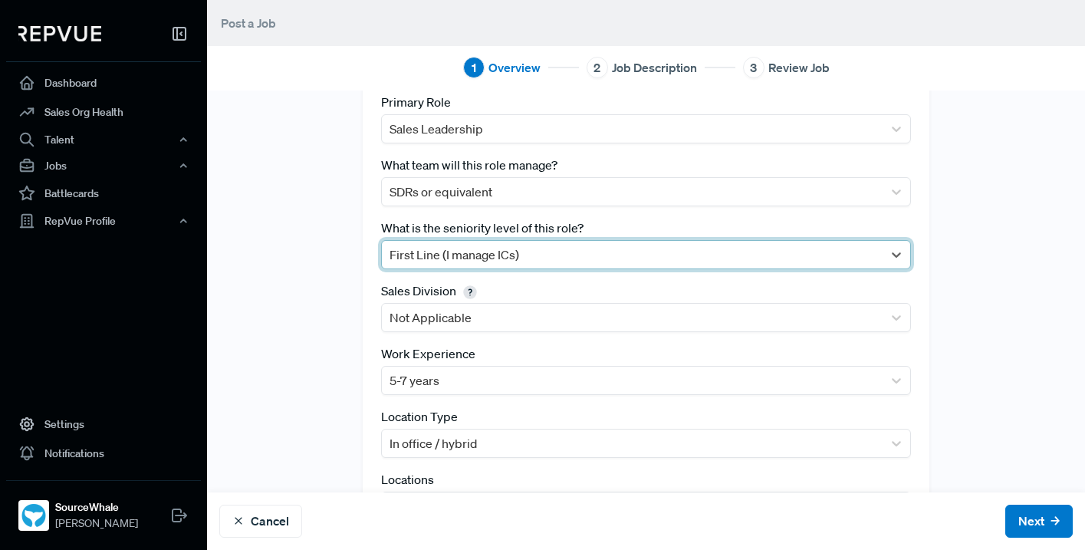
scroll to position [254, 0]
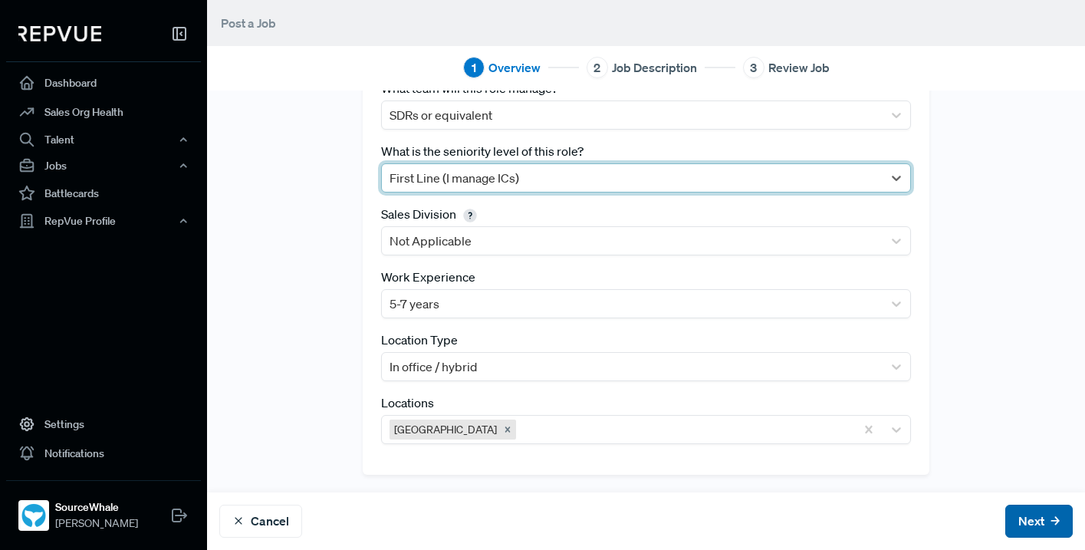
click at [1018, 522] on button "Next" at bounding box center [1039, 521] width 67 height 33
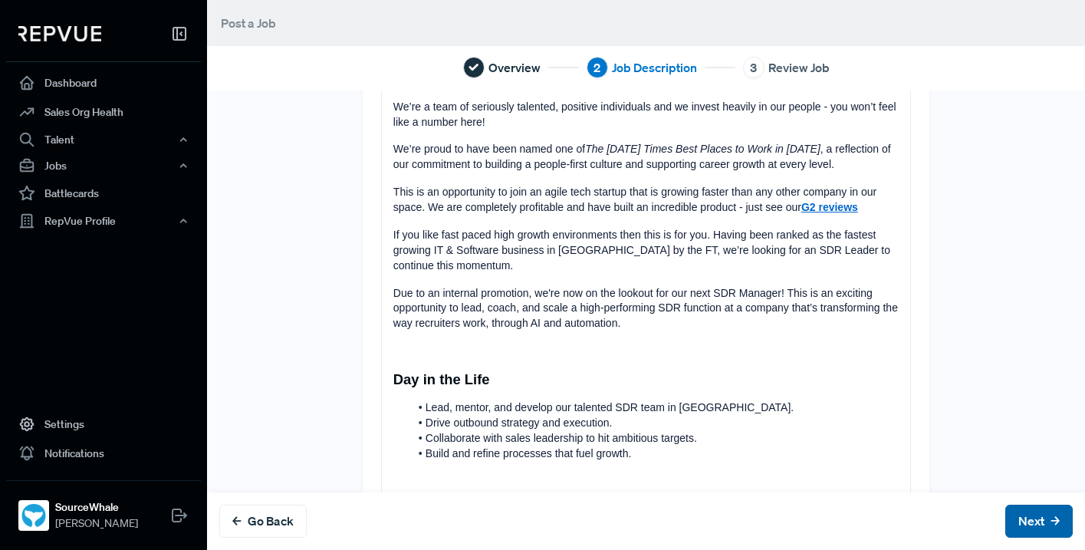
scroll to position [0, 0]
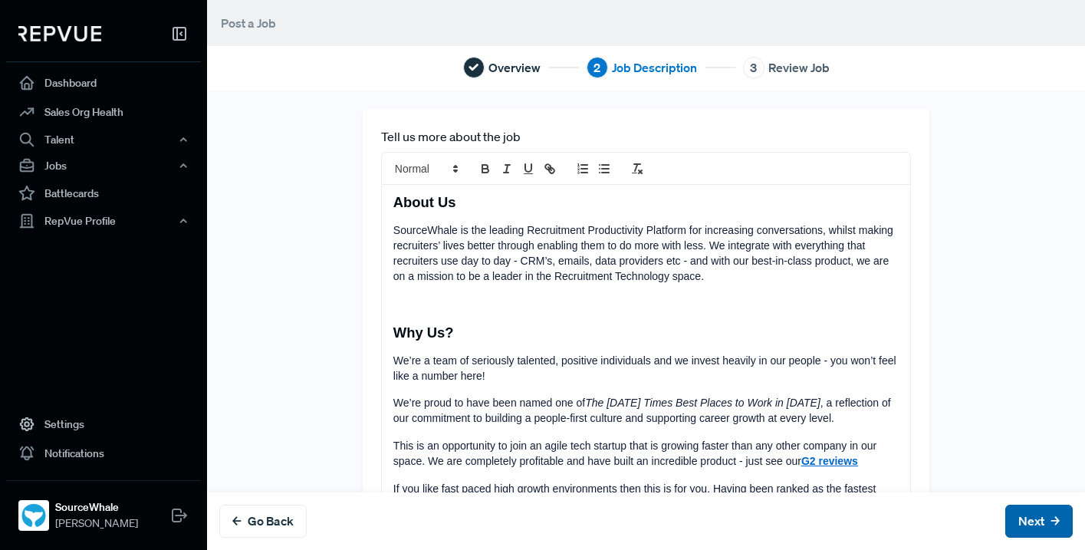
click at [1018, 522] on button "Next" at bounding box center [1039, 521] width 67 height 33
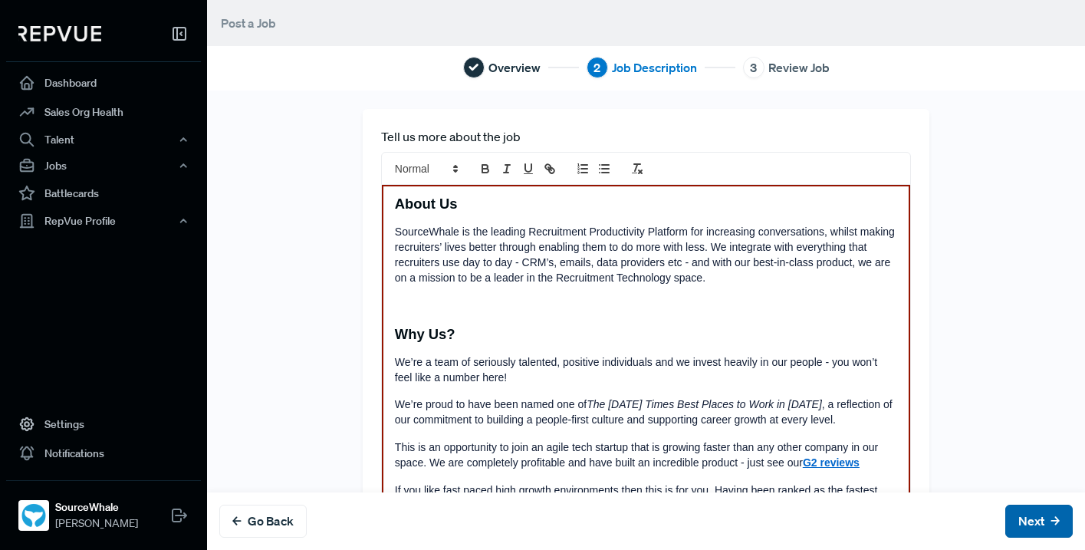
click at [1018, 522] on button "Next" at bounding box center [1039, 521] width 67 height 33
click at [654, 380] on p "We’re a team of seriously talented, positive individuals and we invest heavily …" at bounding box center [646, 370] width 502 height 31
click at [396, 301] on p at bounding box center [646, 305] width 502 height 15
click at [1035, 523] on button "Next" at bounding box center [1039, 521] width 67 height 33
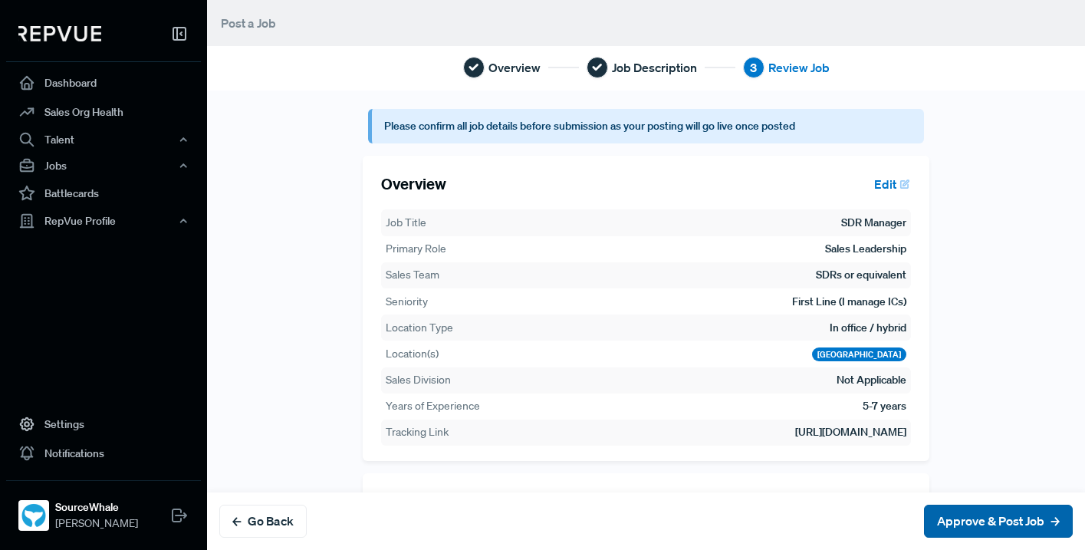
click at [1035, 523] on button "Approve & Post Job" at bounding box center [998, 521] width 149 height 33
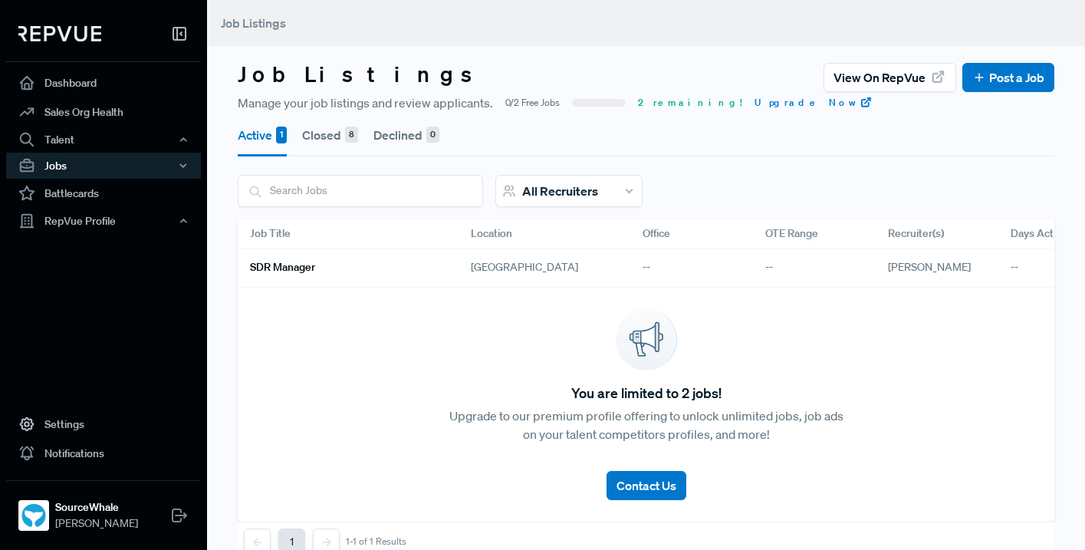
click at [308, 264] on h6 "SDR Manager" at bounding box center [282, 267] width 65 height 13
